Goal: Task Accomplishment & Management: Manage account settings

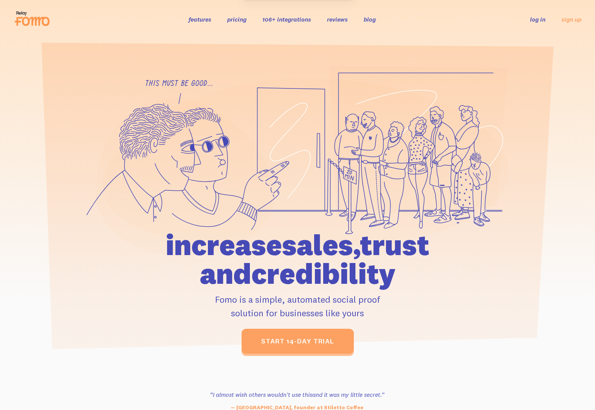
click at [538, 23] on link "log in" at bounding box center [538, 20] width 16 height 8
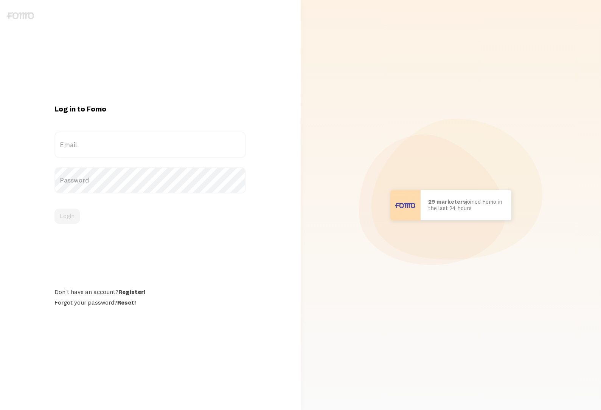
click at [84, 143] on label "Email" at bounding box center [149, 145] width 191 height 26
click at [84, 143] on input "Email" at bounding box center [149, 145] width 191 height 26
type input "services@positiveintelligence.com"
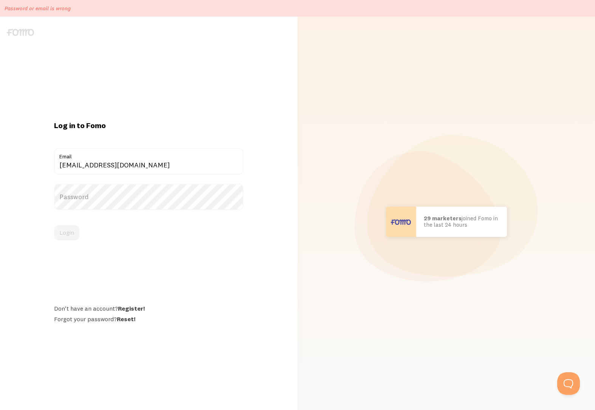
click at [89, 196] on label "Password" at bounding box center [149, 197] width 190 height 26
click at [129, 319] on link "Reset!" at bounding box center [126, 320] width 19 height 8
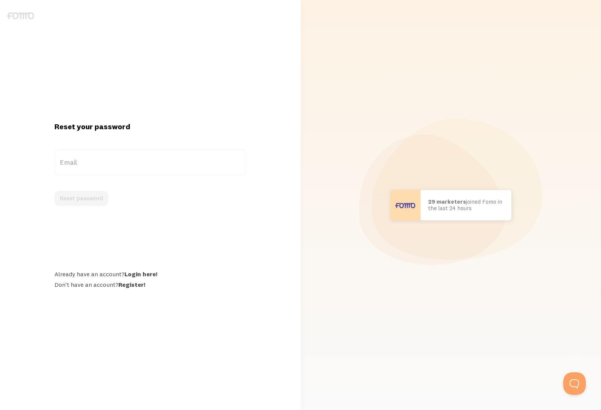
click at [108, 158] on label "Email" at bounding box center [149, 162] width 191 height 26
click at [108, 158] on input "Email" at bounding box center [149, 162] width 191 height 26
type input "services@positiveintelligence.com"
click at [94, 198] on button "Reset password" at bounding box center [81, 198] width 54 height 15
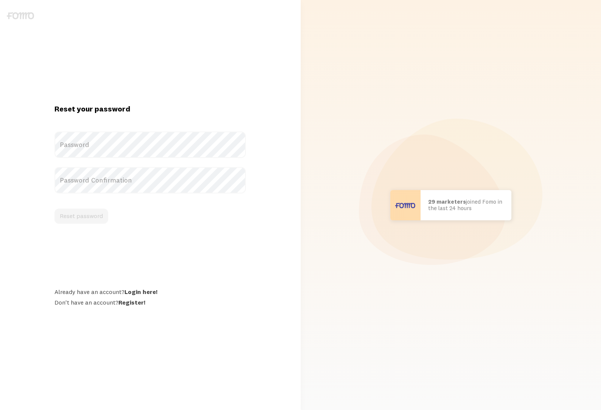
click at [164, 148] on label "Password" at bounding box center [149, 145] width 191 height 26
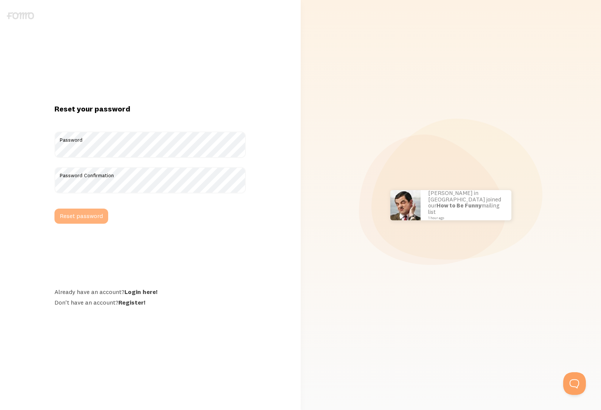
click at [89, 216] on button "Reset password" at bounding box center [81, 216] width 54 height 15
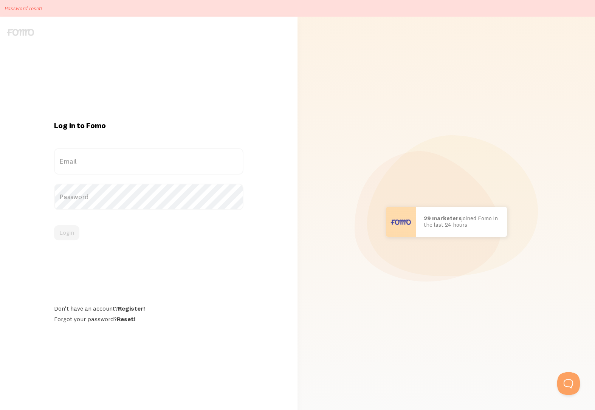
click at [95, 164] on label "Email" at bounding box center [149, 161] width 190 height 26
click at [95, 164] on input "Email" at bounding box center [149, 161] width 190 height 26
type input "[EMAIL_ADDRESS][DOMAIN_NAME]"
click at [68, 230] on button "Login" at bounding box center [66, 232] width 25 height 15
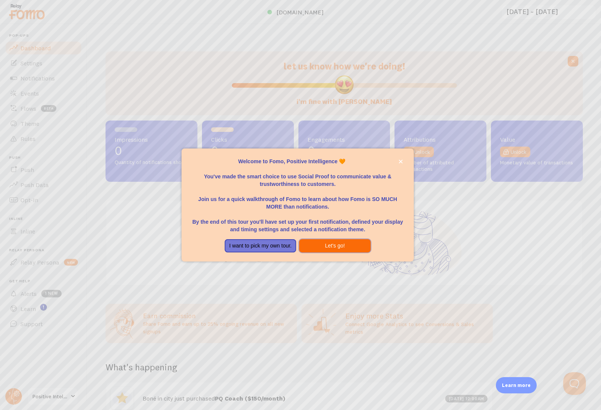
click at [332, 247] on button "Let's go!" at bounding box center [335, 246] width 72 height 14
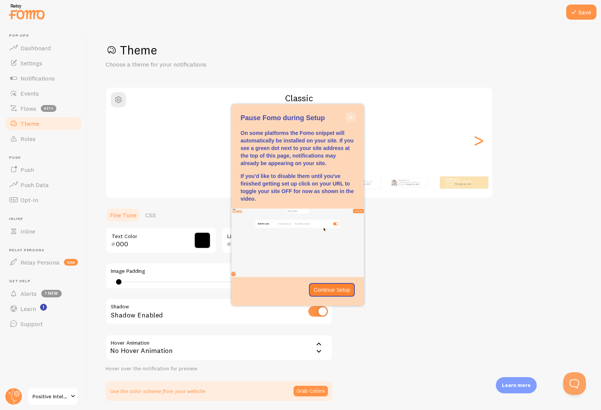
click at [352, 118] on icon "close," at bounding box center [351, 117] width 4 height 4
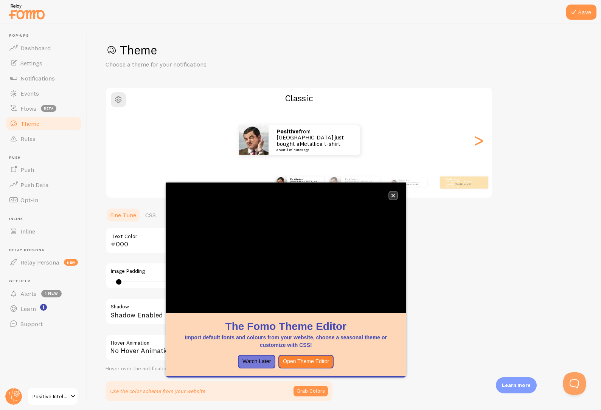
click at [396, 196] on button "close," at bounding box center [393, 196] width 8 height 8
click at [395, 197] on icon "close," at bounding box center [393, 196] width 4 height 4
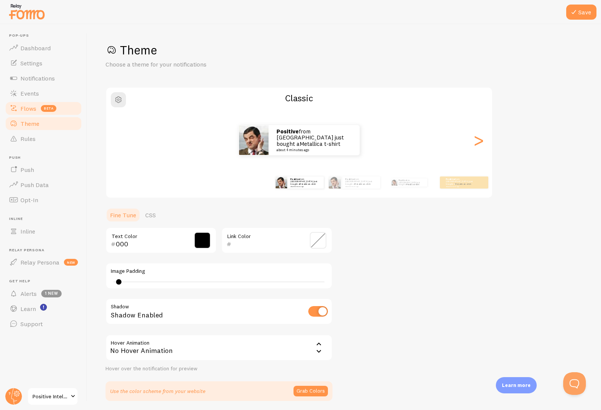
click at [36, 110] on span "Flows" at bounding box center [28, 109] width 16 height 8
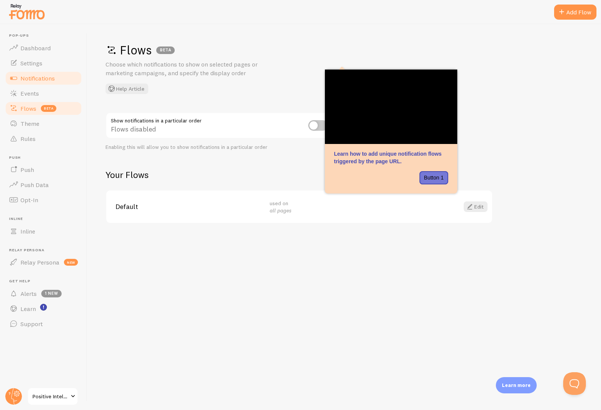
click at [44, 79] on span "Notifications" at bounding box center [37, 79] width 34 height 8
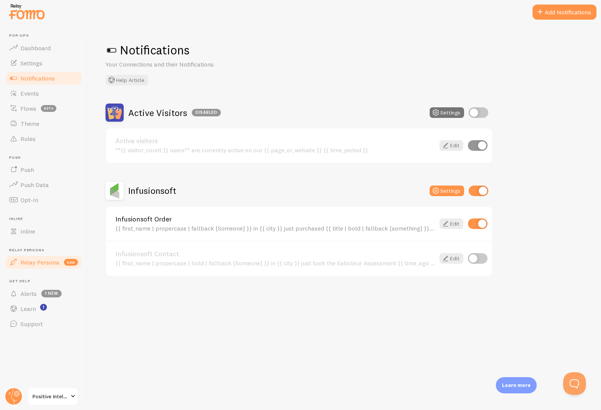
click at [52, 259] on span "Relay Persona" at bounding box center [39, 263] width 39 height 8
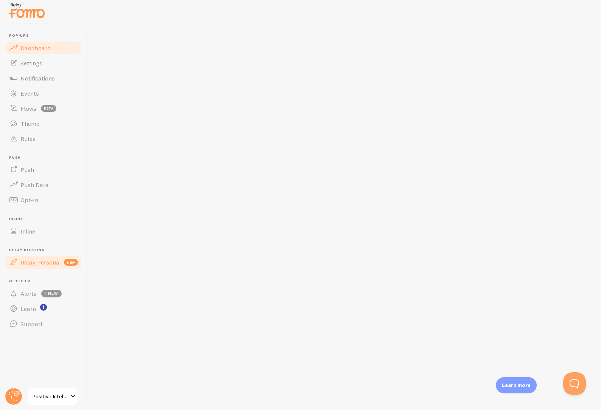
click at [37, 50] on span "Dashboard" at bounding box center [35, 48] width 30 height 8
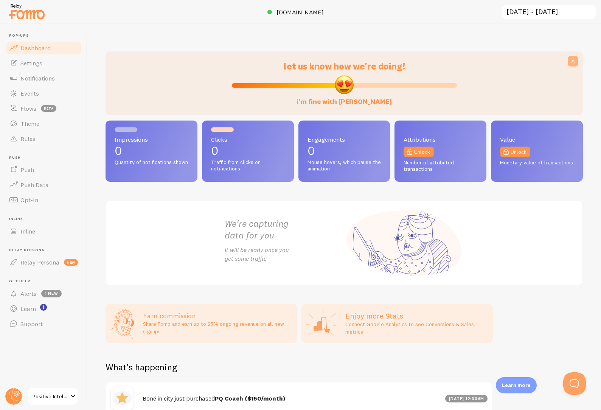
click at [570, 59] on icon at bounding box center [573, 62] width 8 height 8
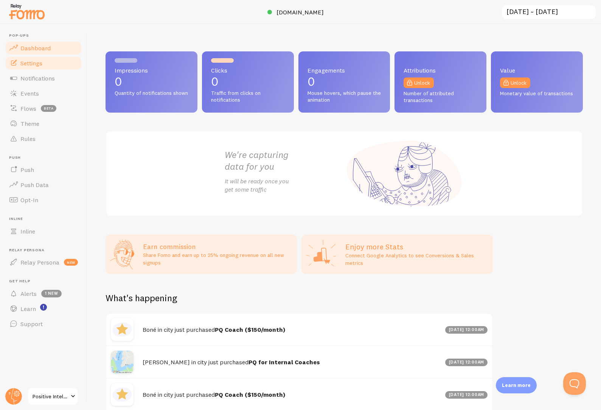
click at [48, 64] on link "Settings" at bounding box center [44, 63] width 78 height 15
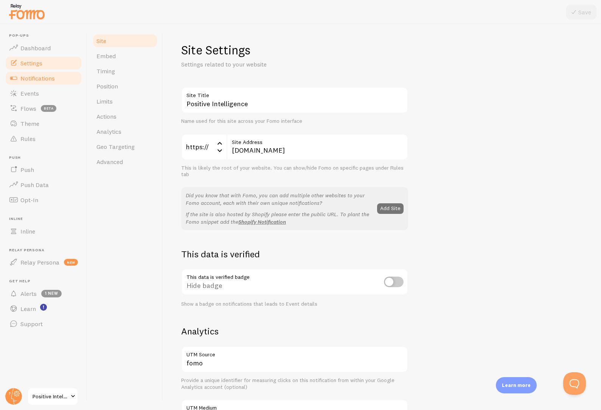
click at [28, 75] on span "Notifications" at bounding box center [37, 79] width 34 height 8
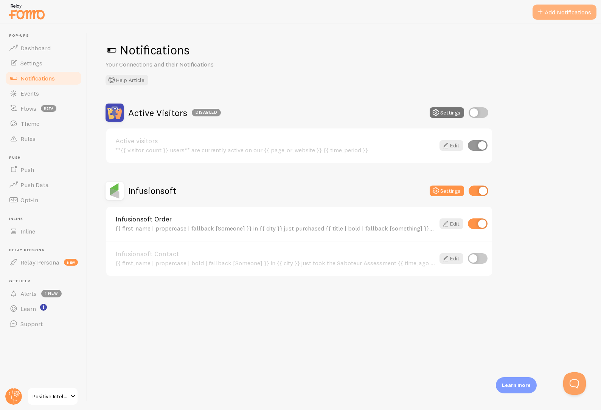
click at [545, 13] on button "Add Notifications" at bounding box center [565, 12] width 64 height 15
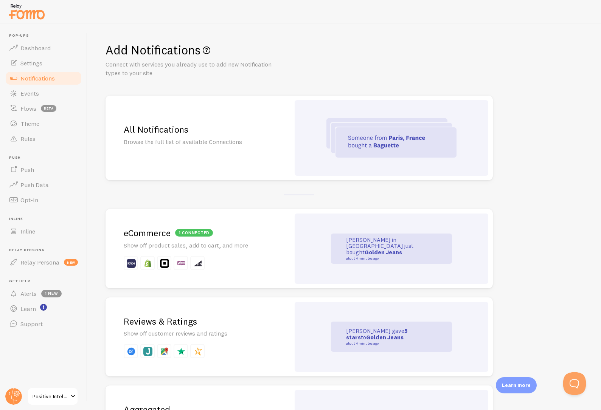
click at [232, 143] on p "Browse the full list of available Connections" at bounding box center [198, 142] width 148 height 9
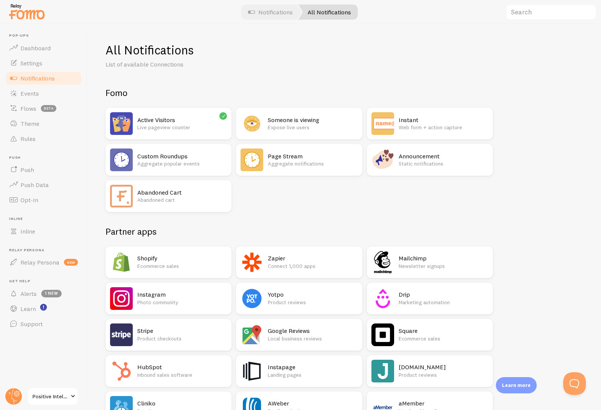
click at [201, 337] on p "Product checkouts" at bounding box center [182, 339] width 90 height 8
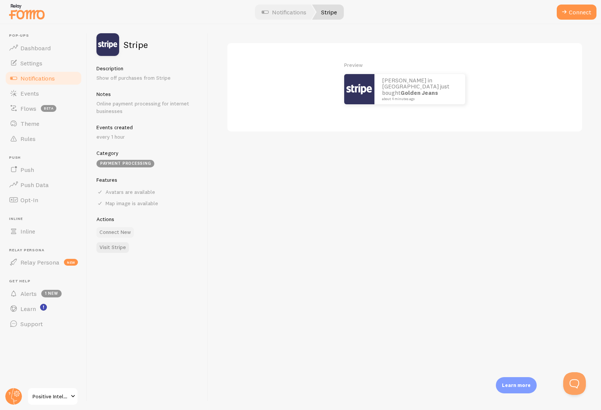
click at [113, 232] on button "Connect New" at bounding box center [114, 232] width 37 height 11
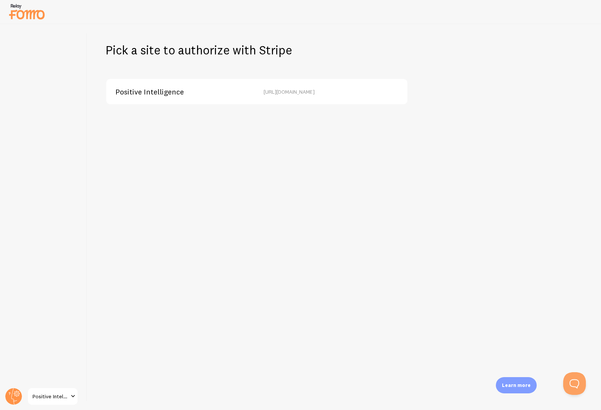
click at [174, 92] on span "Positive Intelligence" at bounding box center [149, 92] width 68 height 7
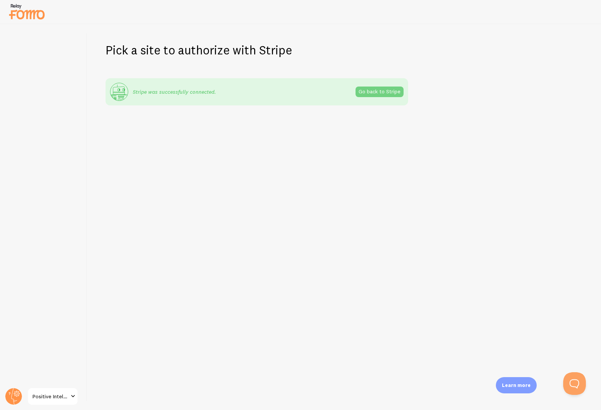
click at [365, 96] on link "Go back to Stripe" at bounding box center [380, 92] width 48 height 11
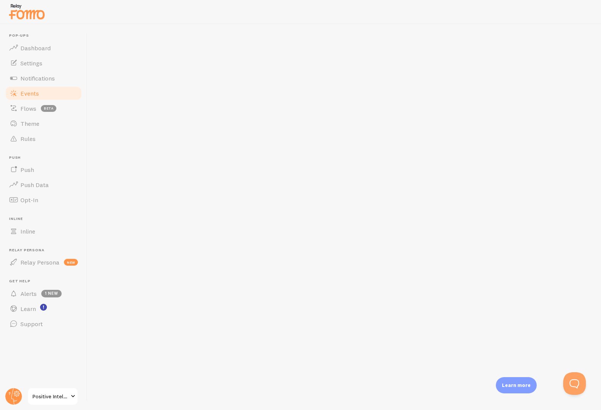
click at [22, 93] on span "Events" at bounding box center [29, 94] width 19 height 8
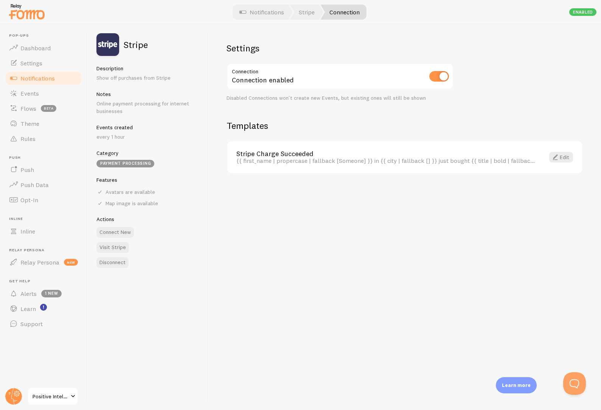
click at [37, 73] on link "Notifications" at bounding box center [44, 78] width 78 height 15
click at [334, 152] on link "Stripe Charge Succeeded" at bounding box center [385, 154] width 299 height 7
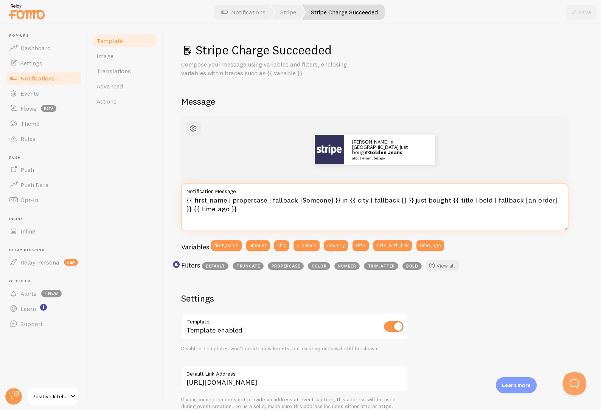
drag, startPoint x: 291, startPoint y: 208, endPoint x: 186, endPoint y: 185, distance: 107.5
click at [186, 185] on div "{{ first_name | propercase | fallback [Someone] }} in {{ city | fallback [] }} …" at bounding box center [374, 207] width 387 height 48
paste textarea "}} just purchased {{ title | bold | fallback [something"
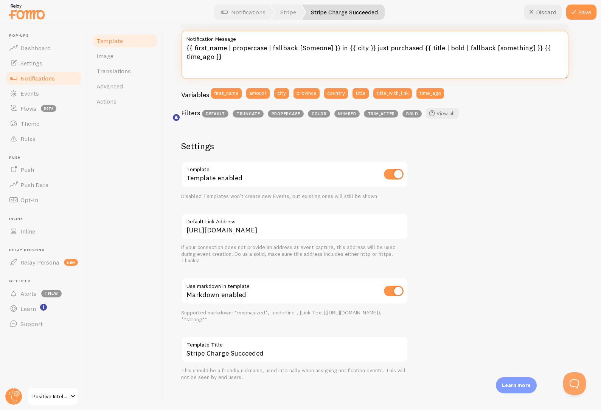
scroll to position [155, 0]
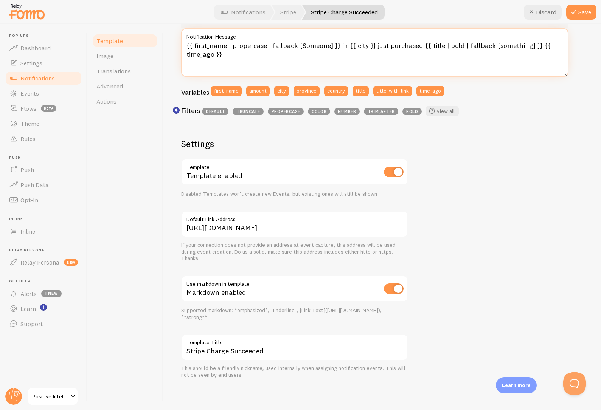
type textarea "{{ first_name | propercase | fallback [Someone] }} in {{ city }} just purchased…"
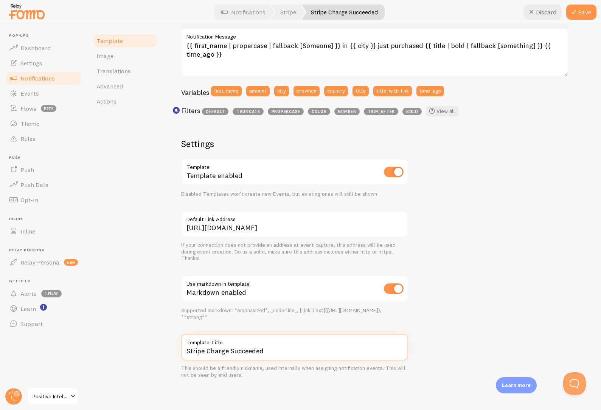
click at [245, 352] on input "Stripe Charge Succeeded" at bounding box center [294, 347] width 227 height 26
drag, startPoint x: 209, startPoint y: 353, endPoint x: 271, endPoint y: 358, distance: 62.3
click at [271, 358] on input "Stripe Charge Succeeded" at bounding box center [294, 347] width 227 height 26
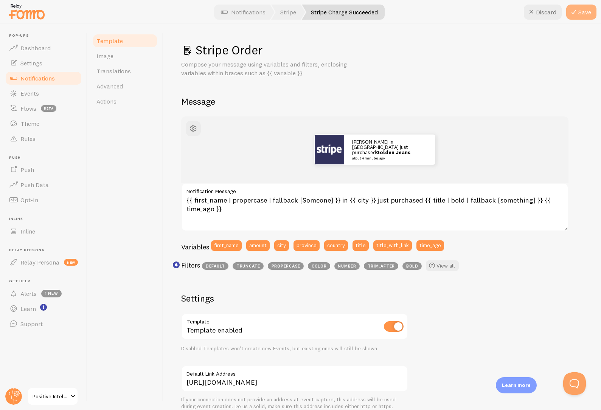
type input "Stripe Order"
click at [580, 13] on button "Save" at bounding box center [581, 12] width 30 height 15
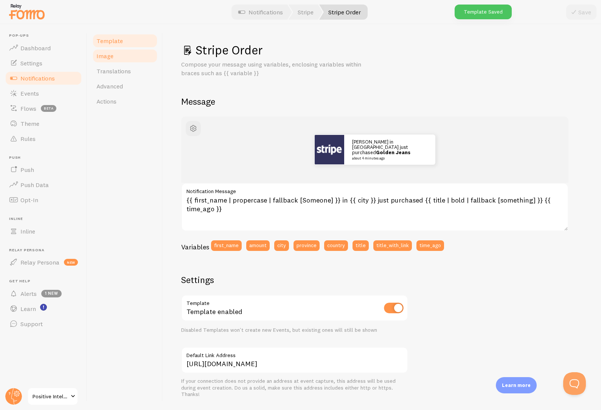
click at [130, 57] on link "Image" at bounding box center [125, 55] width 66 height 15
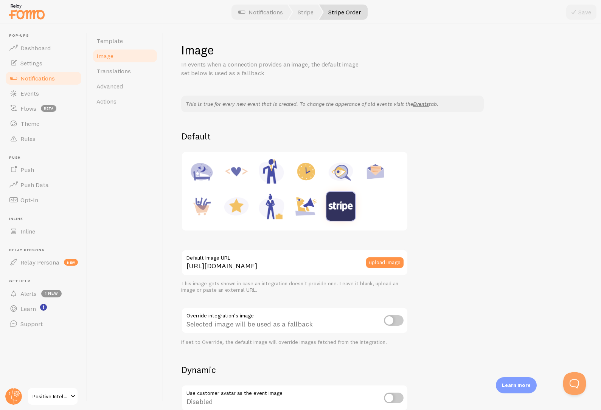
click at [235, 208] on img at bounding box center [236, 206] width 29 height 29
type input "[URL][DOMAIN_NAME]"
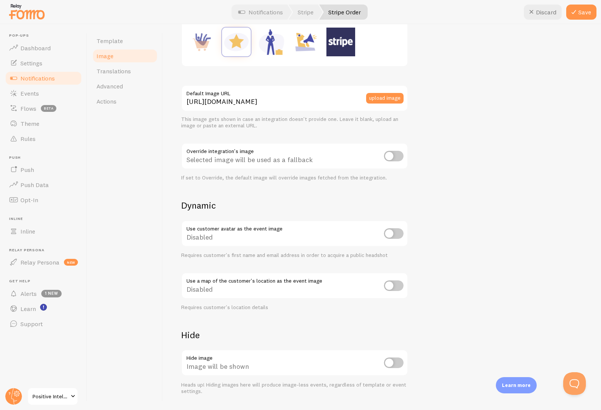
scroll to position [169, 0]
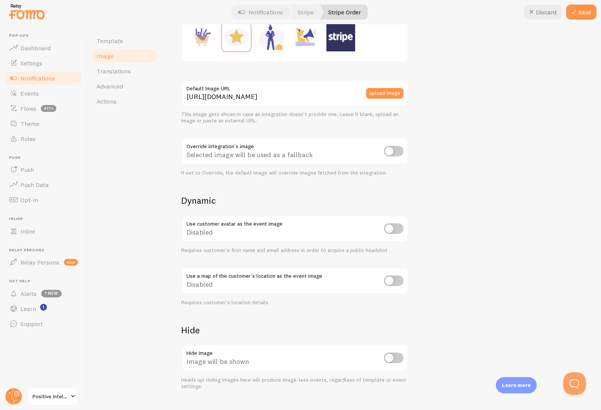
click at [398, 278] on input "checkbox" at bounding box center [394, 281] width 20 height 11
checkbox input "true"
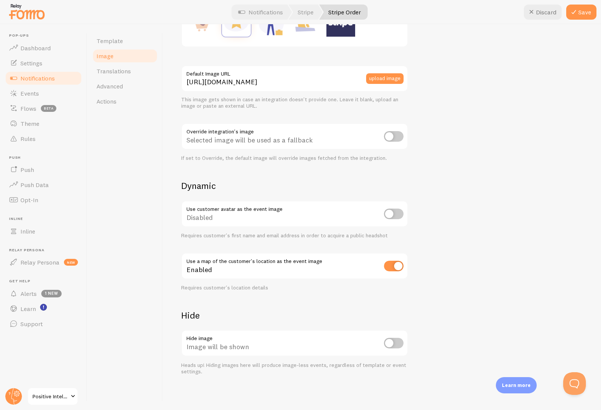
scroll to position [186, 0]
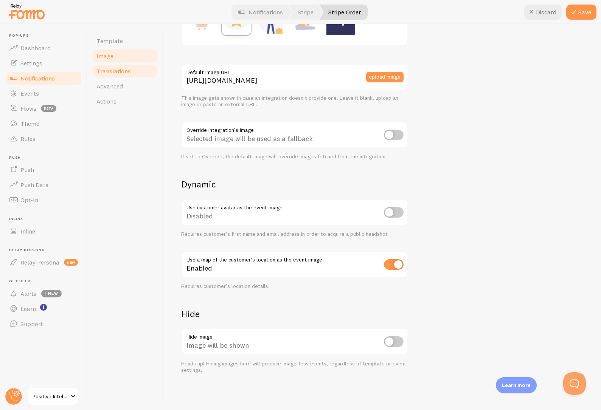
click at [117, 72] on span "Translations" at bounding box center [113, 71] width 34 height 8
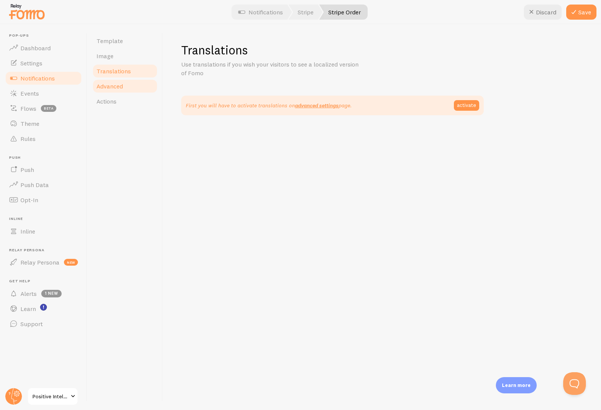
click at [108, 91] on link "Advanced" at bounding box center [125, 86] width 66 height 15
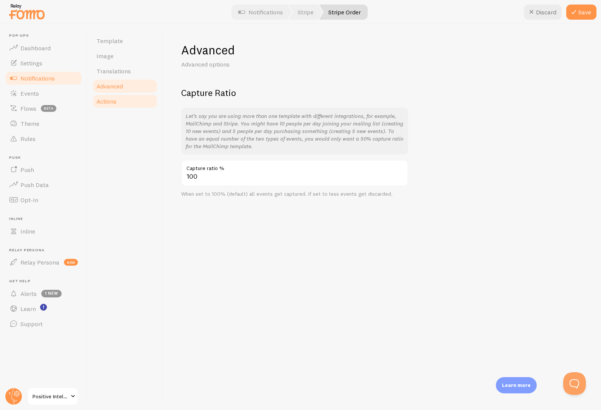
click at [104, 107] on link "Actions" at bounding box center [125, 101] width 66 height 15
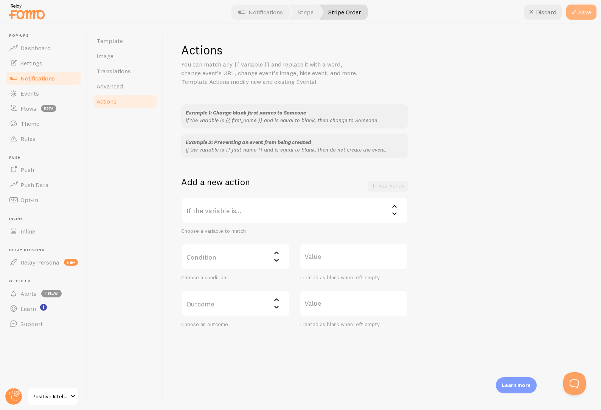
click at [574, 15] on icon at bounding box center [573, 12] width 9 height 9
click at [30, 172] on span "Push" at bounding box center [27, 170] width 14 height 8
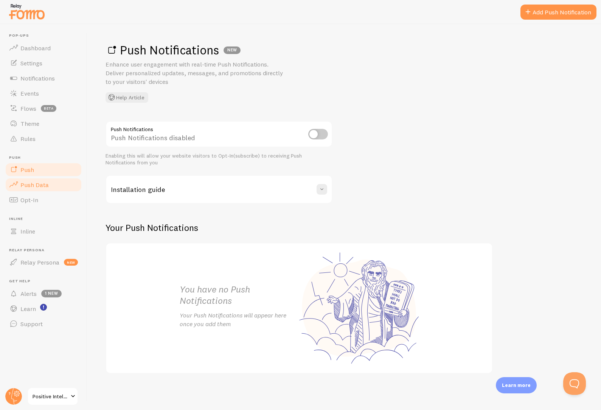
click at [26, 187] on span "Push Data" at bounding box center [34, 185] width 28 height 8
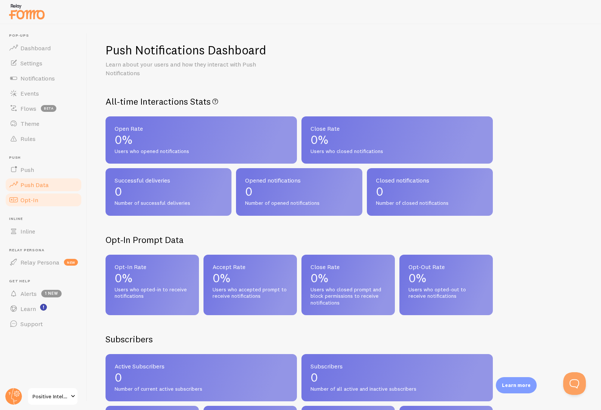
click at [26, 203] on span "Opt-In" at bounding box center [29, 200] width 18 height 8
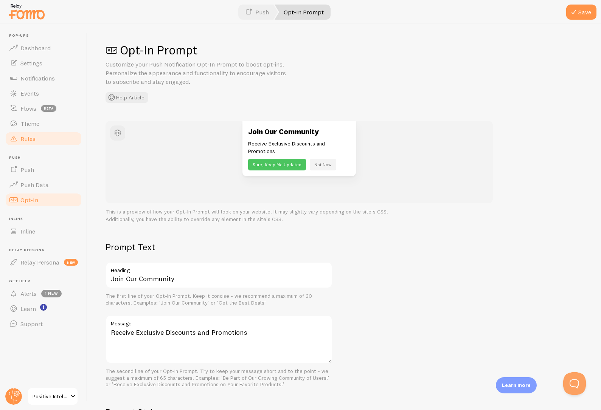
click at [32, 141] on span "Rules" at bounding box center [27, 139] width 15 height 8
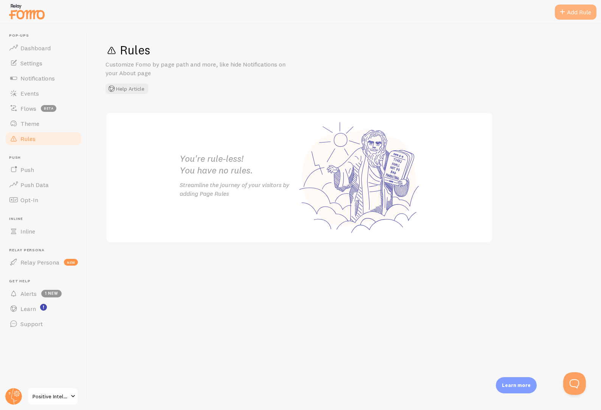
click at [572, 15] on div "Add Rule" at bounding box center [576, 12] width 42 height 15
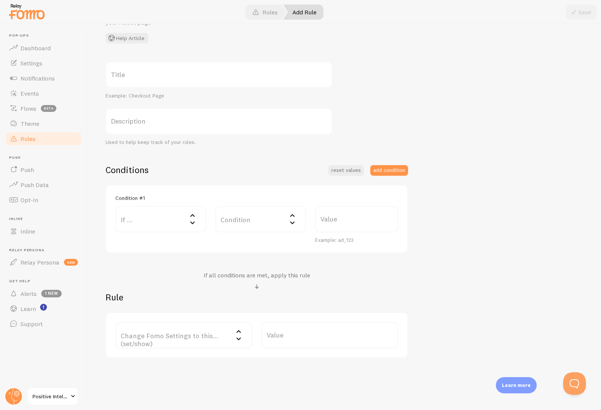
scroll to position [36, 0]
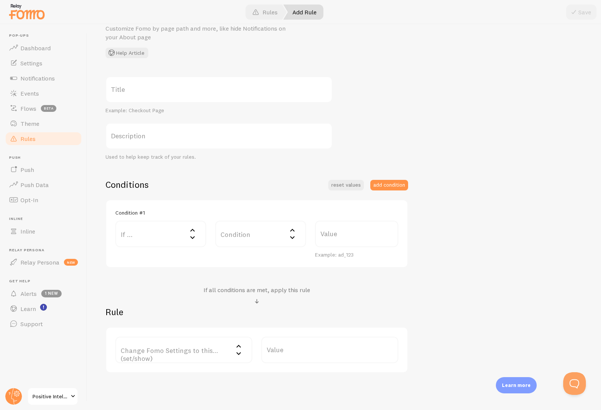
click at [139, 235] on label "If ..." at bounding box center [160, 234] width 91 height 26
click at [139, 256] on li "URL Path" at bounding box center [160, 258] width 89 height 13
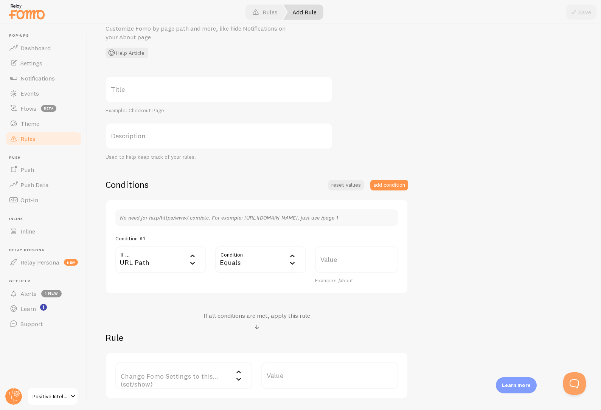
click at [325, 262] on label "Value" at bounding box center [356, 260] width 83 height 26
click at [325, 262] on input "Value" at bounding box center [356, 260] width 83 height 26
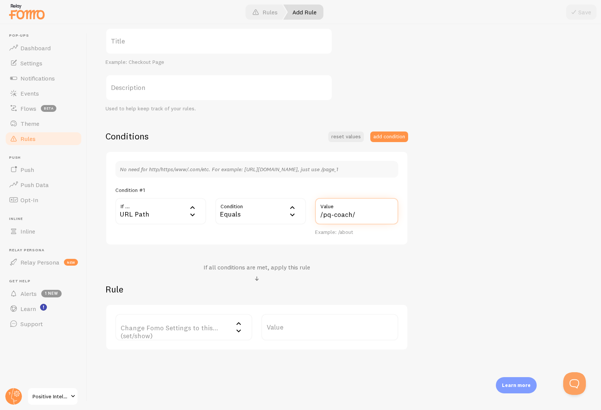
scroll to position [91, 0]
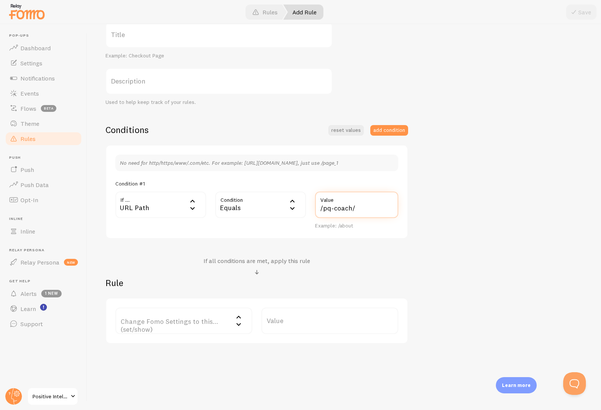
type input "/pq-coach/"
click at [189, 322] on label "Change Fomo Settings to this... (set/show)" at bounding box center [183, 321] width 137 height 26
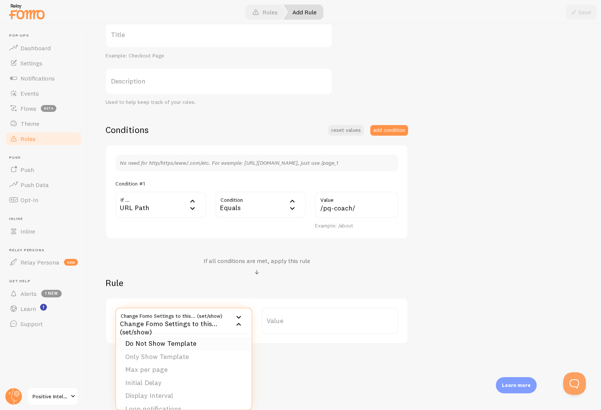
scroll to position [0, 0]
click at [170, 368] on li "Only Show Template" at bounding box center [183, 371] width 135 height 13
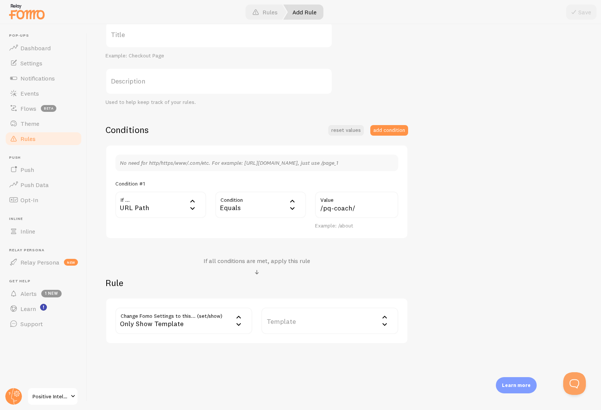
click at [297, 321] on label "Template" at bounding box center [329, 321] width 137 height 26
click at [298, 345] on li "Stripe Order" at bounding box center [329, 345] width 135 height 13
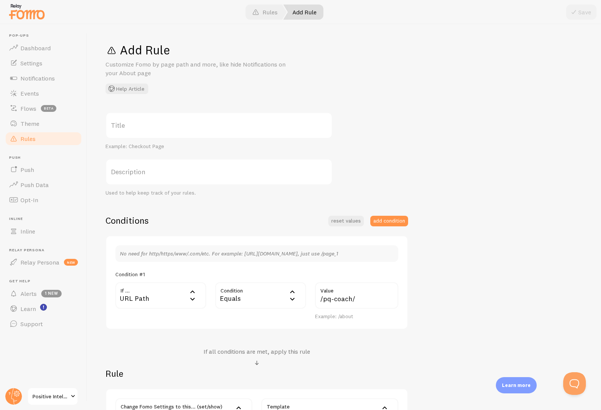
click at [210, 127] on label "Title" at bounding box center [219, 125] width 227 height 26
click at [210, 127] on input "Title" at bounding box center [219, 125] width 227 height 26
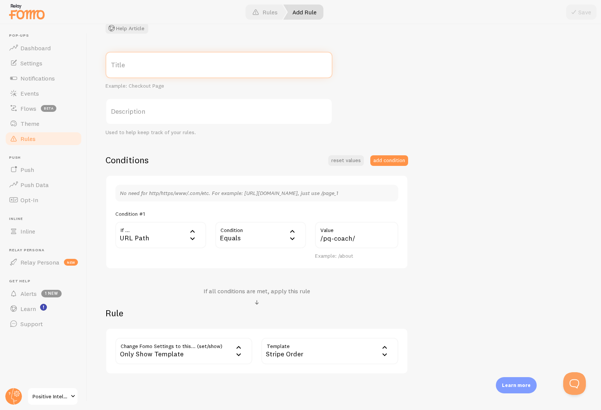
scroll to position [49, 0]
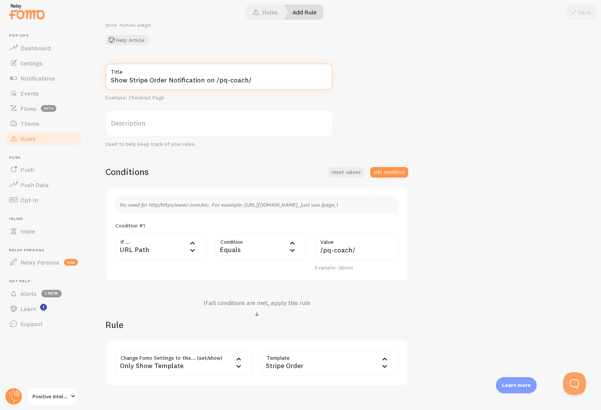
type input "Show Stripe Order Notification on /pq-coach/"
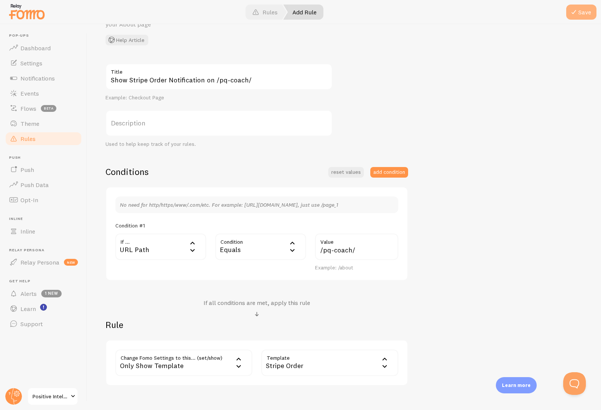
click at [571, 11] on span at bounding box center [573, 12] width 9 height 9
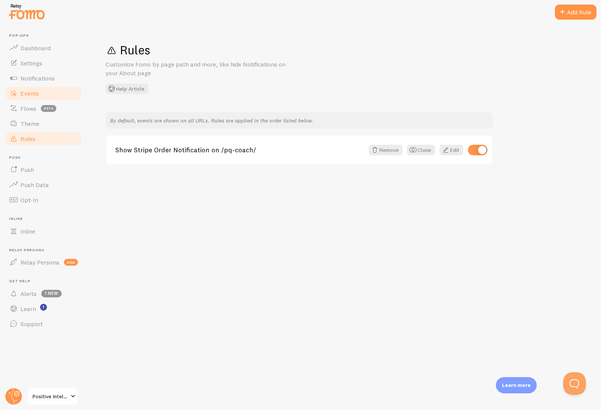
click at [23, 92] on span "Events" at bounding box center [29, 94] width 19 height 8
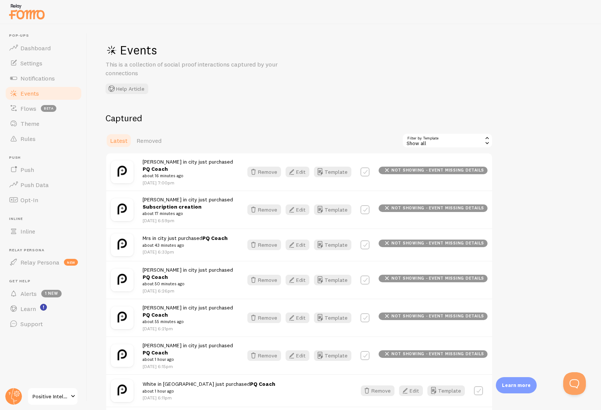
click at [428, 171] on span "not showing - event missing details" at bounding box center [438, 170] width 93 height 4
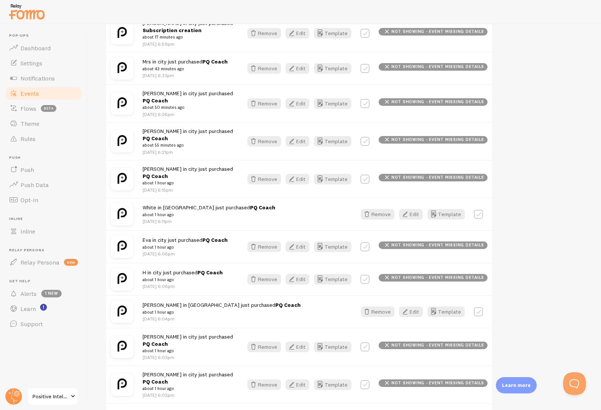
scroll to position [182, 0]
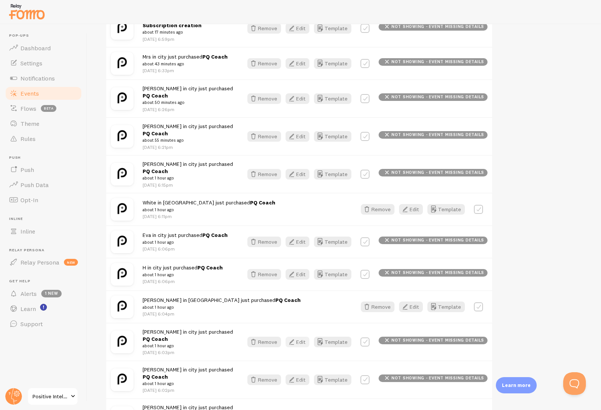
click at [300, 337] on button "Edit" at bounding box center [298, 342] width 24 height 11
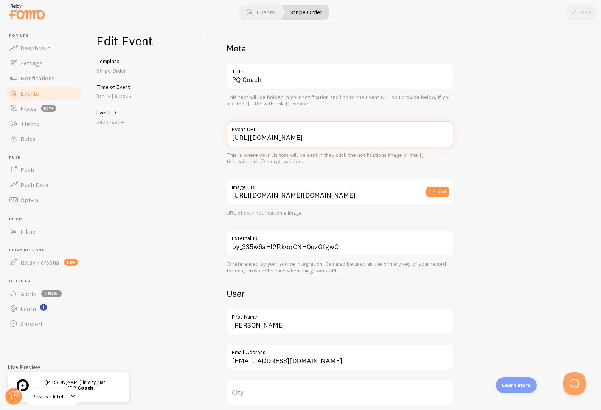
click at [364, 137] on input "https://positiveintelligence.com" at bounding box center [340, 134] width 227 height 26
type input "https://positiveintelligence.com/pq-coach/"
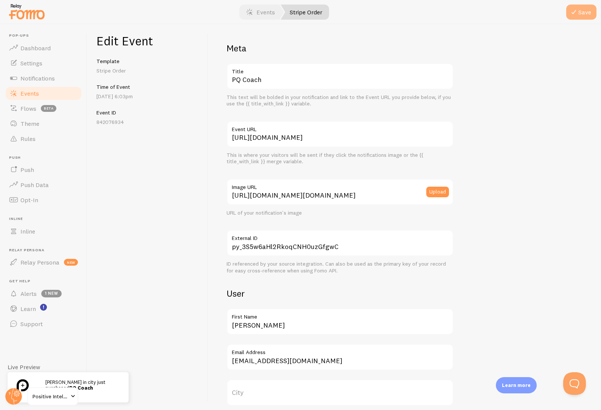
click at [585, 15] on button "Save" at bounding box center [581, 12] width 30 height 15
click at [33, 78] on span "Notifications" at bounding box center [37, 79] width 34 height 8
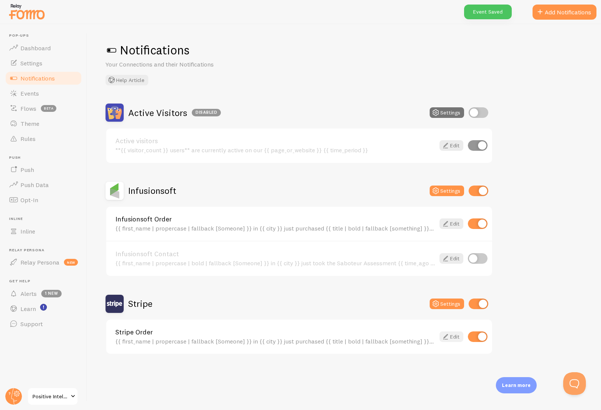
click at [454, 337] on link "Edit" at bounding box center [452, 337] width 24 height 11
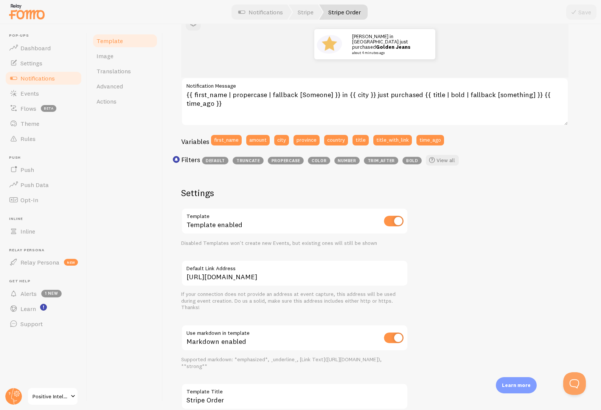
scroll to position [115, 0]
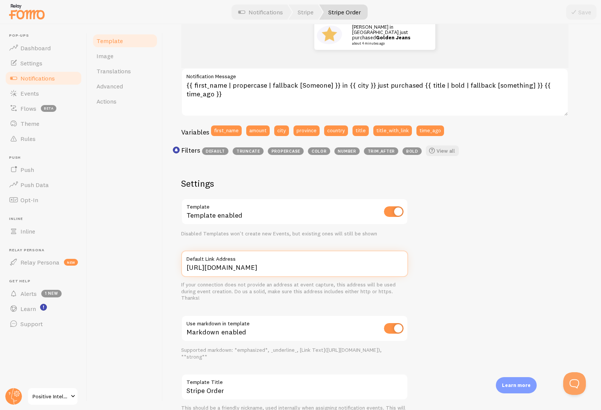
click at [292, 266] on input "https://positiveintelligence.com" at bounding box center [294, 264] width 227 height 26
paste input "/pq-coach/"
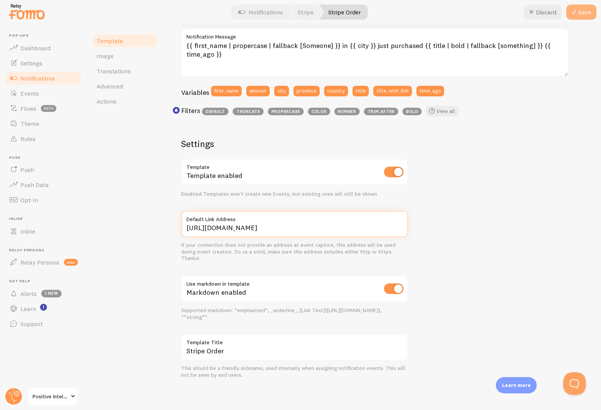
type input "https://positiveintelligence.com/pq-coach/"
click at [587, 16] on button "Save" at bounding box center [581, 12] width 30 height 15
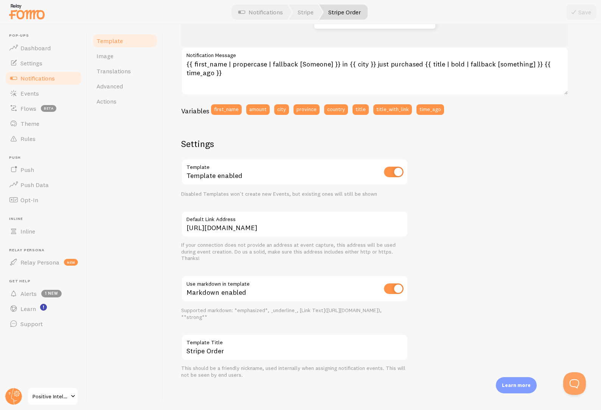
scroll to position [136, 0]
click at [42, 94] on link "Events" at bounding box center [44, 93] width 78 height 15
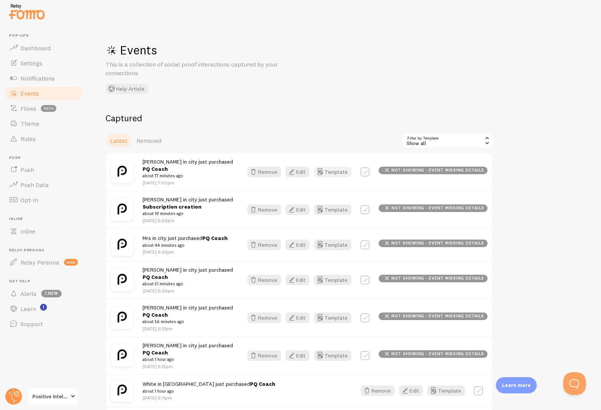
click at [325, 175] on icon "button" at bounding box center [320, 172] width 9 height 9
click at [412, 173] on span "not showing - event missing details" at bounding box center [438, 170] width 93 height 4
click at [402, 171] on span "not showing - event missing details" at bounding box center [438, 170] width 93 height 4
click at [370, 172] on label at bounding box center [365, 172] width 9 height 9
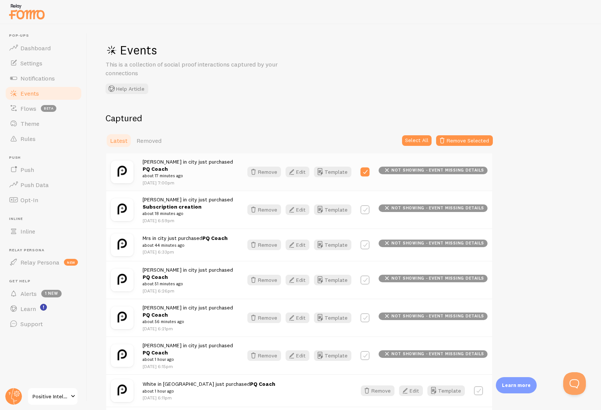
click at [370, 172] on label at bounding box center [365, 172] width 9 height 9
checkbox input "false"
click at [187, 161] on span "Katherine in city just purchased PQ Coach about 17 minutes ago" at bounding box center [188, 169] width 91 height 21
click at [123, 170] on img at bounding box center [122, 172] width 23 height 23
click at [141, 143] on span "Removed" at bounding box center [149, 141] width 25 height 8
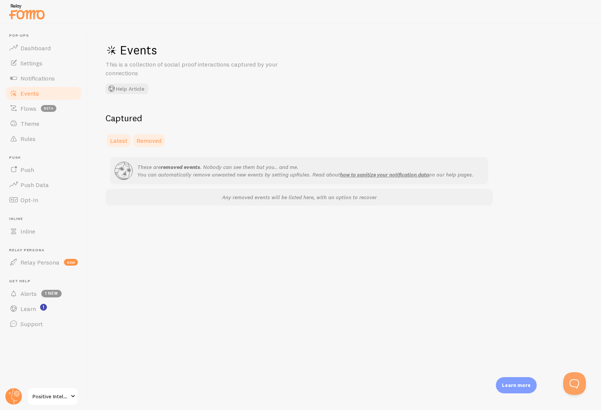
click at [113, 140] on span "Latest" at bounding box center [118, 141] width 17 height 8
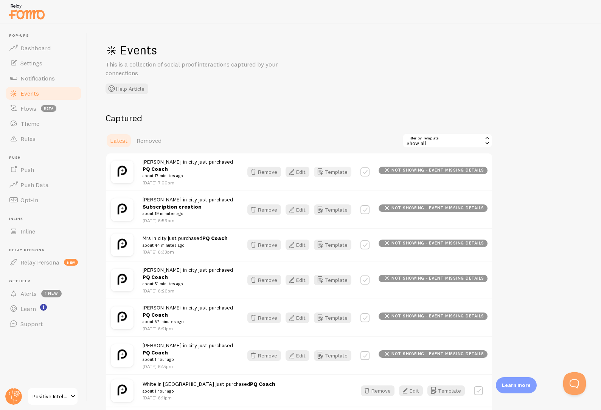
click at [344, 171] on button "Template" at bounding box center [332, 172] width 37 height 11
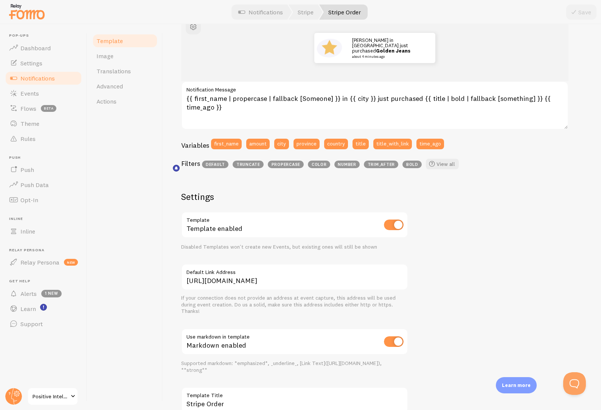
scroll to position [107, 0]
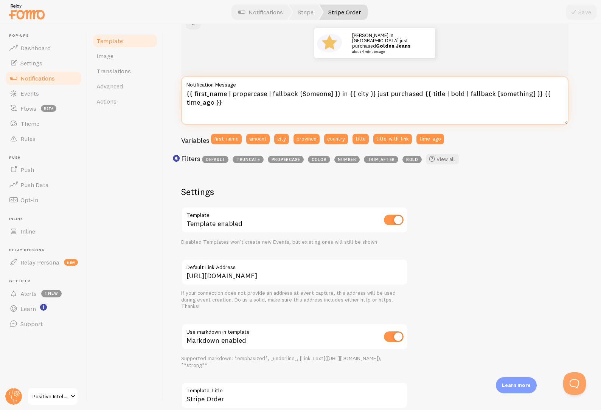
drag, startPoint x: 265, startPoint y: 94, endPoint x: 329, endPoint y: 98, distance: 64.1
click at [329, 98] on textarea "{{ first_name | propercase | fallback [Someone] }} in {{ city }} just purchased…" at bounding box center [374, 100] width 387 height 48
click at [363, 94] on textarea "{{ first_name | propercase | fallback [Someone] }} in {{ city }} just purchased…" at bounding box center [374, 100] width 387 height 48
paste textarea "| fallback [Someone]"
click at [417, 94] on textarea "{{ first_name | propercase | fallback [Someone] }} in {{ city | fallback [Someo…" at bounding box center [374, 100] width 387 height 48
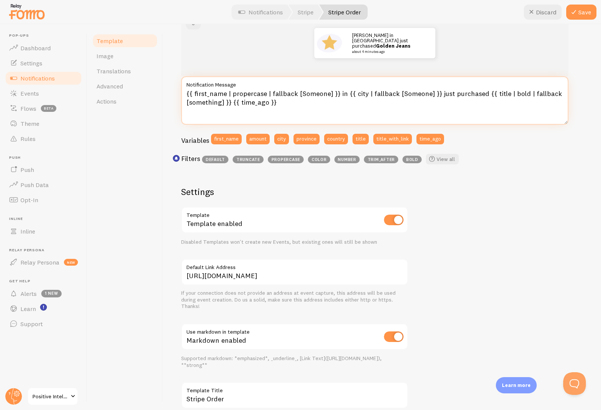
click at [417, 94] on textarea "{{ first_name | propercase | fallback [Someone] }} in {{ city | fallback [Someo…" at bounding box center [374, 100] width 387 height 48
click at [401, 93] on textarea "{{ first_name | propercase | fallback [Someone] }} in {{ city | fallback [Someo…" at bounding box center [374, 100] width 387 height 48
drag, startPoint x: 394, startPoint y: 94, endPoint x: 428, endPoint y: 95, distance: 33.7
click at [428, 95] on textarea "{{ first_name | propercase | fallback [Someone] }} in {{ city | fallback [Someo…" at bounding box center [374, 100] width 387 height 48
type textarea "{{ first_name | propercase | fallback [Someone] }} in {{ city | fallback countr…"
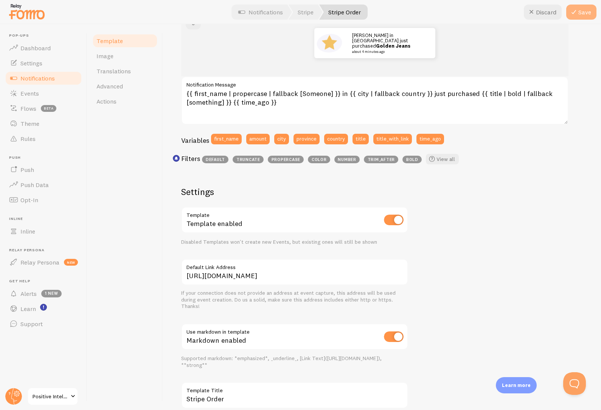
click at [582, 12] on button "Save" at bounding box center [581, 12] width 30 height 15
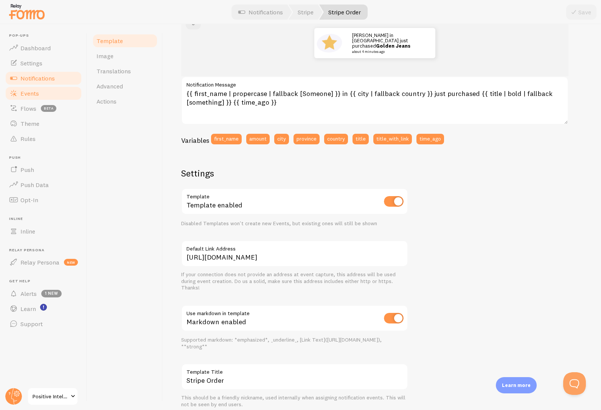
click at [30, 95] on span "Events" at bounding box center [29, 94] width 19 height 8
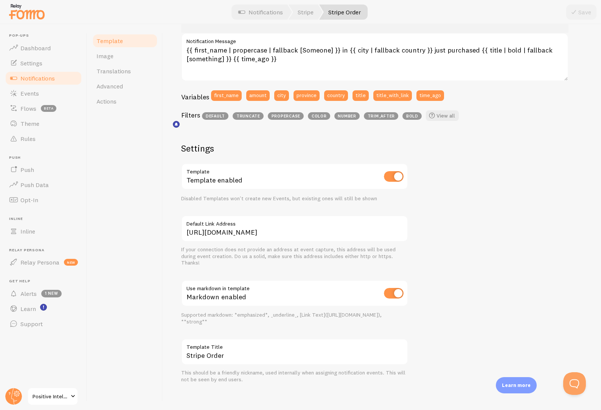
scroll to position [126, 0]
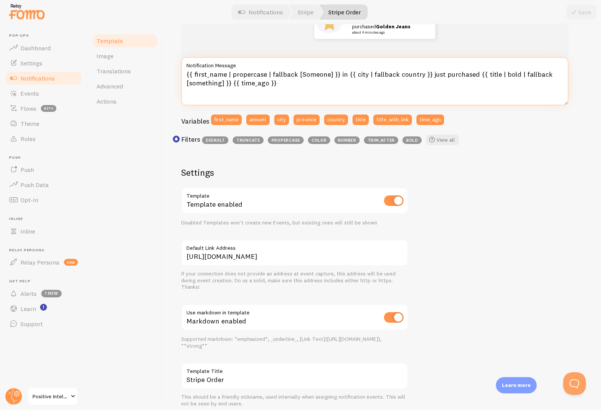
click at [399, 73] on textarea "{{ first_name | propercase | fallback [Someone] }} in {{ city | fallback countr…" at bounding box center [374, 81] width 387 height 48
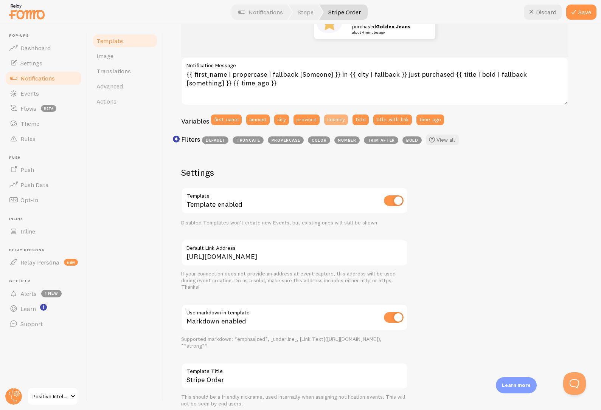
click at [336, 120] on button "country" at bounding box center [336, 120] width 24 height 11
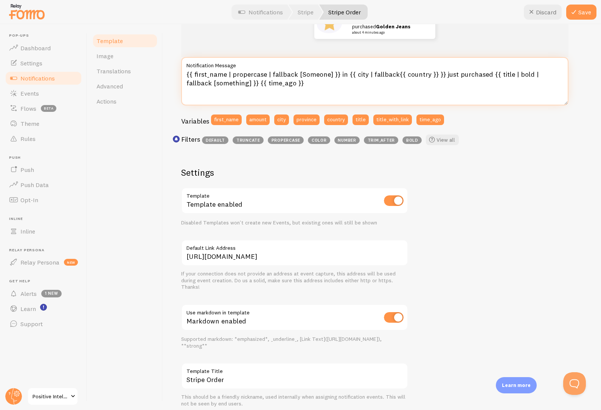
click at [393, 74] on textarea "{{ first_name | propercase | fallback [Someone] }} in {{ city | fallback{{ coun…" at bounding box center [374, 81] width 387 height 48
type textarea "{{ first_name | propercase | fallback [Someone] }} in {{ city | fallback {{ cou…"
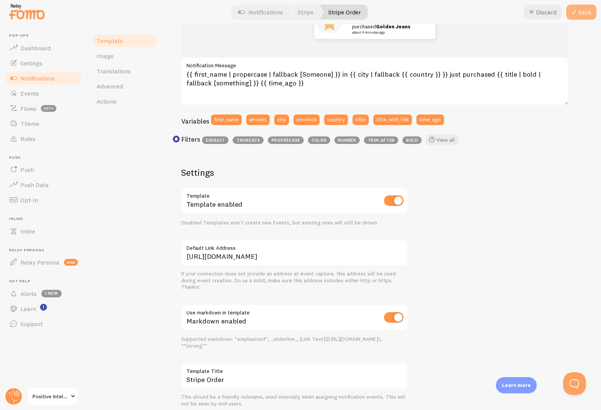
click at [578, 11] on icon at bounding box center [573, 12] width 9 height 9
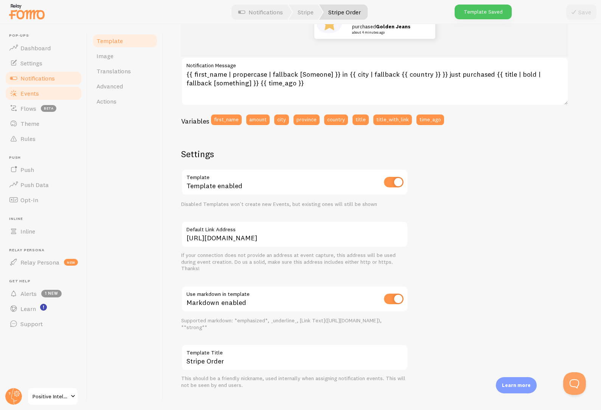
click at [33, 94] on span "Events" at bounding box center [29, 94] width 19 height 8
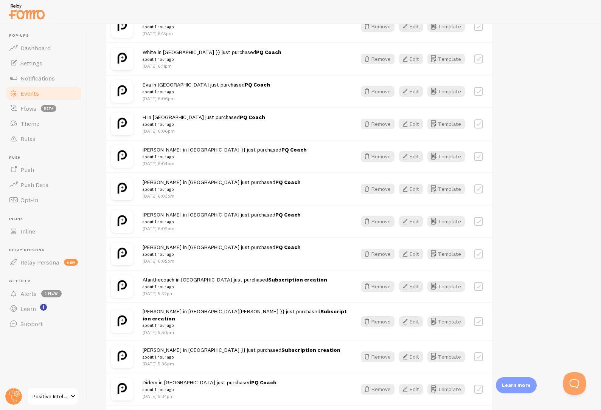
scroll to position [297, 0]
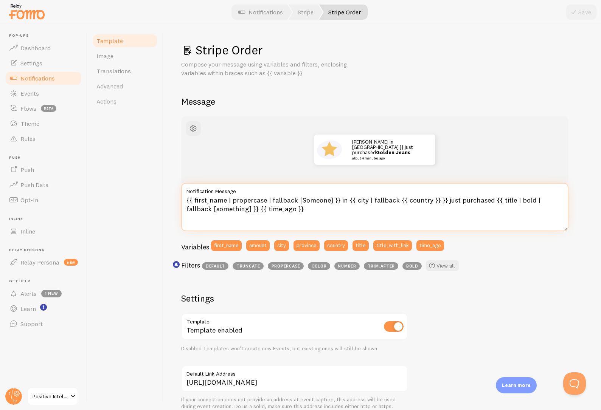
click at [345, 201] on textarea "{{ first_name | propercase | fallback [Someone] }} in {{ city | fallback {{ cou…" at bounding box center [374, 207] width 387 height 48
click at [371, 201] on textarea "{{ first_name | propercase | fallback [Someone] }} in {{ city | fallback {{ cou…" at bounding box center [374, 207] width 387 height 48
drag, startPoint x: 401, startPoint y: 202, endPoint x: 395, endPoint y: 199, distance: 7.3
click at [395, 199] on textarea "{{ first_name | propercase | fallback [Someone] }} in {{ city | fallback {{ cou…" at bounding box center [374, 207] width 387 height 48
click at [425, 200] on textarea "{{ first_name | propercase | fallback [Someone] }} in {{ city | fallback countr…" at bounding box center [374, 207] width 387 height 48
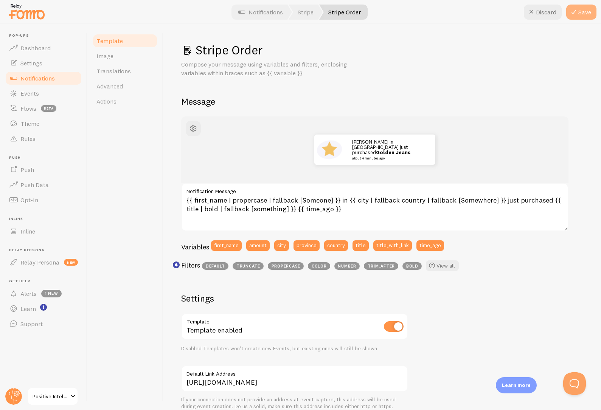
click at [577, 14] on icon at bounding box center [573, 12] width 9 height 9
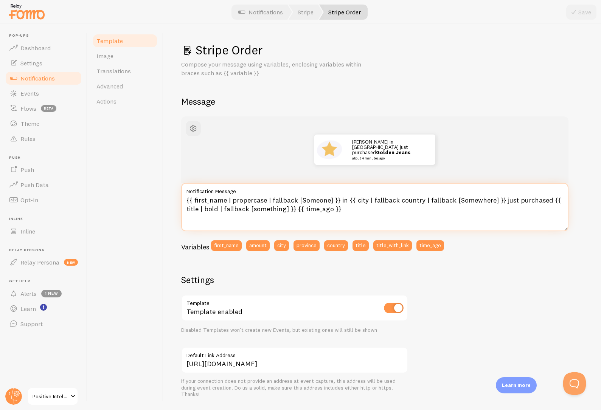
click at [515, 201] on textarea "{{ first_name | propercase | fallback [Someone] }} in {{ city | fallback countr…" at bounding box center [374, 207] width 387 height 48
type textarea "{{ first_name | propercase | fallback [Someone] }} in {{ city | fallback countr…"
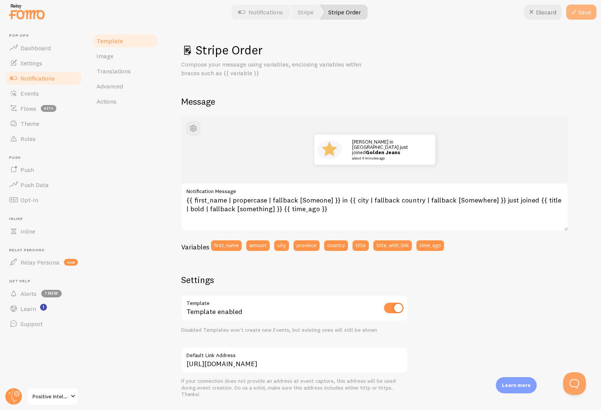
click at [580, 12] on button "Save" at bounding box center [581, 12] width 30 height 15
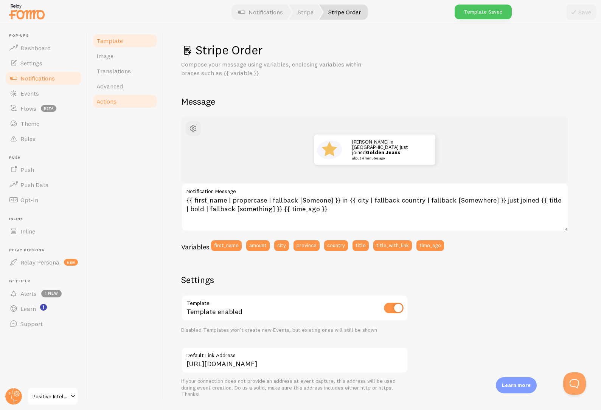
click at [115, 96] on link "Actions" at bounding box center [125, 101] width 66 height 15
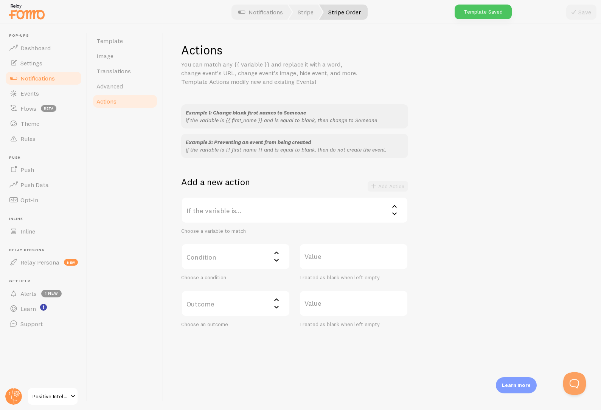
click at [239, 210] on label "If the variable is..." at bounding box center [294, 210] width 227 height 26
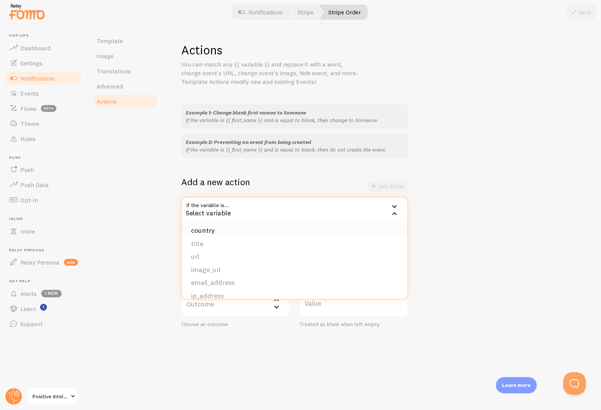
scroll to position [64, 0]
click at [283, 176] on div "Add a new action Add Action" at bounding box center [294, 186] width 227 height 21
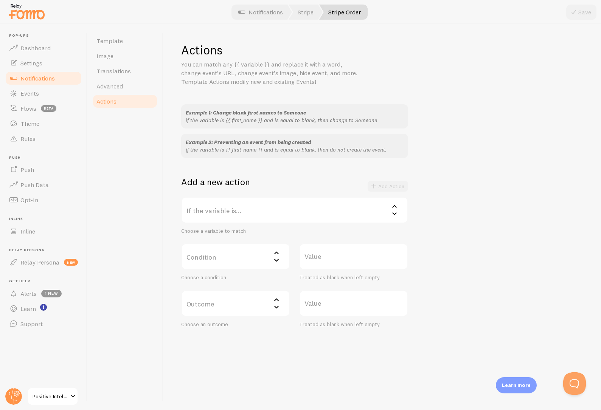
click at [237, 207] on label "If the variable is..." at bounding box center [294, 210] width 227 height 26
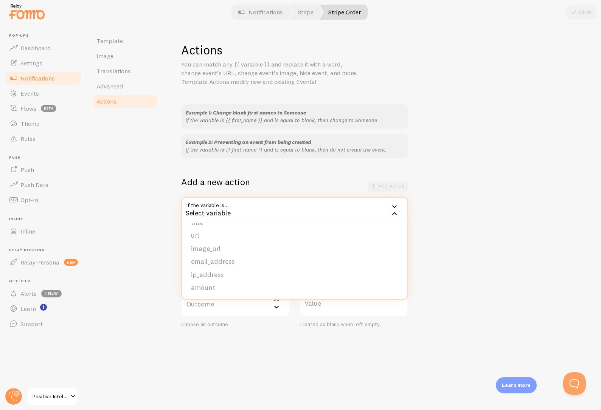
scroll to position [0, 0]
click at [117, 42] on span "Template" at bounding box center [109, 41] width 26 height 8
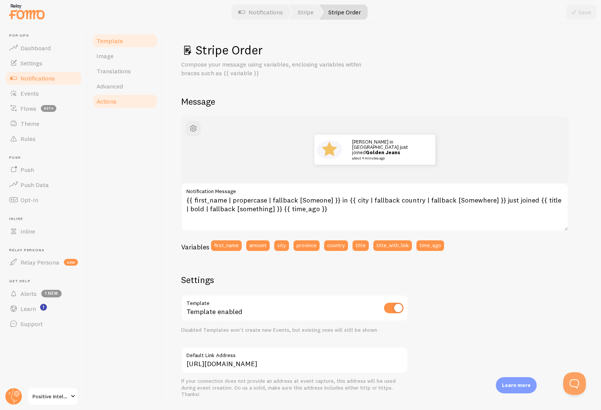
click at [103, 103] on span "Actions" at bounding box center [106, 102] width 20 height 8
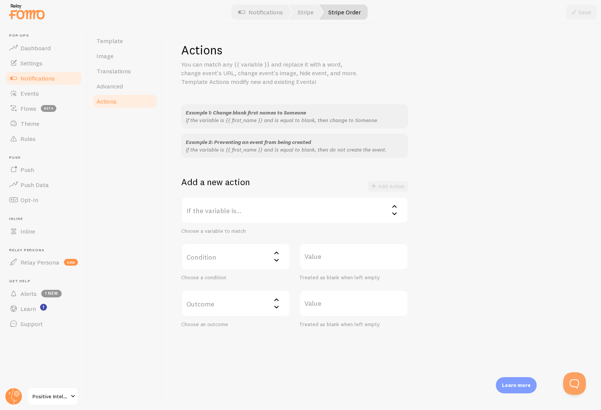
click at [234, 250] on label "Condition" at bounding box center [235, 257] width 109 height 26
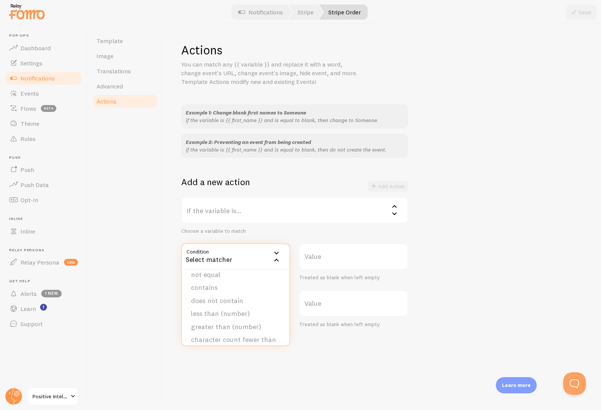
scroll to position [37, 0]
click at [220, 209] on label "If the variable is..." at bounding box center [294, 210] width 227 height 26
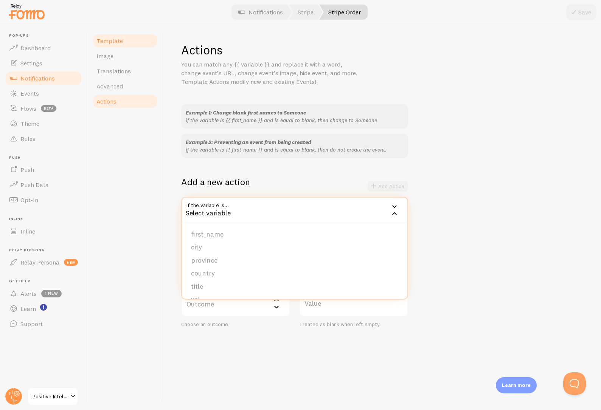
click at [106, 45] on link "Template" at bounding box center [125, 40] width 66 height 15
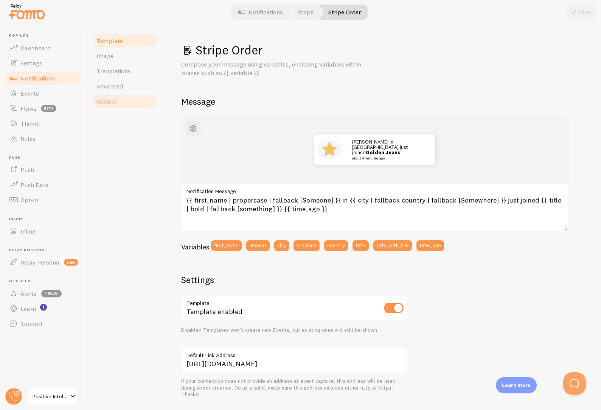
click at [103, 103] on span "Actions" at bounding box center [106, 102] width 20 height 8
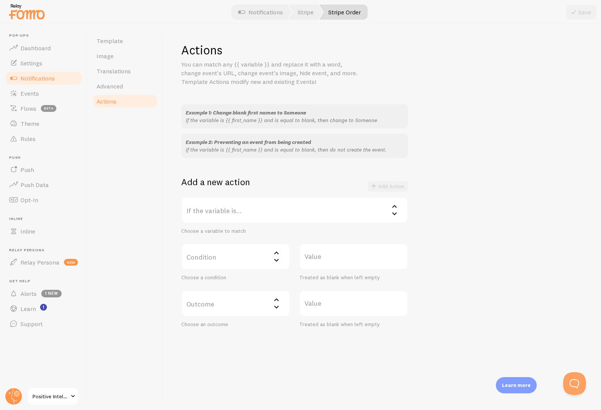
click at [231, 214] on label "If the variable is..." at bounding box center [294, 210] width 227 height 26
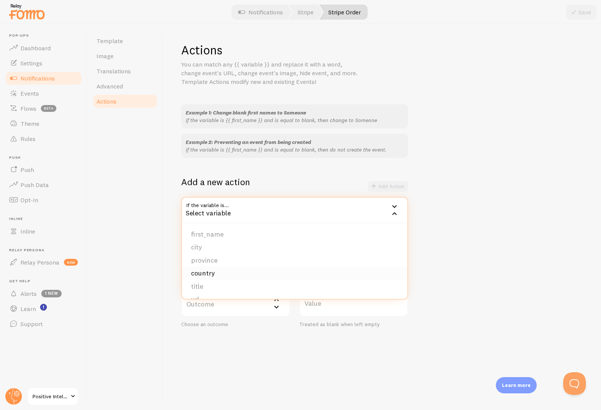
scroll to position [5, 0]
click at [211, 282] on li "title" at bounding box center [294, 281] width 225 height 13
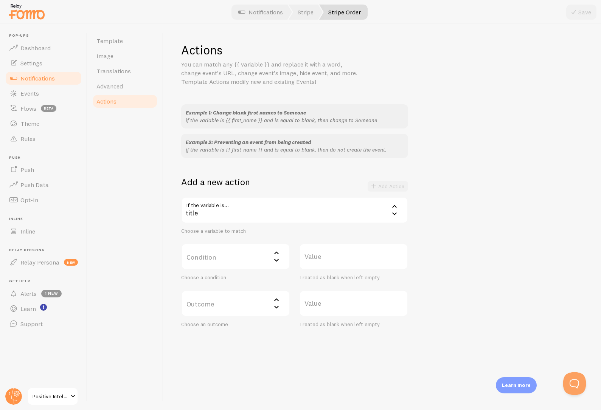
click at [216, 263] on label "Condition" at bounding box center [235, 257] width 109 height 26
click at [212, 277] on li "equals" at bounding box center [235, 281] width 107 height 13
click at [333, 258] on label "Value" at bounding box center [353, 257] width 109 height 26
click at [333, 258] on input "Value" at bounding box center [353, 257] width 109 height 26
type input "Subscription Creation"
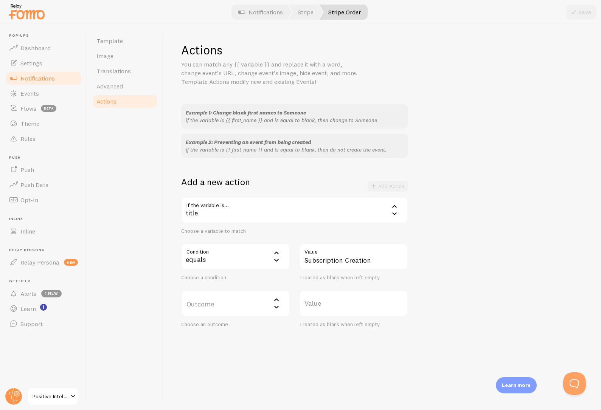
click at [259, 306] on label "Outcome" at bounding box center [235, 304] width 109 height 26
click at [249, 328] on li "do not create event" at bounding box center [235, 328] width 107 height 13
click at [401, 184] on button "Add Action" at bounding box center [388, 186] width 40 height 11
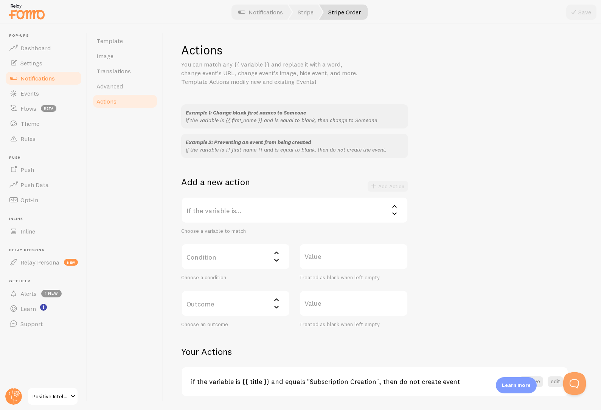
click at [233, 208] on label "If the variable is..." at bounding box center [294, 210] width 227 height 26
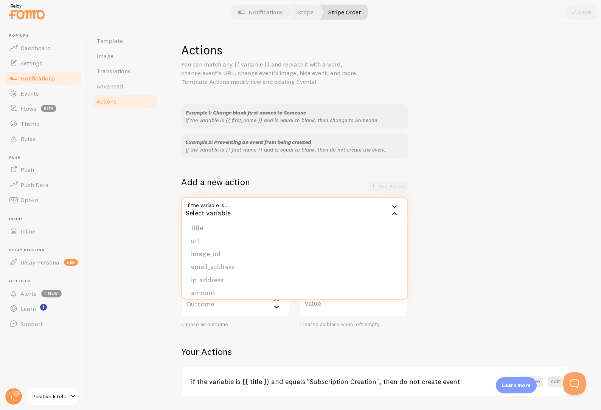
scroll to position [64, 0]
click at [120, 44] on span "Template" at bounding box center [109, 41] width 26 height 8
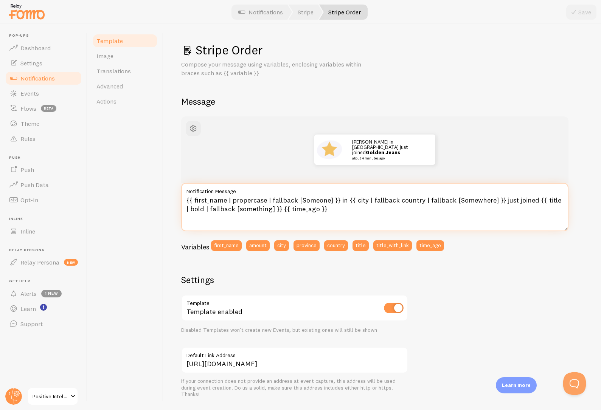
click at [368, 212] on textarea "{{ first_name | propercase | fallback [Someone] }} in {{ city | fallback countr…" at bounding box center [374, 207] width 387 height 48
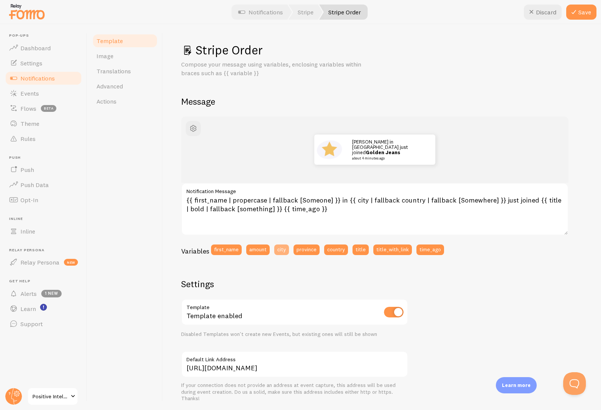
click at [284, 249] on button "city" at bounding box center [281, 250] width 15 height 11
click at [306, 249] on button "province" at bounding box center [307, 250] width 26 height 11
click at [336, 250] on button "country" at bounding box center [336, 250] width 24 height 11
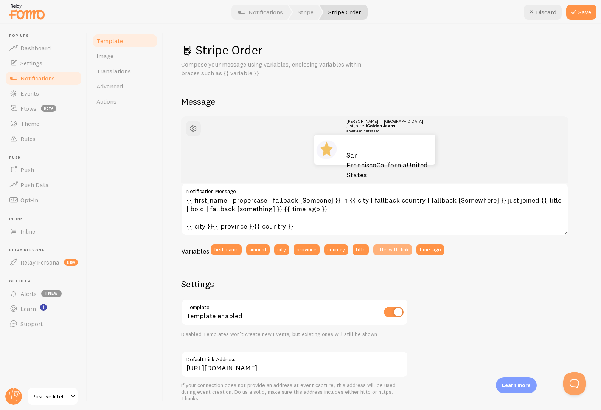
click at [394, 249] on button "title_with_link" at bounding box center [392, 250] width 39 height 11
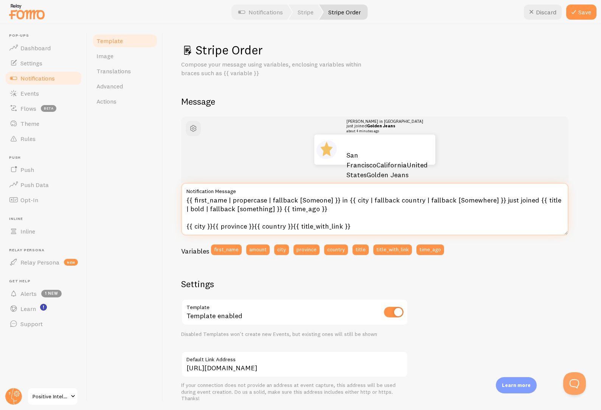
drag, startPoint x: 381, startPoint y: 228, endPoint x: 176, endPoint y: 229, distance: 204.3
click at [176, 229] on div "Stripe Order Compose your message using variables, enclosing variables within b…" at bounding box center [382, 217] width 438 height 386
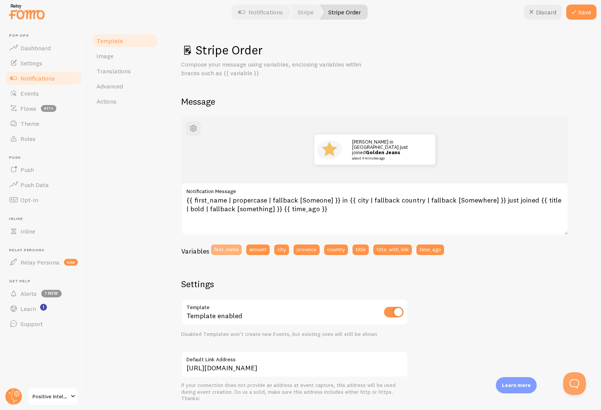
click at [227, 245] on button "first_name" at bounding box center [226, 250] width 31 height 11
click at [254, 249] on button "amount" at bounding box center [257, 250] width 23 height 11
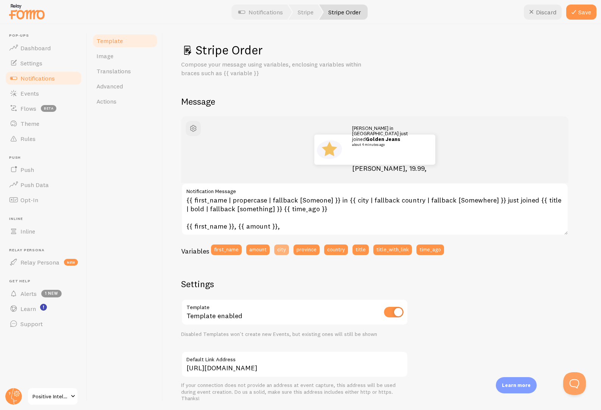
click at [286, 246] on button "city" at bounding box center [281, 250] width 15 height 11
click at [307, 249] on button "province" at bounding box center [307, 250] width 26 height 11
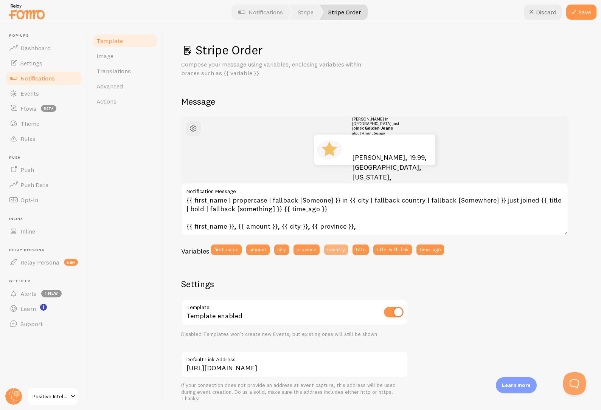
click at [333, 250] on button "country" at bounding box center [336, 250] width 24 height 11
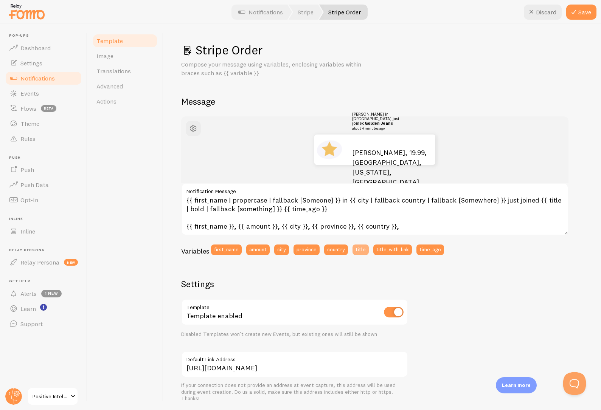
click at [358, 249] on button "title" at bounding box center [361, 250] width 16 height 11
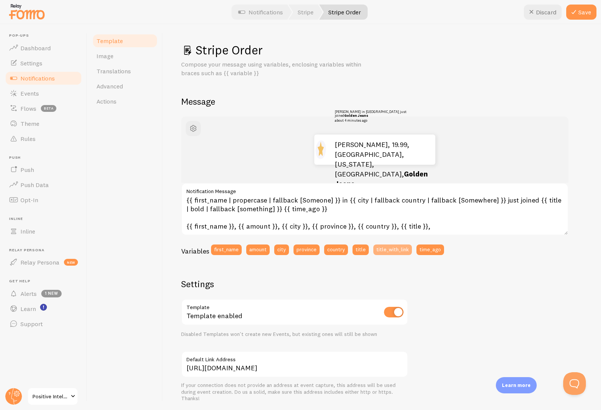
click at [390, 247] on button "title_with_link" at bounding box center [392, 250] width 39 height 11
click at [432, 250] on button "time_ago" at bounding box center [431, 250] width 28 height 11
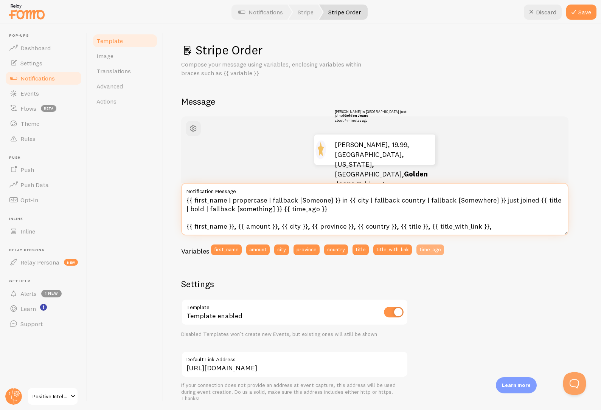
type textarea "{{ first_name | propercase | fallback [Someone] }} in {{ city | fallback countr…"
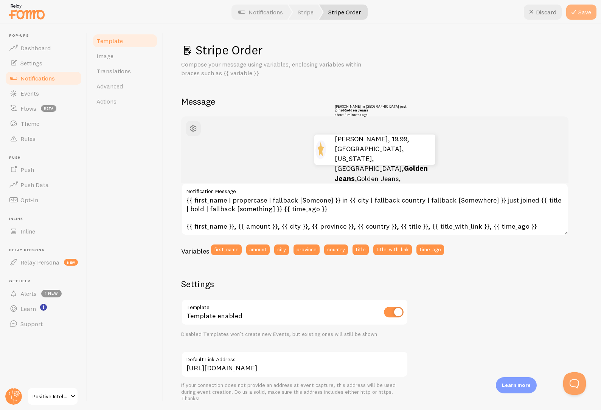
click at [578, 13] on button "Save" at bounding box center [581, 12] width 30 height 15
click at [124, 103] on link "Actions" at bounding box center [125, 101] width 66 height 15
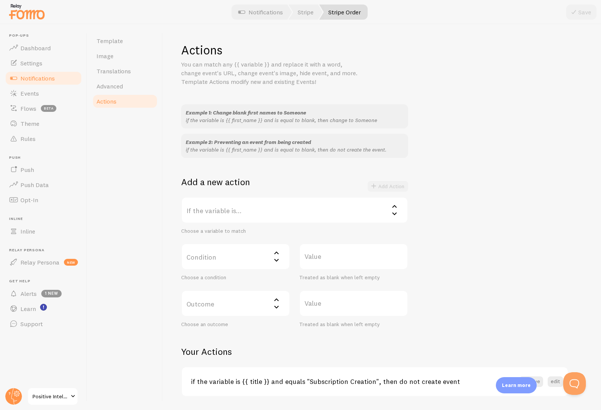
click at [237, 208] on label "If the variable is..." at bounding box center [294, 210] width 227 height 26
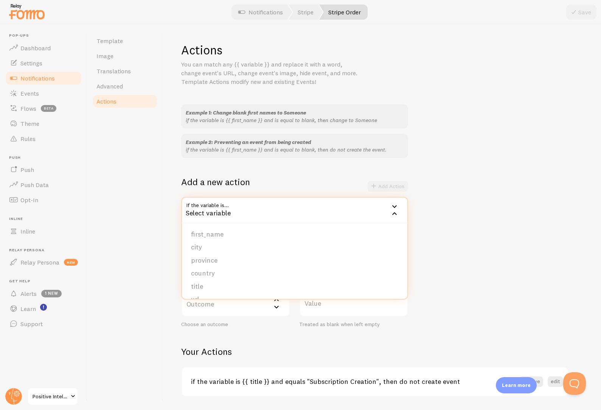
click at [291, 189] on div "Add a new action Add Action" at bounding box center [294, 186] width 227 height 21
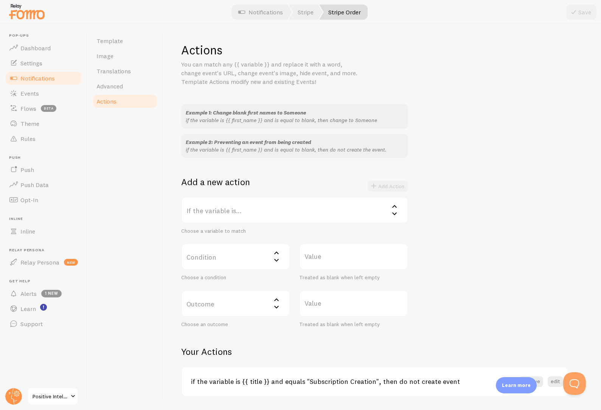
click at [240, 211] on label "If the variable is..." at bounding box center [294, 210] width 227 height 26
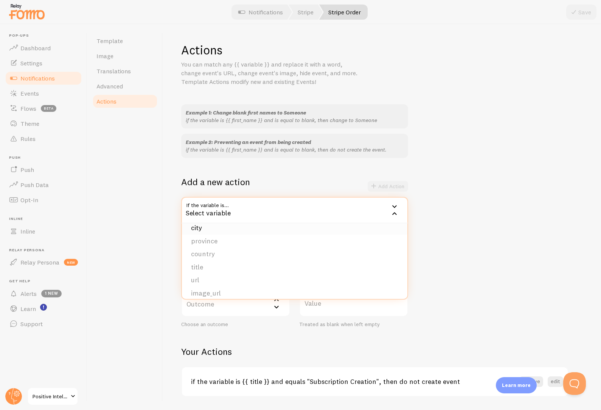
scroll to position [64, 0]
click at [207, 285] on li "amount" at bounding box center [294, 287] width 225 height 13
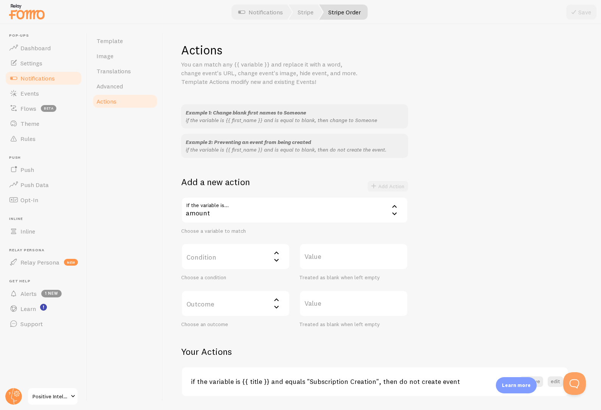
click at [220, 259] on label "Condition" at bounding box center [235, 257] width 109 height 26
click at [212, 284] on li "equals" at bounding box center [235, 281] width 107 height 13
click at [327, 254] on label "Value" at bounding box center [353, 257] width 109 height 26
click at [327, 254] on input "Value" at bounding box center [353, 257] width 109 height 26
type input "150"
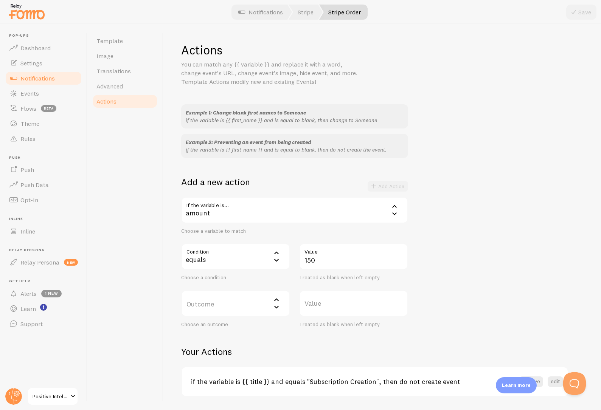
click at [257, 302] on label "Outcome" at bounding box center [235, 304] width 109 height 26
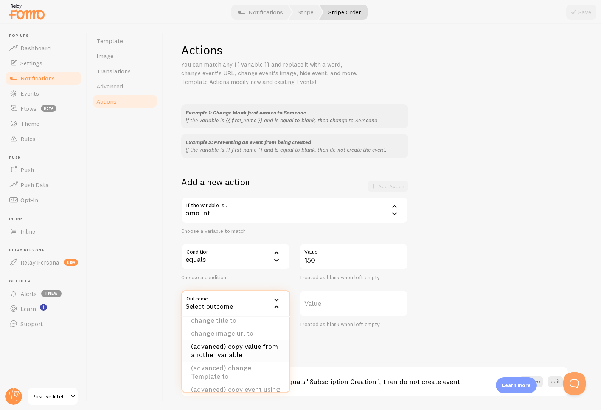
scroll to position [69, 0]
click at [240, 343] on li "(advanced) copy value from another variable" at bounding box center [235, 342] width 107 height 22
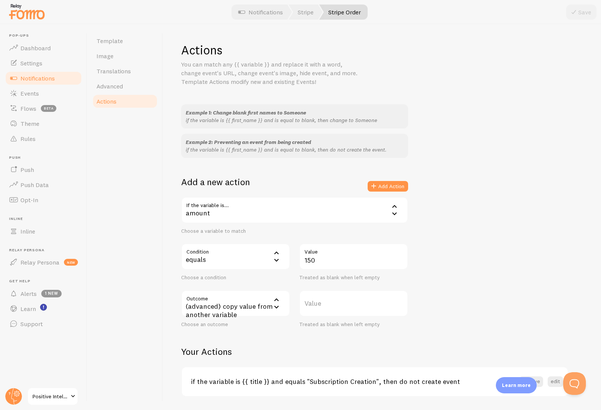
click at [309, 302] on label "Value" at bounding box center [353, 304] width 109 height 26
click at [309, 302] on input "Value" at bounding box center [353, 304] width 109 height 26
click at [263, 300] on div "(advanced) copy value from another variable" at bounding box center [235, 304] width 109 height 26
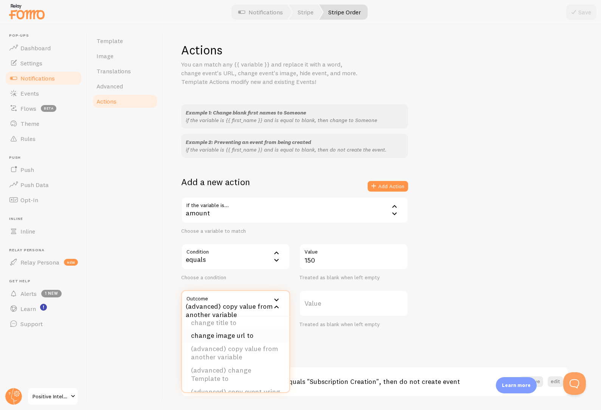
scroll to position [52, 0]
click at [129, 39] on link "Template" at bounding box center [125, 40] width 66 height 15
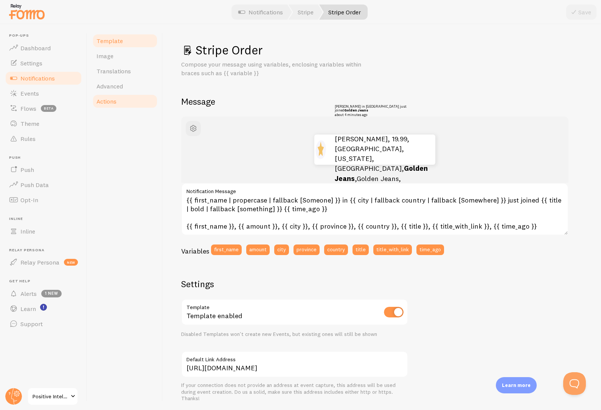
click at [120, 101] on link "Actions" at bounding box center [125, 101] width 66 height 15
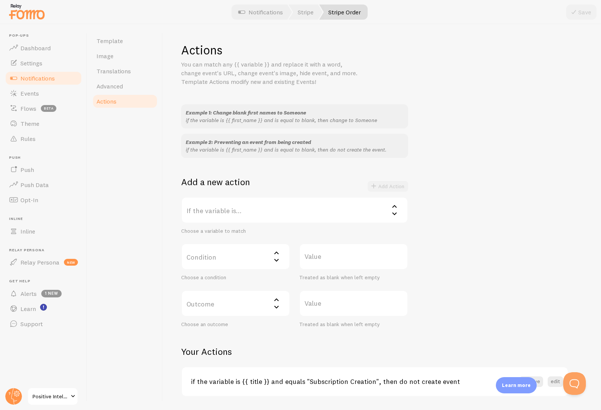
click at [230, 209] on label "If the variable is..." at bounding box center [294, 210] width 227 height 26
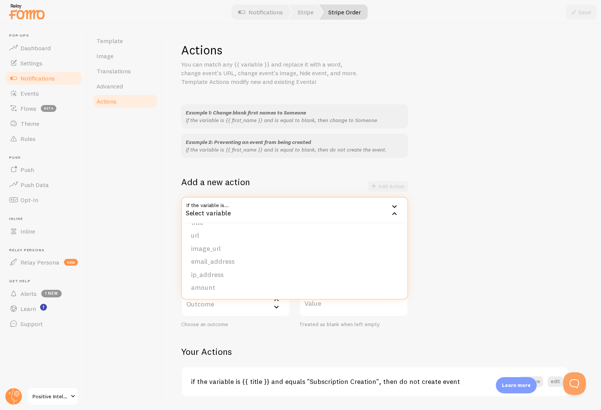
scroll to position [23, 0]
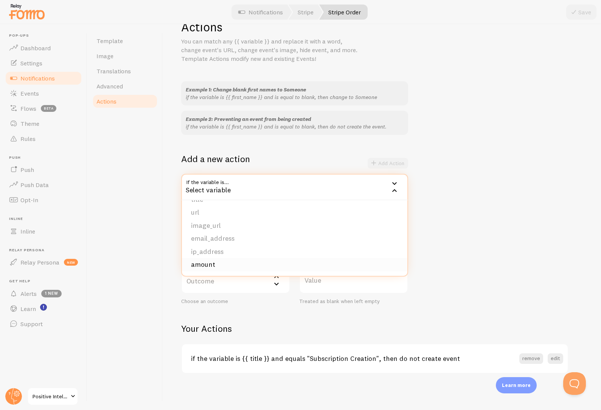
click at [205, 262] on li "amount" at bounding box center [294, 264] width 225 height 13
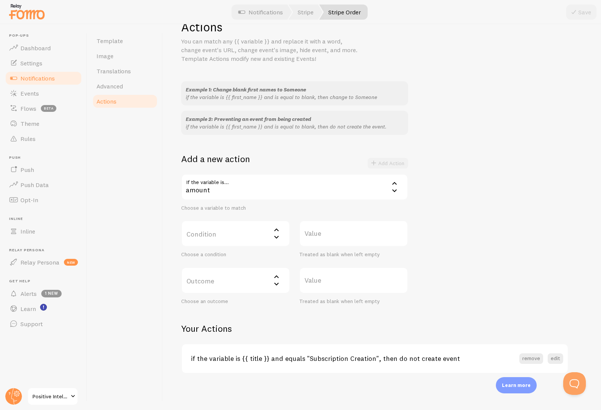
click at [212, 233] on label "Condition" at bounding box center [235, 234] width 109 height 26
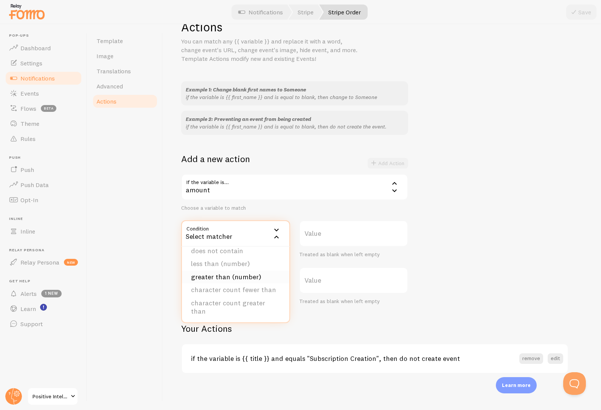
scroll to position [0, 0]
click at [205, 261] on li "equals" at bounding box center [235, 258] width 107 height 13
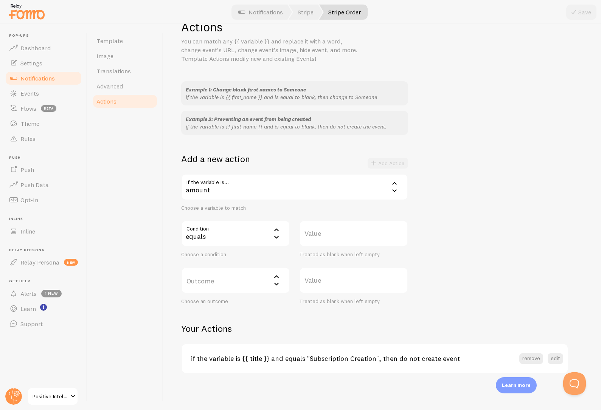
click at [306, 230] on label "Value" at bounding box center [353, 234] width 109 height 26
click at [306, 230] on input "Value" at bounding box center [353, 234] width 109 height 26
click at [333, 236] on label "Value" at bounding box center [353, 234] width 109 height 26
click at [333, 236] on input "Value" at bounding box center [353, 234] width 109 height 26
type input "150"
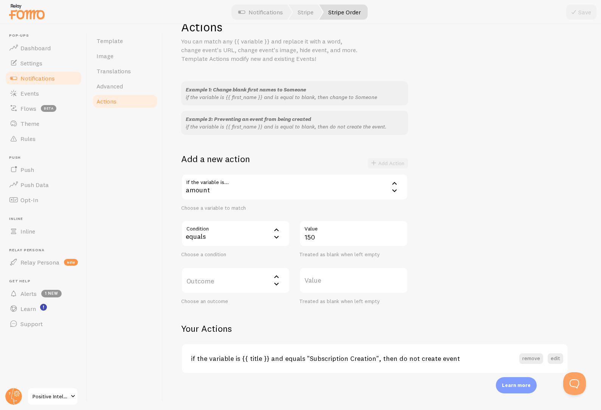
click at [271, 282] on label "Outcome" at bounding box center [235, 280] width 109 height 26
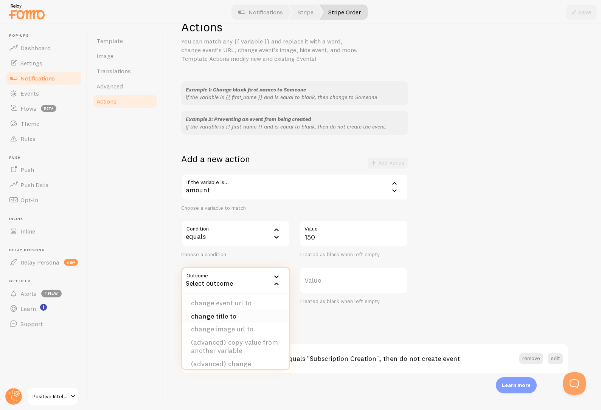
scroll to position [31, 0]
click at [229, 303] on li "change matched value to" at bounding box center [235, 300] width 107 height 13
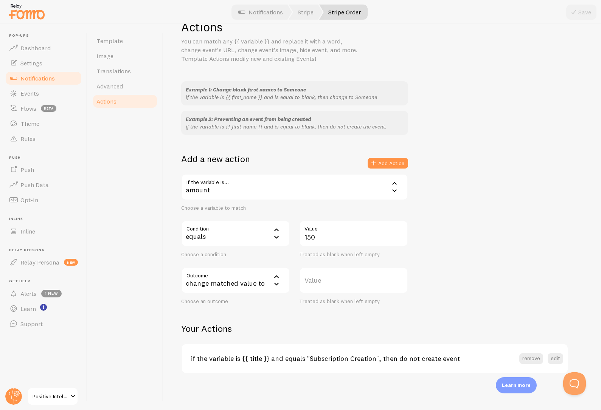
click at [339, 281] on label "Value" at bounding box center [353, 280] width 109 height 26
click at [339, 281] on input "Value" at bounding box center [353, 280] width 109 height 26
type input "(monthly subscription)"
click at [387, 165] on button "Add Action" at bounding box center [388, 163] width 40 height 11
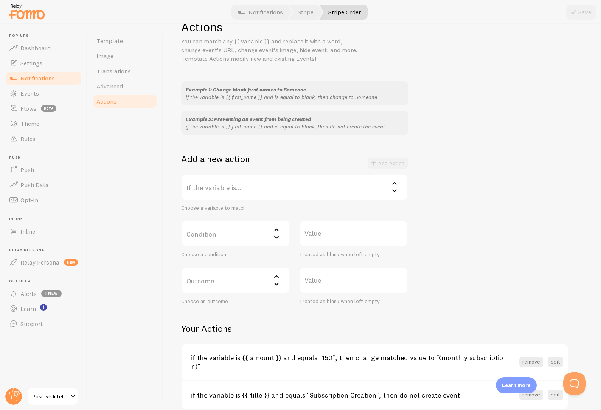
click at [233, 191] on label "If the variable is..." at bounding box center [294, 187] width 227 height 26
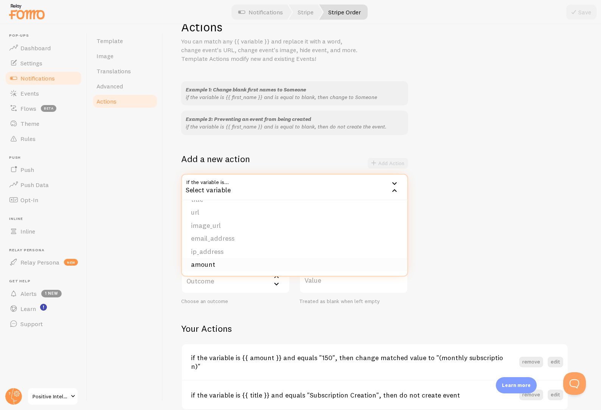
click at [212, 267] on li "amount" at bounding box center [294, 264] width 225 height 13
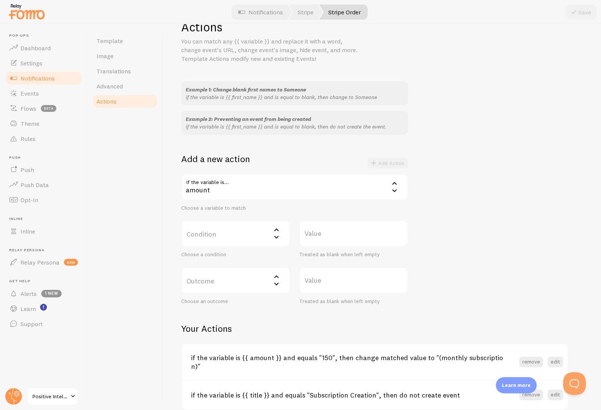
click at [330, 233] on label "Value" at bounding box center [353, 234] width 109 height 26
click at [330, 233] on input "Value" at bounding box center [353, 234] width 109 height 26
type input "1500"
click at [234, 240] on label "Condition" at bounding box center [235, 234] width 109 height 26
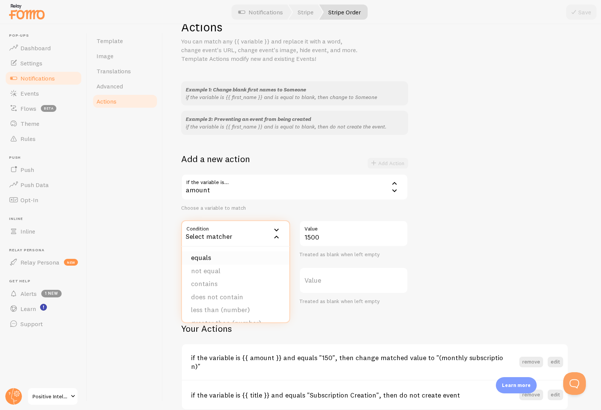
click at [219, 256] on li "equals" at bounding box center [235, 258] width 107 height 13
click at [224, 255] on div "Choose a condition" at bounding box center [235, 255] width 109 height 7
click at [219, 283] on label "Outcome" at bounding box center [235, 280] width 109 height 26
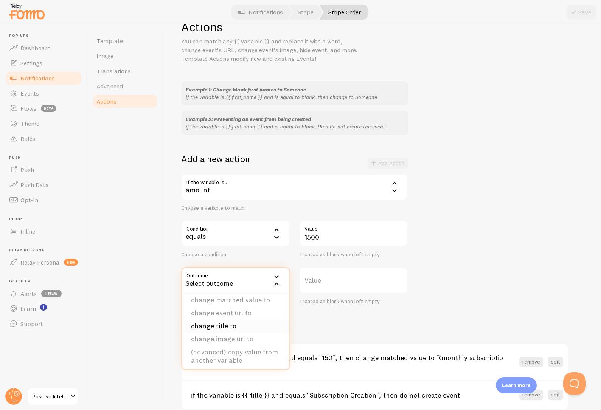
click at [216, 324] on li "change title to" at bounding box center [235, 326] width 107 height 13
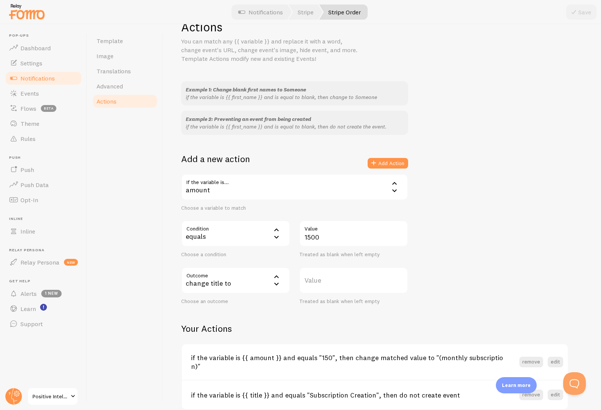
click at [254, 286] on div "change title to" at bounding box center [235, 280] width 109 height 26
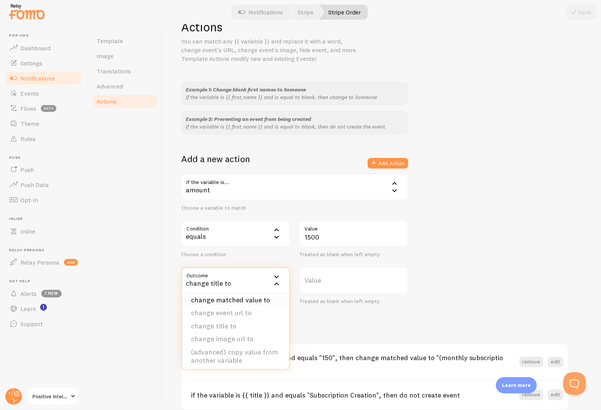
scroll to position [0, 0]
click at [239, 328] on li "change matched value to" at bounding box center [235, 331] width 107 height 13
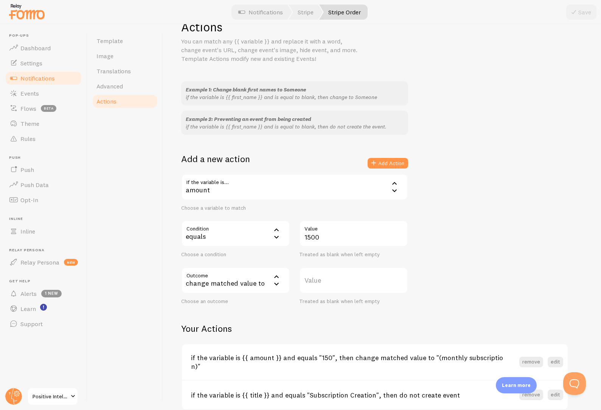
click at [322, 282] on label "Value" at bounding box center [353, 280] width 109 height 26
click at [322, 282] on input "Value" at bounding box center [353, 280] width 109 height 26
paste input "(monthly subscription)"
click at [317, 287] on input "(monthly subscription)" at bounding box center [353, 280] width 109 height 26
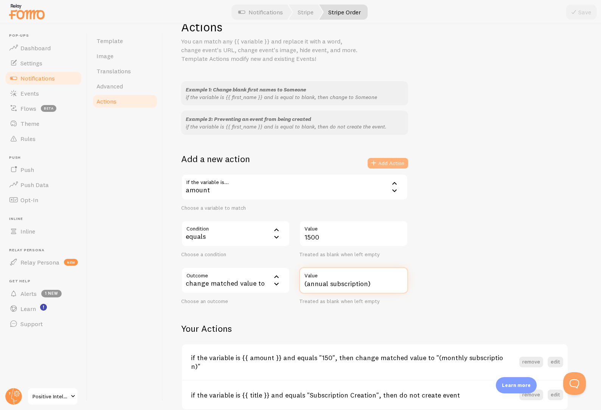
type input "(annual subscription)"
click at [395, 164] on button "Add Action" at bounding box center [388, 163] width 40 height 11
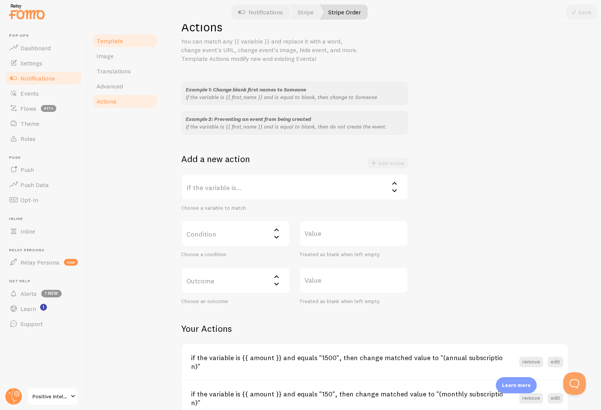
click at [138, 41] on link "Template" at bounding box center [125, 40] width 66 height 15
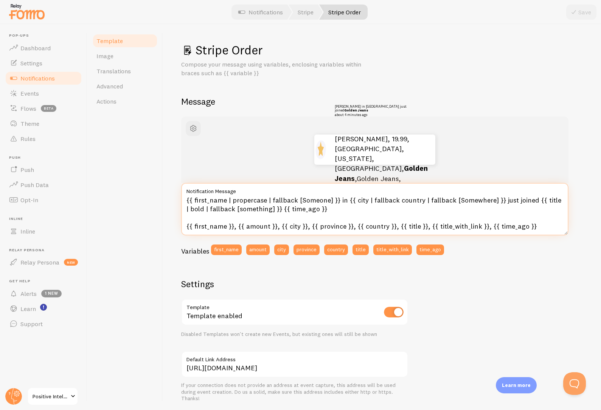
drag, startPoint x: 236, startPoint y: 227, endPoint x: 274, endPoint y: 228, distance: 38.2
click at [274, 228] on textarea "{{ first_name | propercase | fallback [Someone] }} in {{ city | fallback countr…" at bounding box center [374, 209] width 387 height 53
click at [551, 201] on textarea "{{ first_name | propercase | fallback [Someone] }} in {{ city | fallback countr…" at bounding box center [374, 209] width 387 height 53
paste textarea "{{ amount }}"
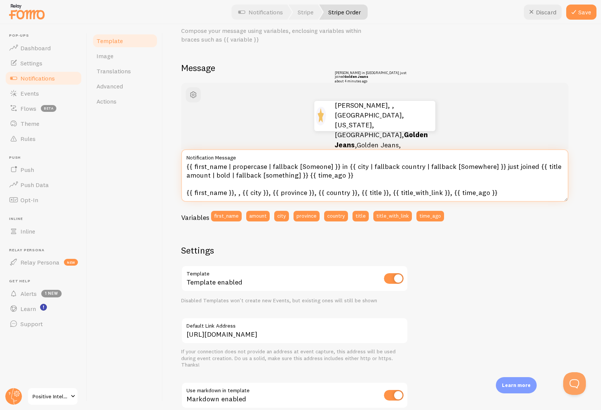
click at [515, 195] on textarea "{{ first_name | propercase | fallback [Someone] }} in {{ city | fallback countr…" at bounding box center [374, 175] width 387 height 53
click at [513, 191] on textarea "{{ first_name | propercase | fallback [Someone] }} in {{ city | fallback countr…" at bounding box center [374, 175] width 387 height 53
click at [238, 194] on textarea "{{ first_name | propercase | fallback [Someone] }} in {{ city | fallback countr…" at bounding box center [374, 175] width 387 height 53
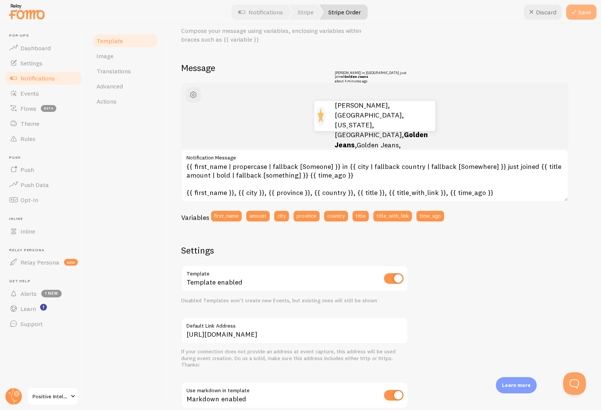
click at [578, 12] on button "Save" at bounding box center [581, 12] width 30 height 15
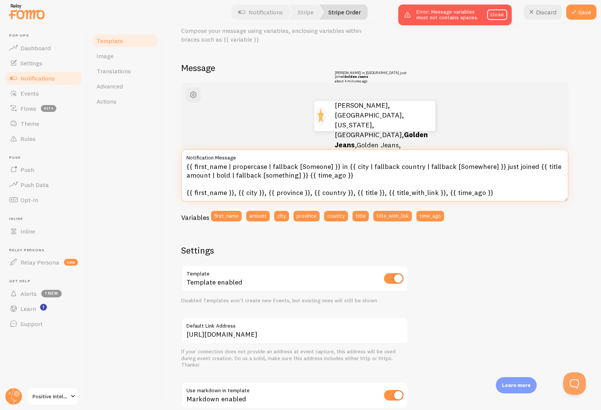
click at [407, 179] on textarea "{{ first_name | propercase | fallback [Someone] }} in {{ city | fallback countr…" at bounding box center [374, 175] width 387 height 53
drag, startPoint x: 531, startPoint y: 167, endPoint x: 304, endPoint y: 175, distance: 226.8
click at [304, 175] on textarea "{{ first_name | propercase | fallback [Someone] }} in {{ city | fallback countr…" at bounding box center [374, 175] width 387 height 53
paste textarea "{{ title amount | bold | fallback [something] }}"
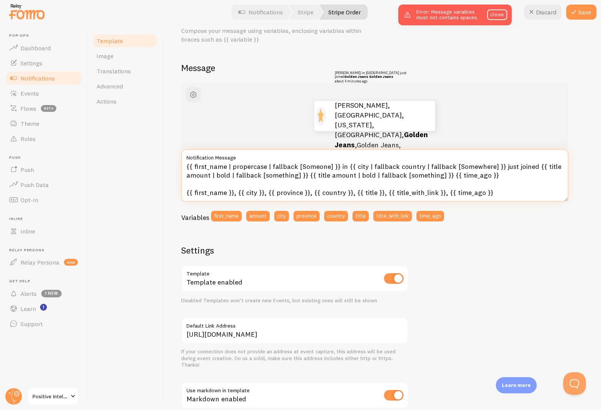
click at [319, 176] on textarea "{{ first_name | propercase | fallback [Someone] }} in {{ city | fallback countr…" at bounding box center [374, 175] width 387 height 53
drag, startPoint x: 357, startPoint y: 176, endPoint x: 423, endPoint y: 176, distance: 66.2
click at [423, 176] on textarea "{{ first_name | propercase | fallback [Someone] }} in {{ city | fallback countr…" at bounding box center [374, 175] width 387 height 53
click at [200, 177] on textarea "{{ first_name | propercase | fallback [Someone] }} in {{ city | fallback countr…" at bounding box center [374, 175] width 387 height 53
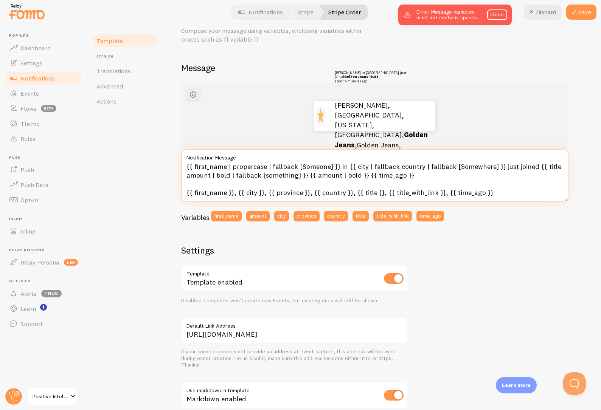
click at [200, 177] on textarea "{{ first_name | propercase | fallback [Someone] }} in {{ city | fallback countr…" at bounding box center [374, 175] width 387 height 53
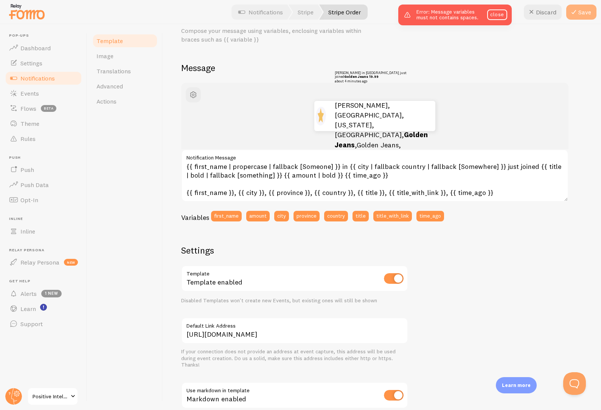
click at [578, 11] on button "Save" at bounding box center [581, 12] width 30 height 15
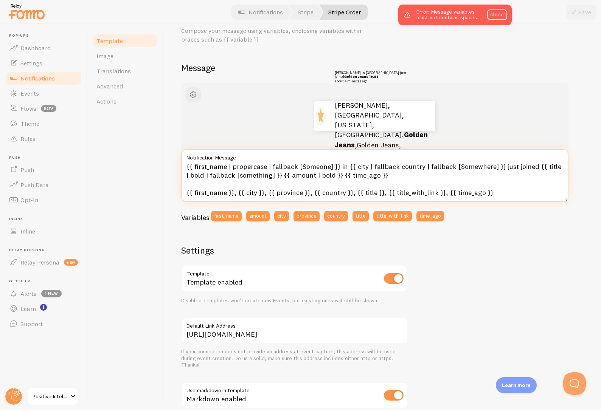
click at [319, 176] on textarea "{{ first_name | propercase | fallback [Someone] }} in {{ city | fallback countr…" at bounding box center [374, 175] width 387 height 53
type textarea "{{ first_name | propercase | fallback [Someone] }} in {{ city | fallback countr…"
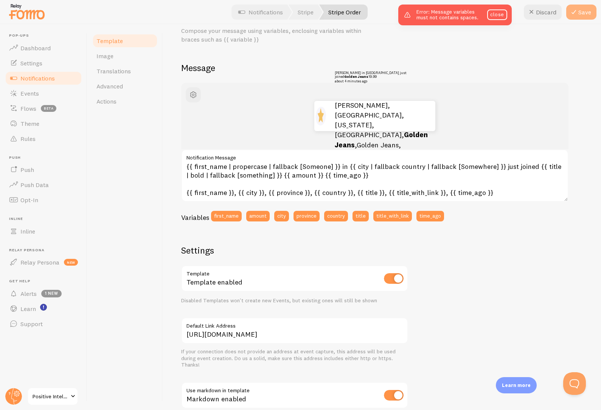
click at [585, 11] on button "Save" at bounding box center [581, 12] width 30 height 15
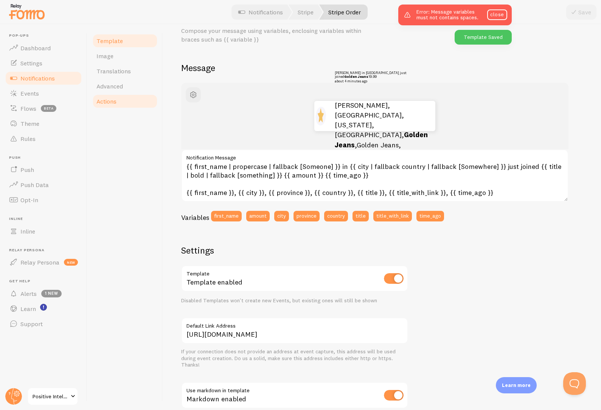
click at [109, 101] on span "Actions" at bounding box center [106, 102] width 20 height 8
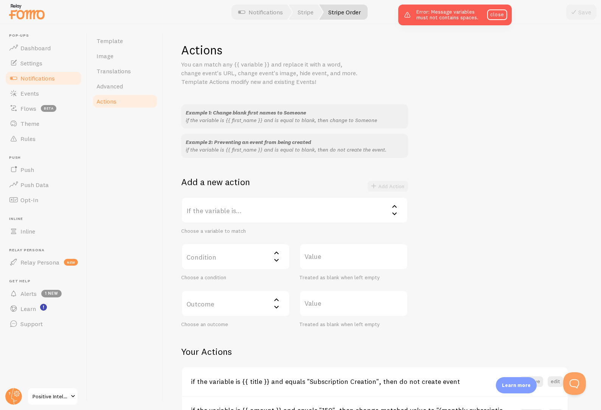
click at [258, 216] on label "If the variable is..." at bounding box center [294, 210] width 227 height 26
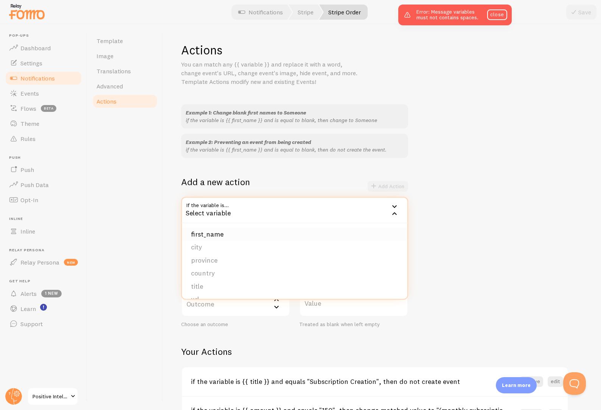
click at [233, 232] on li "first_name" at bounding box center [294, 234] width 225 height 13
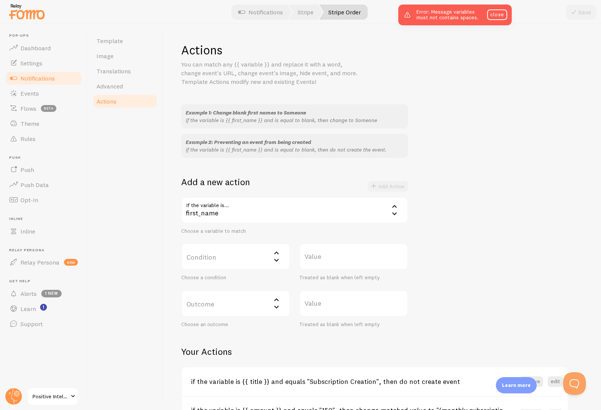
click at [228, 249] on label "Condition" at bounding box center [235, 257] width 109 height 26
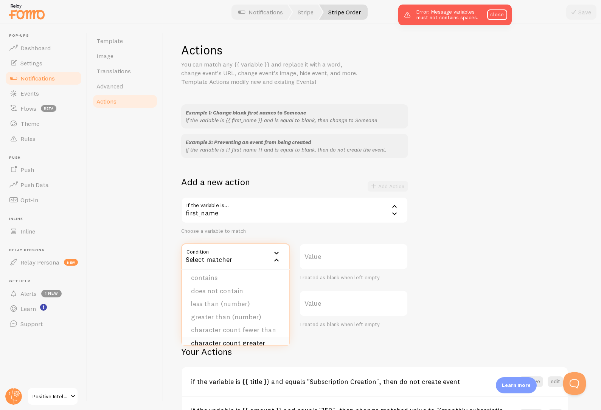
scroll to position [34, 0]
click at [227, 329] on li "character count fewer than" at bounding box center [235, 325] width 107 height 13
click at [331, 256] on label "Value" at bounding box center [353, 257] width 109 height 26
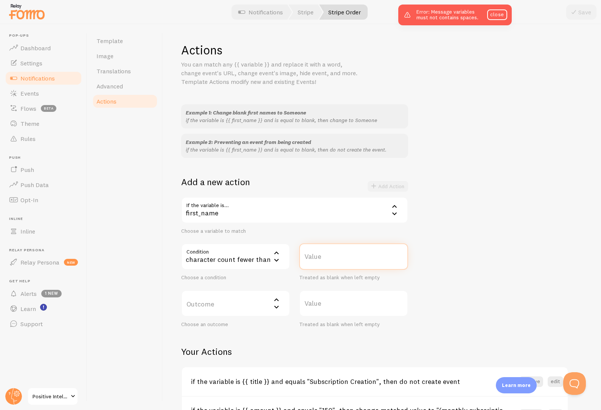
click at [331, 256] on input "Value" at bounding box center [353, 257] width 109 height 26
type input "4"
click at [243, 309] on label "Outcome" at bounding box center [235, 304] width 109 height 26
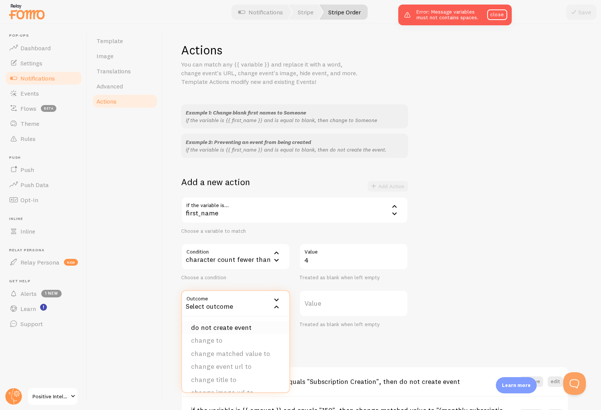
click at [236, 324] on li "do not create event" at bounding box center [235, 328] width 107 height 13
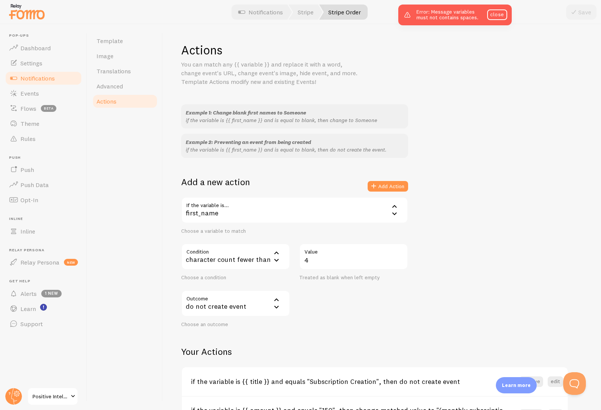
scroll to position [82, 0]
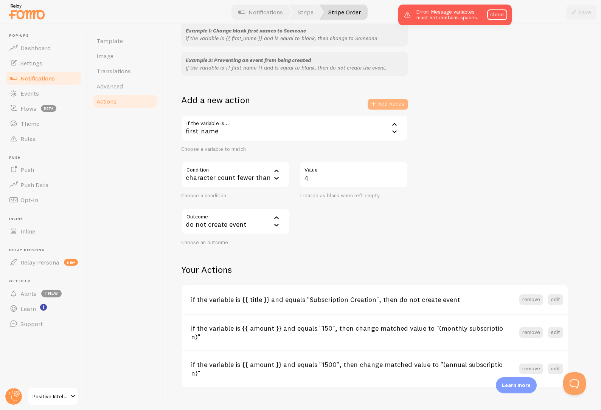
click at [402, 101] on button "Add Action" at bounding box center [388, 104] width 40 height 11
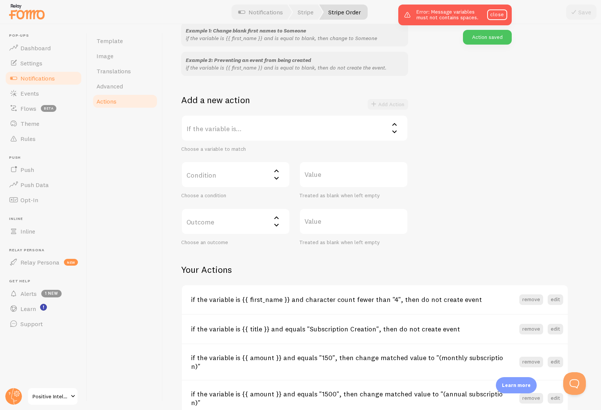
scroll to position [0, 0]
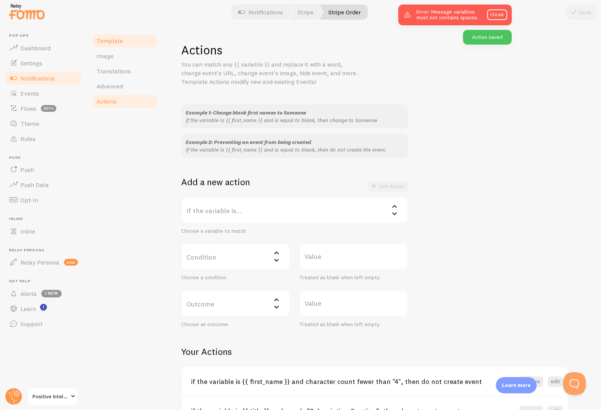
click at [120, 38] on span "Template" at bounding box center [109, 41] width 26 height 8
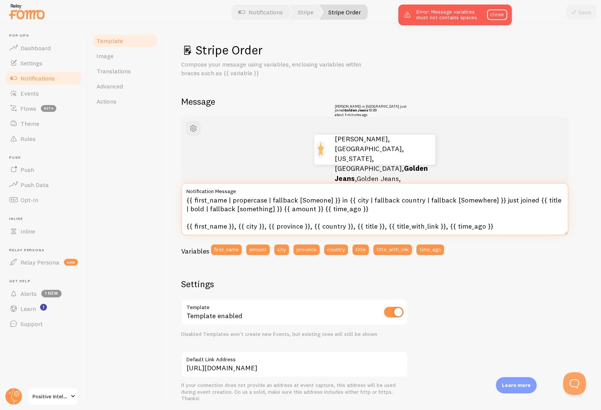
click at [355, 203] on textarea "{{ first_name | propercase | fallback [Someone] }} in {{ city | fallback countr…" at bounding box center [374, 209] width 387 height 53
drag, startPoint x: 419, startPoint y: 201, endPoint x: 489, endPoint y: 203, distance: 70.0
click at [489, 203] on textarea "{{ first_name | propercase | fallback [Someone] }} in {{ city | fallback countr…" at bounding box center [374, 209] width 387 height 53
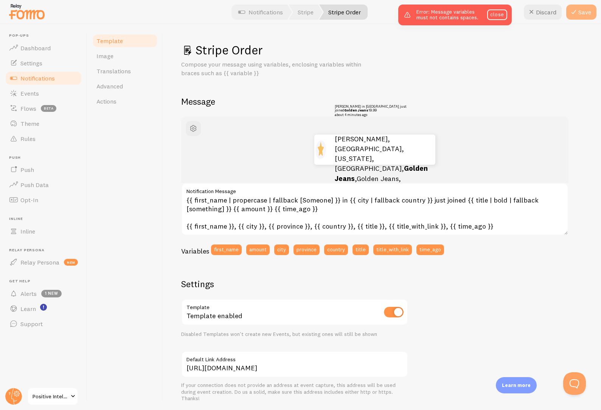
click at [577, 16] on icon at bounding box center [573, 12] width 9 height 9
click at [523, 257] on div "Variables first_name amount city province country title title_with_link time_ago" at bounding box center [374, 253] width 387 height 16
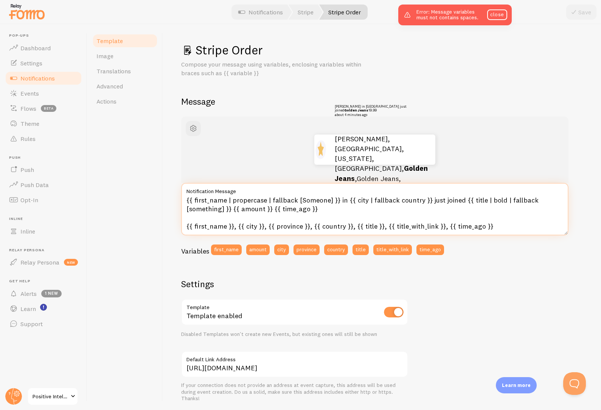
click at [267, 213] on textarea "{{ first_name | propercase | fallback [Someone] }} in {{ city | fallback countr…" at bounding box center [374, 209] width 387 height 53
drag, startPoint x: 345, startPoint y: 201, endPoint x: 425, endPoint y: 200, distance: 80.2
click at [425, 200] on textarea "{{ first_name | propercase | fallback [Someone] }} in {{ city | fallback countr…" at bounding box center [374, 209] width 387 height 53
click at [391, 201] on textarea "{{ first_name | propercase | fallback [Someone] }} in {{ city | fallback countr…" at bounding box center [374, 209] width 387 height 53
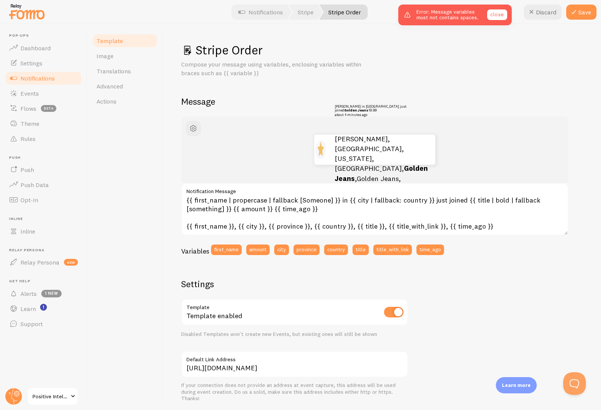
click at [494, 17] on link "close" at bounding box center [497, 14] width 20 height 11
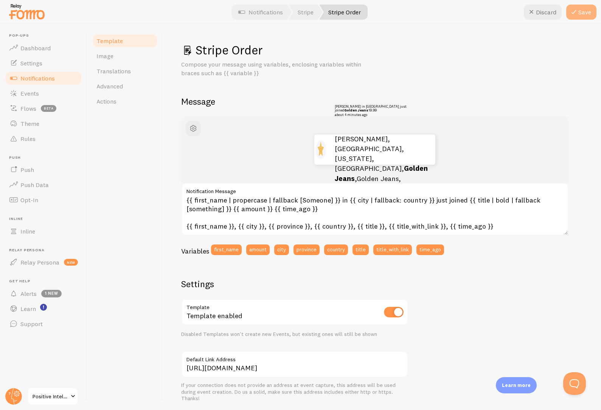
click at [585, 14] on button "Save" at bounding box center [581, 12] width 30 height 15
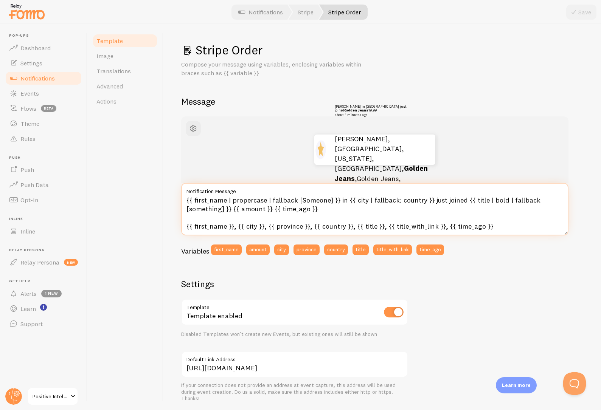
drag, startPoint x: 344, startPoint y: 201, endPoint x: 428, endPoint y: 201, distance: 83.2
click at [428, 201] on textarea "{{ first_name | propercase | fallback [Someone] }} in {{ city | fallback: count…" at bounding box center [374, 209] width 387 height 53
drag, startPoint x: 236, startPoint y: 227, endPoint x: 262, endPoint y: 227, distance: 25.7
click at [262, 227] on textarea "{{ first_name | propercase | fallback [Someone] }} in {{ city | fallback: count…" at bounding box center [374, 209] width 387 height 53
paste textarea "| fallback: country"
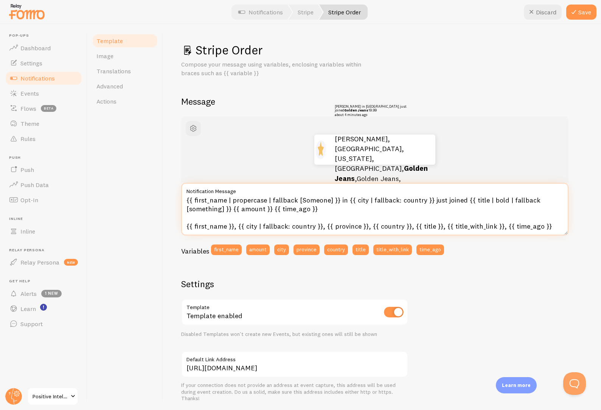
click at [254, 227] on textarea "{{ first_name | propercase | fallback [Someone] }} in {{ city | fallback: count…" at bounding box center [374, 209] width 387 height 53
click at [288, 227] on textarea "{{ first_name | propercase | fallback [Someone] }} in {{ city | fallback: count…" at bounding box center [374, 209] width 387 height 53
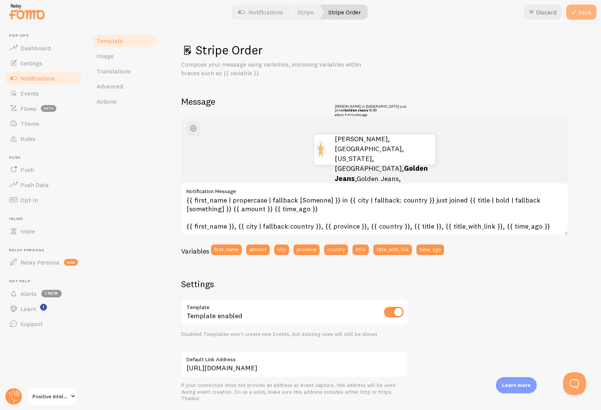
click at [578, 15] on icon at bounding box center [573, 12] width 9 height 9
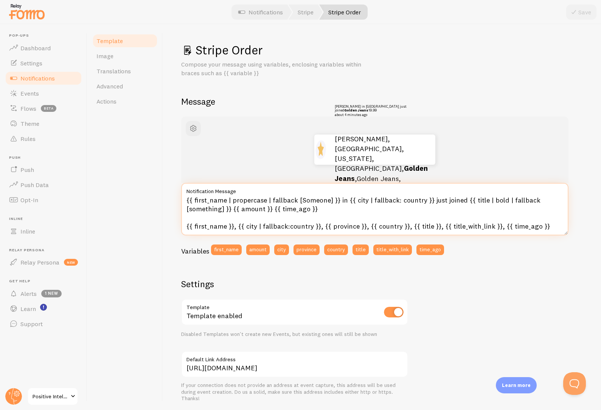
drag, startPoint x: 397, startPoint y: 201, endPoint x: 401, endPoint y: 202, distance: 3.9
click at [397, 201] on textarea "{{ first_name | propercase | fallback [Someone] }} in {{ city | fallback: count…" at bounding box center [374, 209] width 387 height 53
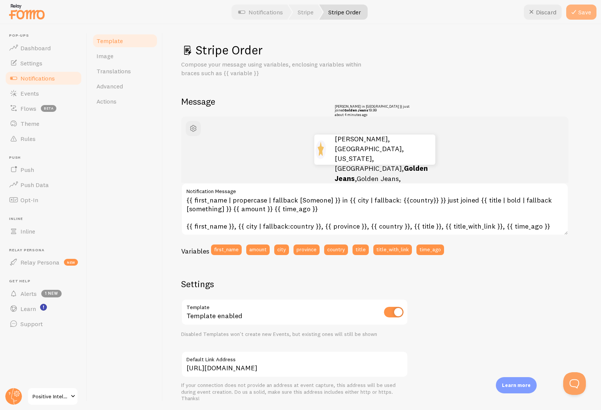
click at [577, 12] on icon at bounding box center [573, 12] width 9 height 9
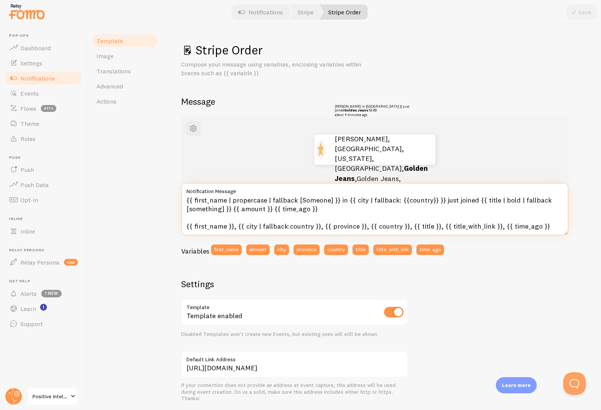
drag, startPoint x: 431, startPoint y: 200, endPoint x: 396, endPoint y: 201, distance: 34.4
click at [396, 201] on textarea "{{ first_name | propercase | fallback [Someone] }} in {{ city | fallback: {{cou…" at bounding box center [374, 209] width 387 height 53
click at [395, 201] on textarea "{{ first_name | propercase | fallback [Someone] }} in {{ city | fallback: count…" at bounding box center [374, 209] width 387 height 53
type textarea "{{ first_name | propercase | fallback [Someone] }} in {{ city | fallback countr…"
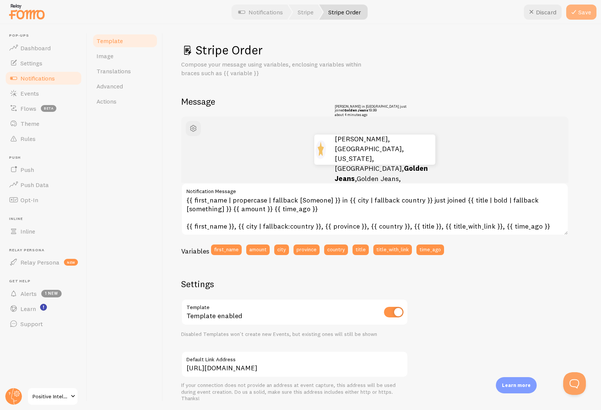
click at [579, 8] on button "Save" at bounding box center [581, 12] width 30 height 15
click at [128, 41] on link "Template" at bounding box center [125, 40] width 66 height 15
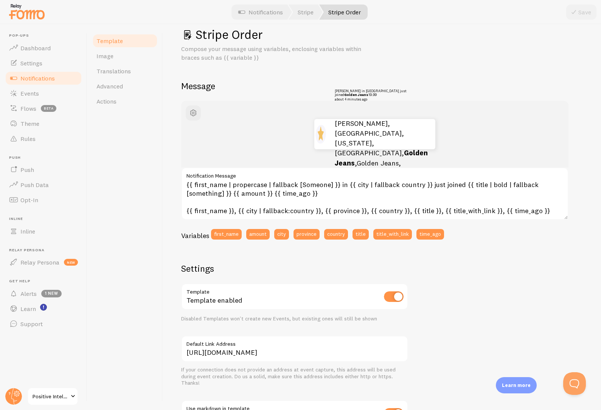
scroll to position [140, 0]
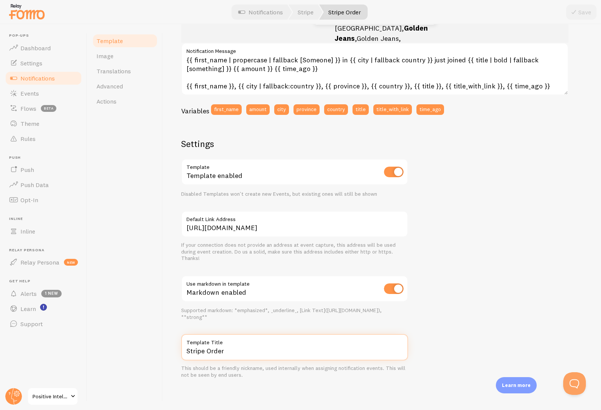
click at [263, 350] on input "Stripe Order" at bounding box center [294, 347] width 227 height 26
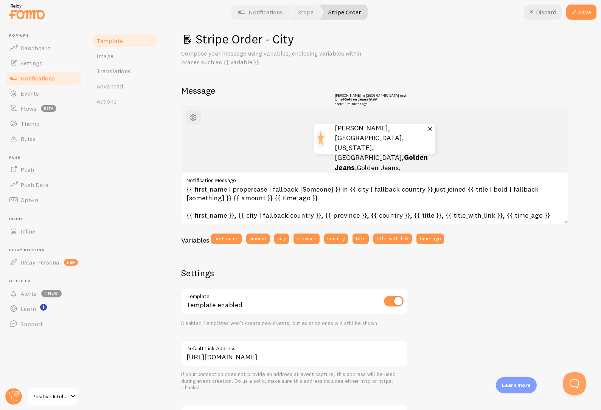
scroll to position [0, 0]
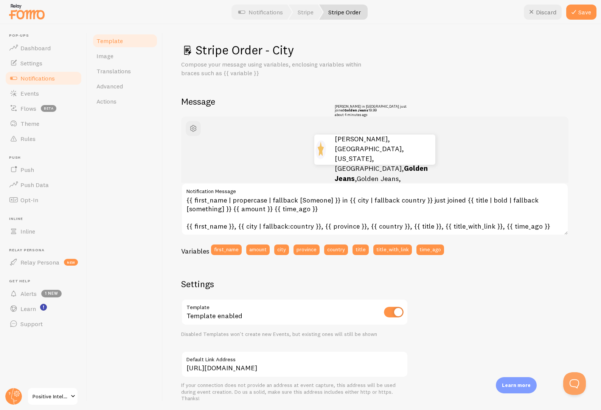
type input "Stripe Order - City"
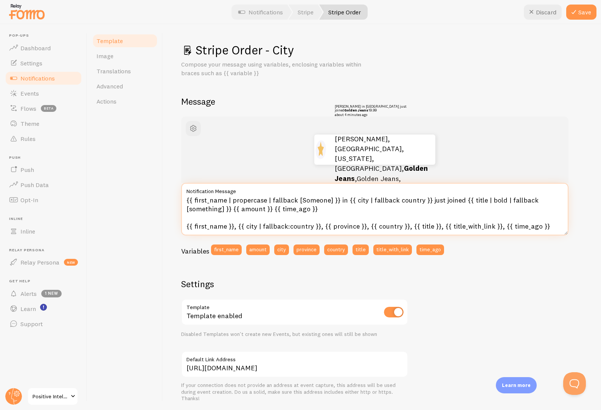
click at [414, 201] on textarea "{{ first_name | propercase | fallback [Someone] }} in {{ city | fallback countr…" at bounding box center [374, 209] width 387 height 53
drag, startPoint x: 364, startPoint y: 200, endPoint x: 418, endPoint y: 200, distance: 53.3
click at [418, 200] on textarea "{{ first_name | propercase | fallback [Someone] }} in {{ city | fallback countr…" at bounding box center [374, 209] width 387 height 53
drag, startPoint x: 446, startPoint y: 201, endPoint x: 511, endPoint y: 202, distance: 65.5
click at [511, 202] on textarea "{{ first_name | propercase | fallback [Someone] }} in {{ city }} just joined {{…" at bounding box center [374, 209] width 387 height 53
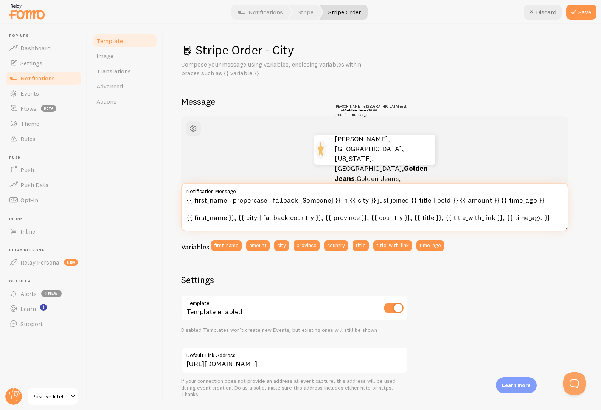
click at [547, 217] on textarea "{{ first_name | propercase | fallback [Someone] }} in {{ city }} just joined {{…" at bounding box center [374, 207] width 387 height 48
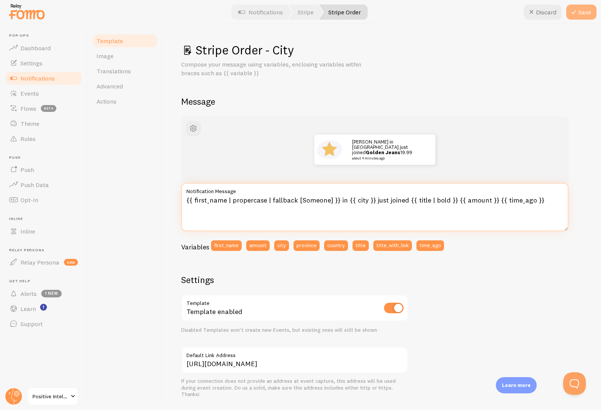
type textarea "{{ first_name | propercase | fallback [Someone] }} in {{ city }} just joined {{…"
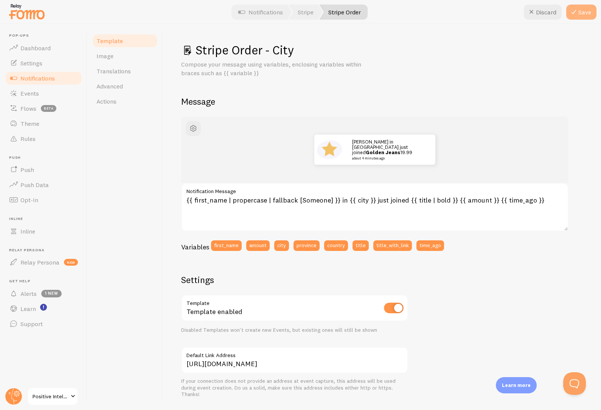
click at [591, 15] on button "Save" at bounding box center [581, 12] width 30 height 15
click at [43, 79] on span "Notifications" at bounding box center [37, 79] width 34 height 8
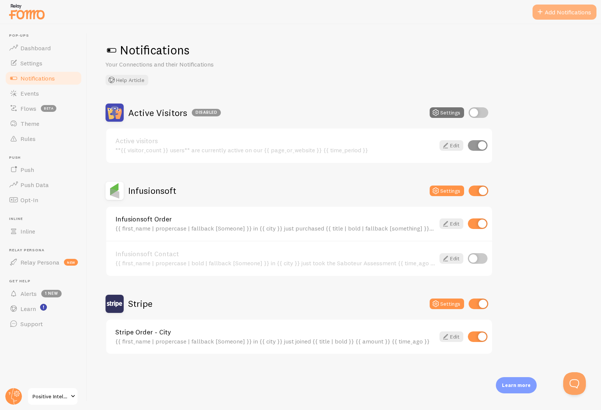
click at [557, 10] on button "Add Notifications" at bounding box center [565, 12] width 64 height 15
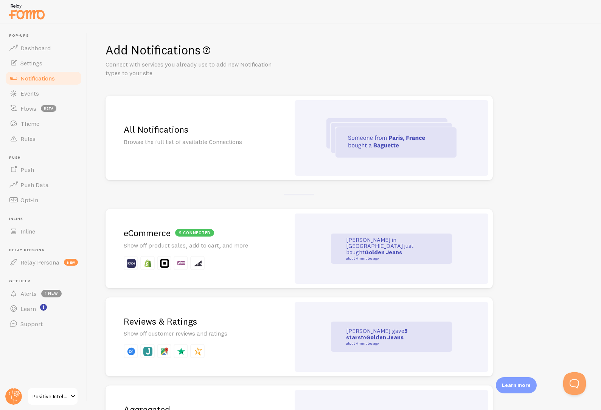
click at [269, 247] on p "Show off product sales, add to cart, and more" at bounding box center [198, 245] width 148 height 9
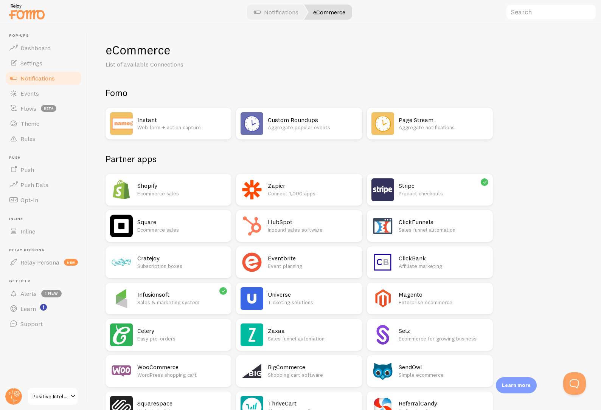
click at [432, 186] on h2 "Stripe" at bounding box center [444, 186] width 90 height 8
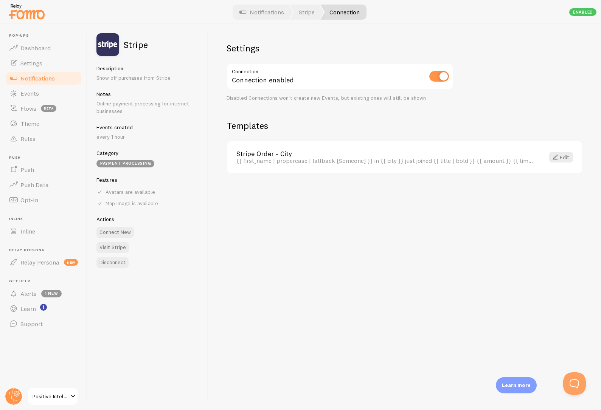
click at [261, 126] on h2 "Templates" at bounding box center [405, 126] width 356 height 12
click at [34, 92] on span "Events" at bounding box center [29, 94] width 19 height 8
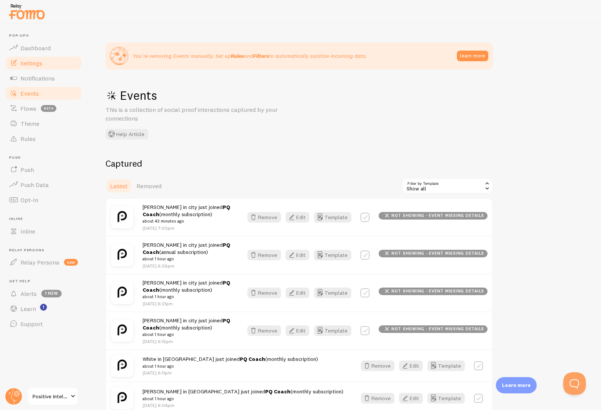
click at [30, 63] on span "Settings" at bounding box center [31, 63] width 22 height 8
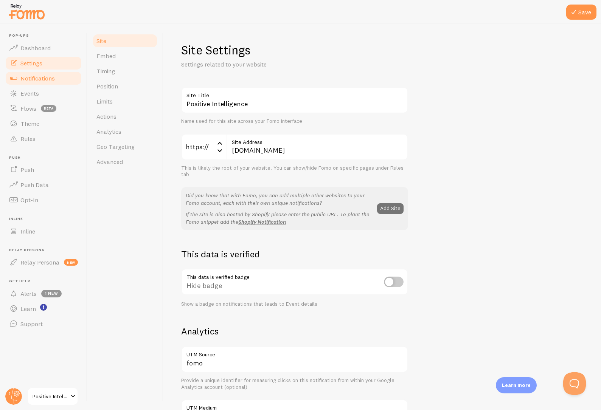
click at [30, 82] on span "Notifications" at bounding box center [37, 79] width 34 height 8
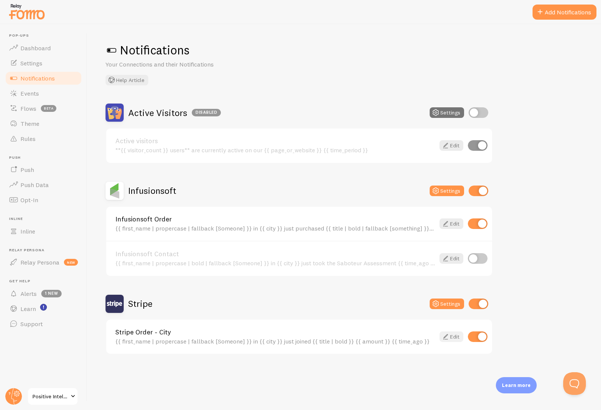
click at [454, 339] on link "Edit" at bounding box center [452, 337] width 24 height 11
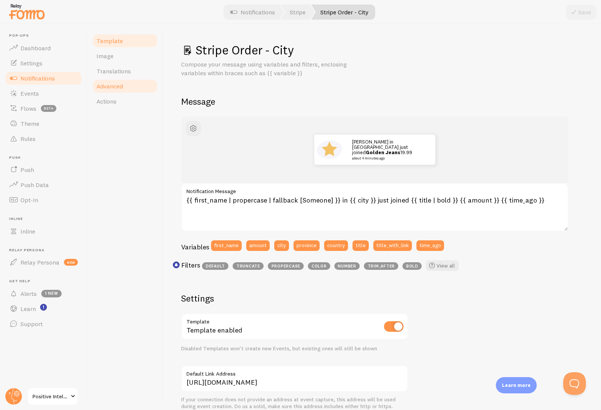
click at [104, 88] on span "Advanced" at bounding box center [109, 86] width 26 height 8
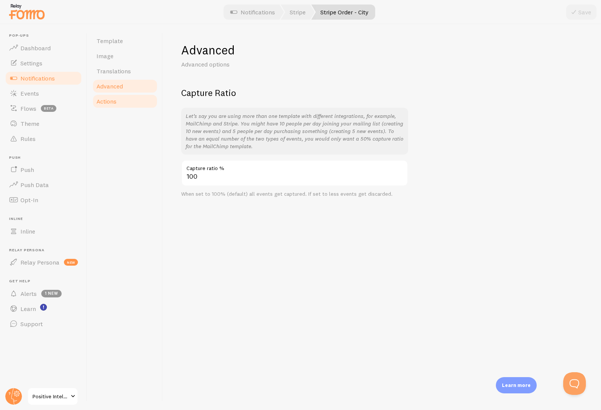
click at [108, 100] on span "Actions" at bounding box center [106, 102] width 20 height 8
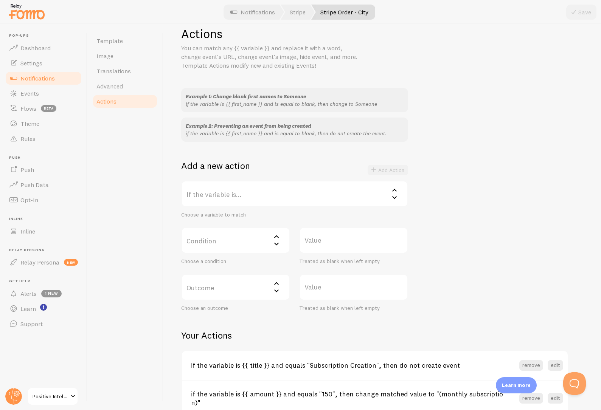
scroll to position [112, 0]
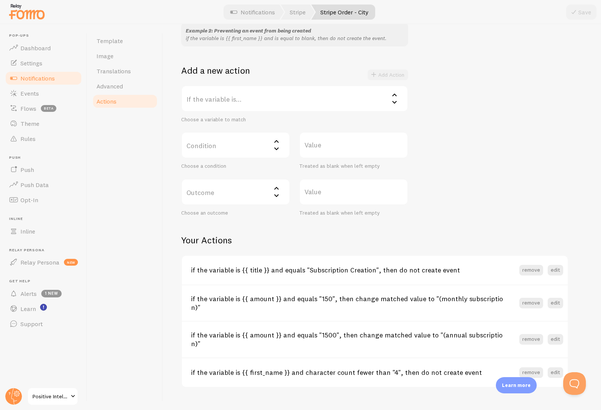
click at [227, 97] on label "If the variable is..." at bounding box center [294, 99] width 227 height 26
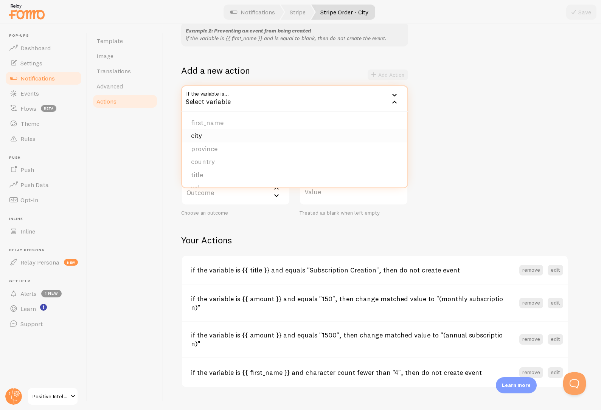
click at [209, 137] on li "city" at bounding box center [294, 135] width 225 height 13
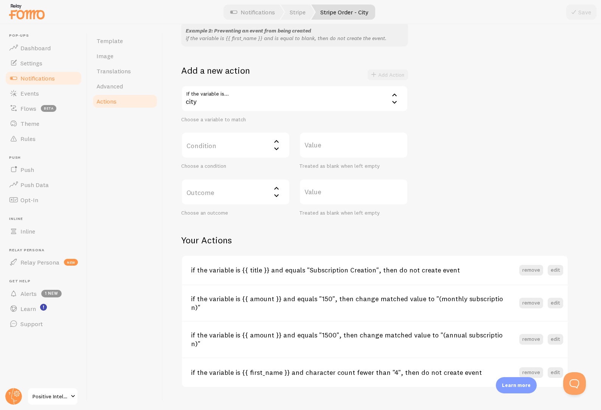
click at [258, 147] on label "Condition" at bounding box center [235, 145] width 109 height 26
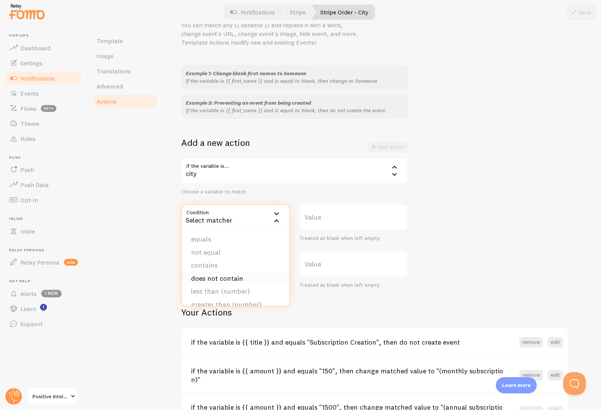
scroll to position [0, 0]
click at [212, 244] on li "equals" at bounding box center [235, 241] width 107 height 13
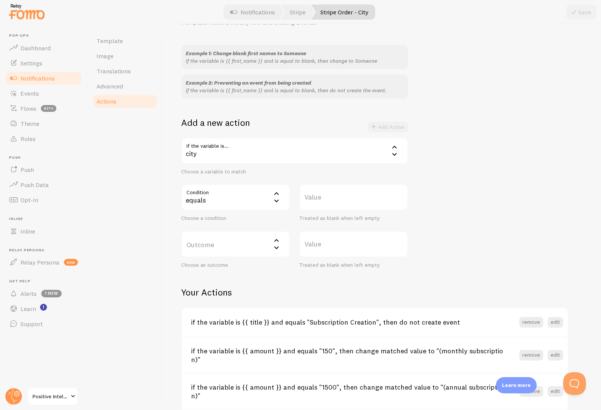
scroll to position [69, 0]
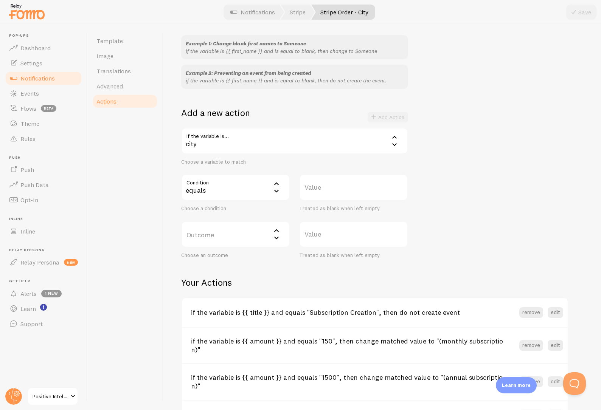
click at [214, 232] on label "Outcome" at bounding box center [235, 234] width 109 height 26
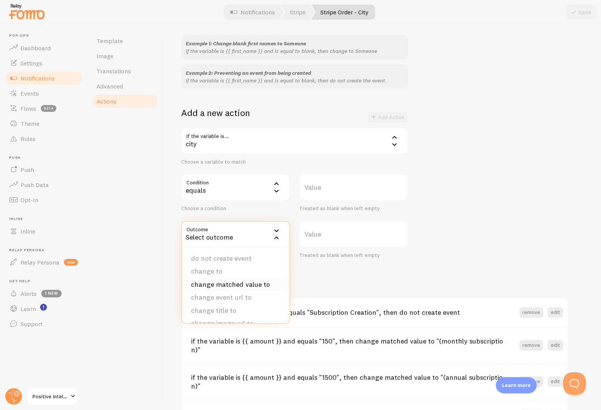
click at [211, 283] on li "change matched value to" at bounding box center [235, 284] width 107 height 13
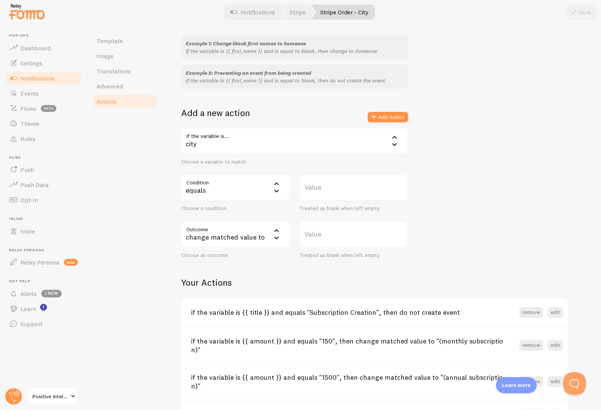
click at [317, 233] on label "Value" at bounding box center [353, 234] width 109 height 26
click at [317, 233] on input "Value" at bounding box center [353, 234] width 109 height 26
click at [317, 233] on label "Value" at bounding box center [353, 234] width 109 height 26
click at [317, 233] on input "Value" at bounding box center [353, 234] width 109 height 26
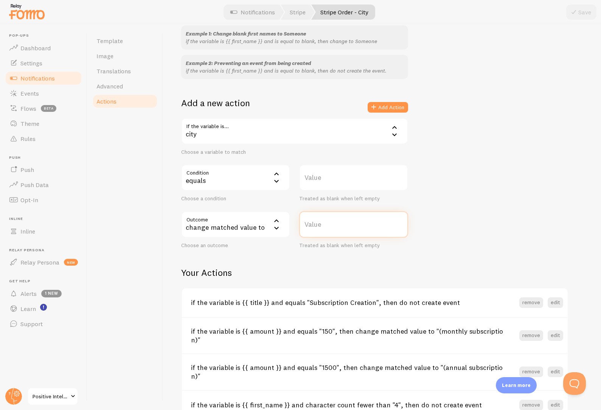
scroll to position [89, 0]
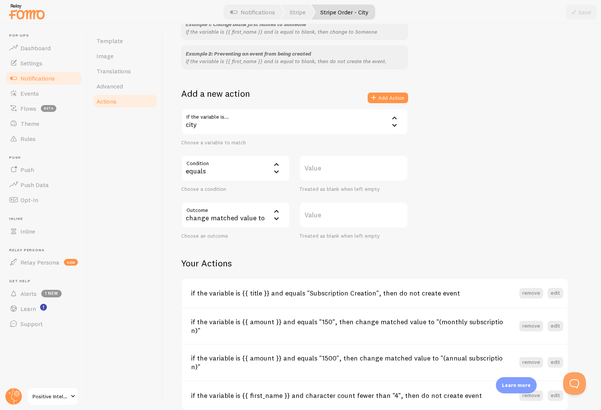
click at [217, 221] on div "change matched value to" at bounding box center [235, 215] width 109 height 26
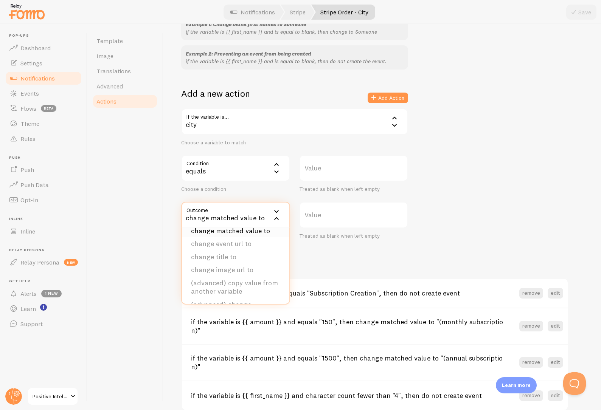
scroll to position [39, 0]
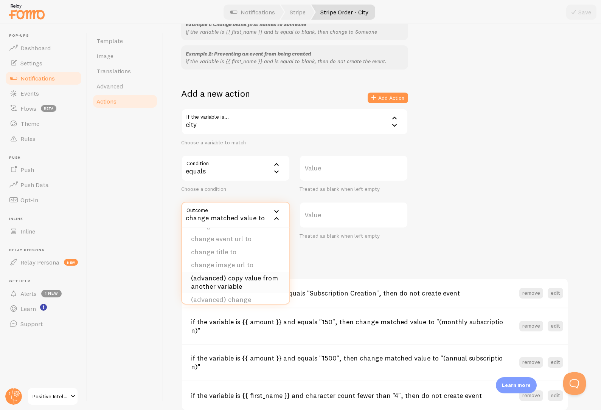
click at [218, 277] on li "(advanced) copy value from another variable" at bounding box center [235, 283] width 107 height 22
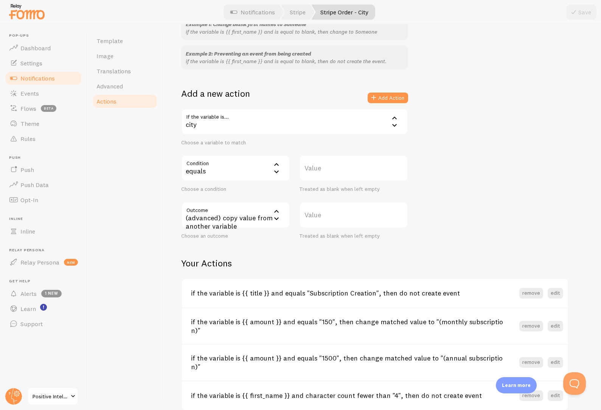
click at [323, 216] on label "Value" at bounding box center [353, 215] width 109 height 26
click at [323, 216] on input "Value" at bounding box center [353, 215] width 109 height 26
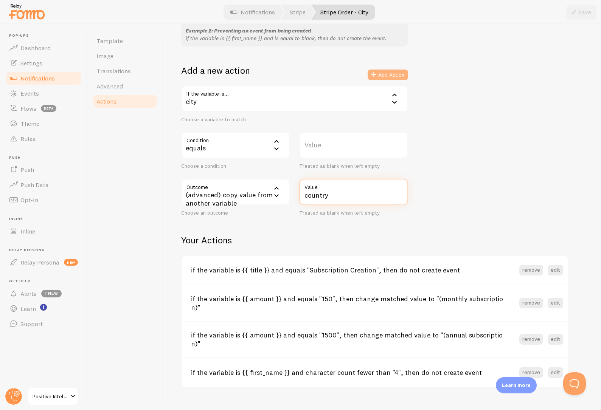
type input "country"
click at [396, 73] on button "Add Action" at bounding box center [388, 75] width 40 height 11
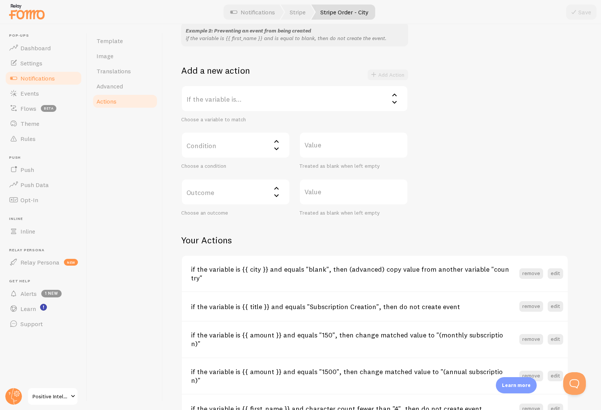
click at [256, 99] on label "If the variable is..." at bounding box center [294, 99] width 227 height 26
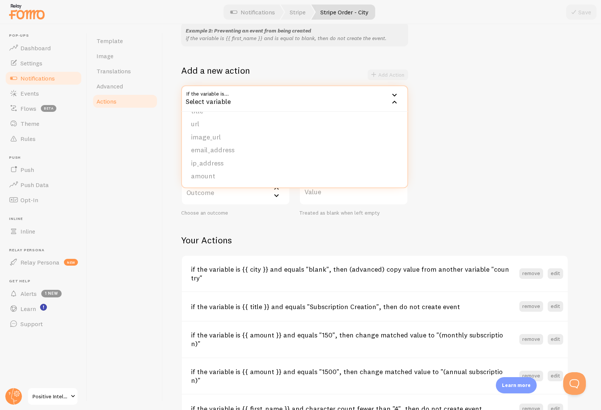
scroll to position [0, 0]
click at [449, 149] on div "Example 1: Change blank first names to Someone if the variable is {{ first_name…" at bounding box center [382, 105] width 402 height 224
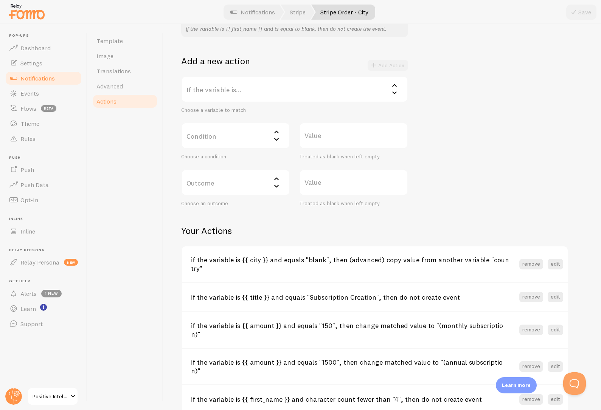
scroll to position [148, 0]
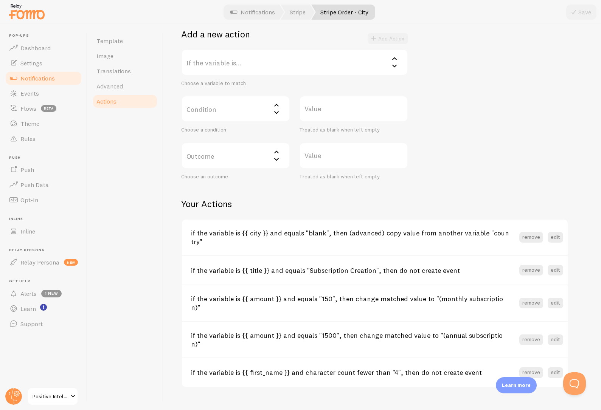
click at [262, 107] on label "Condition" at bounding box center [235, 109] width 109 height 26
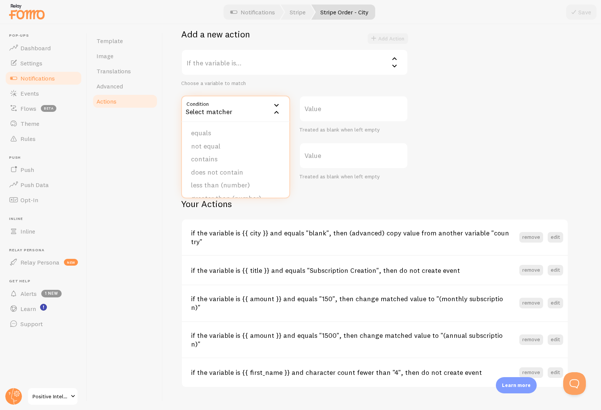
click at [280, 81] on div "Choose a variable to match" at bounding box center [294, 83] width 227 height 7
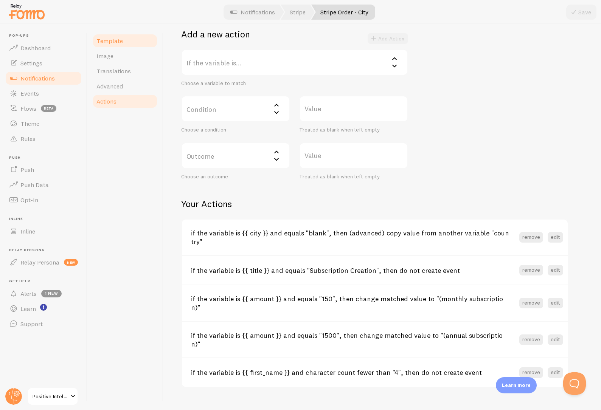
click at [123, 41] on link "Template" at bounding box center [125, 40] width 66 height 15
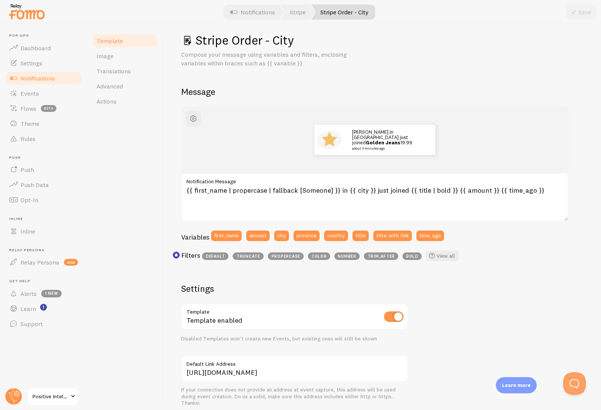
scroll to position [15, 0]
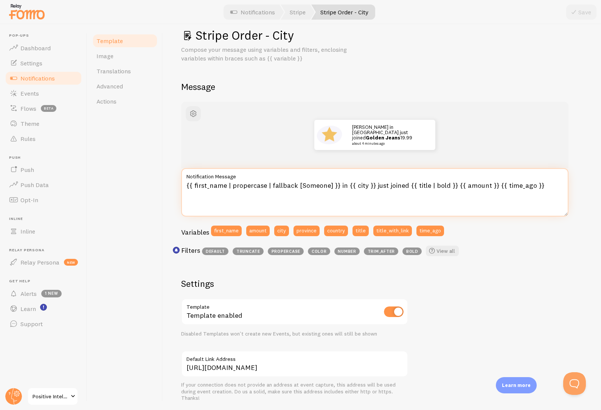
click at [363, 185] on textarea "{{ first_name | propercase | fallback [Someone] }} in {{ city }} just joined {{…" at bounding box center [374, 192] width 387 height 48
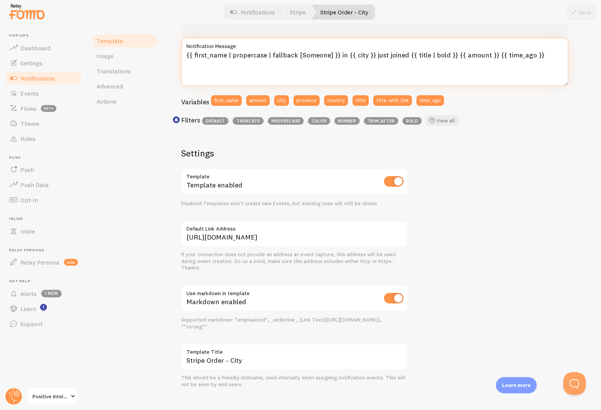
scroll to position [155, 0]
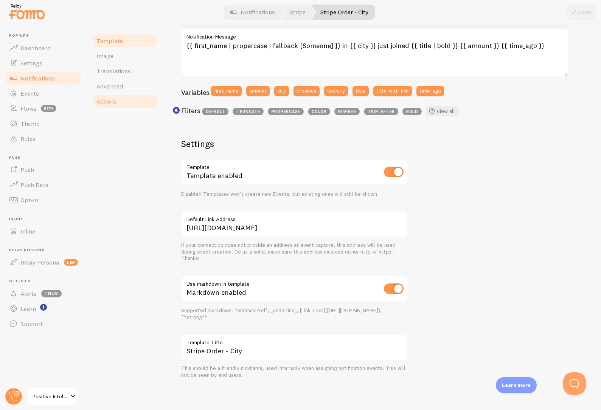
click at [110, 97] on link "Actions" at bounding box center [125, 101] width 66 height 15
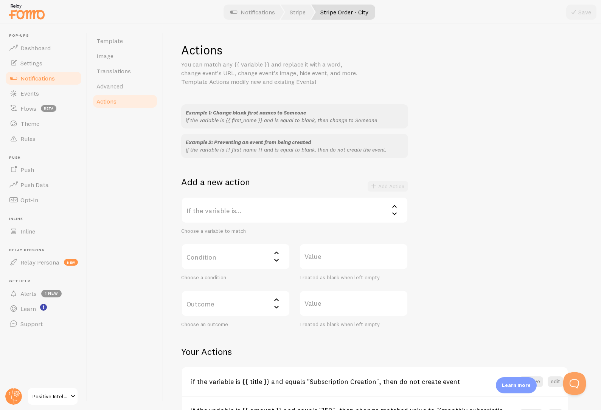
click at [273, 209] on label "If the variable is..." at bounding box center [294, 210] width 227 height 26
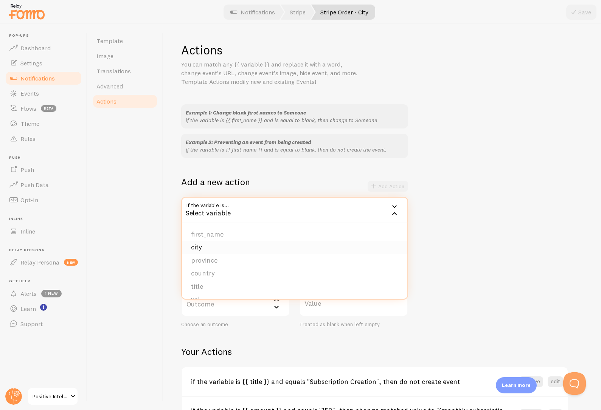
click at [204, 246] on li "city" at bounding box center [294, 247] width 225 height 13
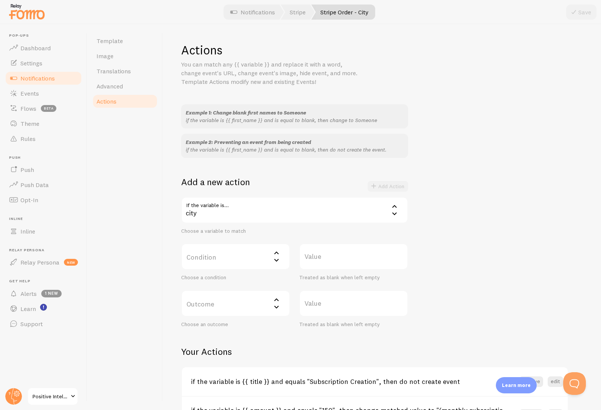
click at [211, 257] on label "Condition" at bounding box center [235, 257] width 109 height 26
click at [135, 203] on div "Template Image Translations Advanced Actions" at bounding box center [125, 217] width 76 height 386
click at [113, 41] on span "Template" at bounding box center [109, 41] width 26 height 8
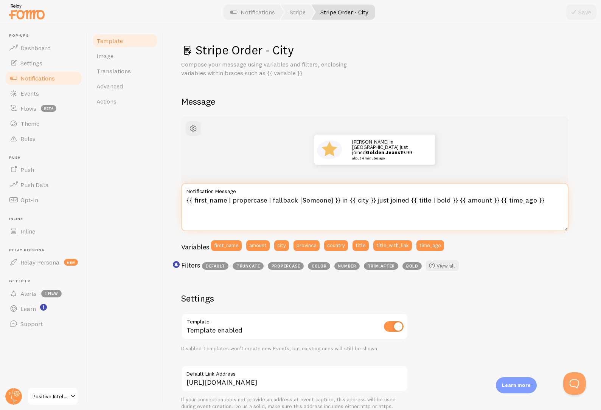
click at [365, 202] on textarea "{{ first_name | propercase | fallback [Someone] }} in {{ city }} just joined {{…" at bounding box center [374, 207] width 387 height 48
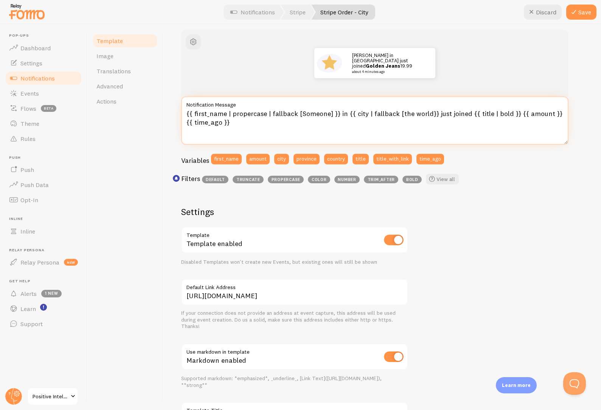
scroll to position [34, 0]
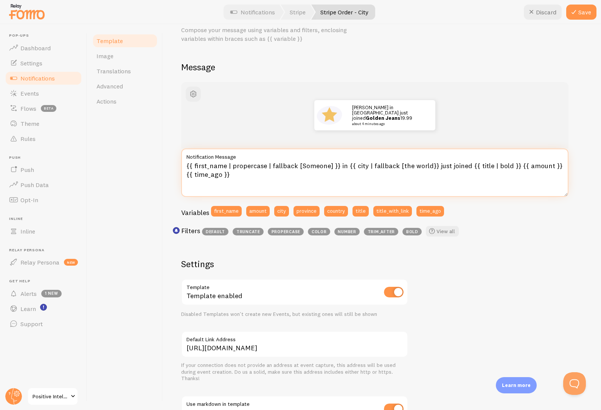
click at [357, 167] on textarea "{{ first_name | propercase | fallback [Someone] }} in {{ city | fallback [the w…" at bounding box center [374, 173] width 387 height 48
click at [426, 166] on textarea "{{ first_name | propercase | fallback [Someone] }} in {{ city | fallback [the w…" at bounding box center [374, 173] width 387 height 48
type textarea "{{ first_name | propercase | fallback [Someone] }} in {{ city | fallback [the w…"
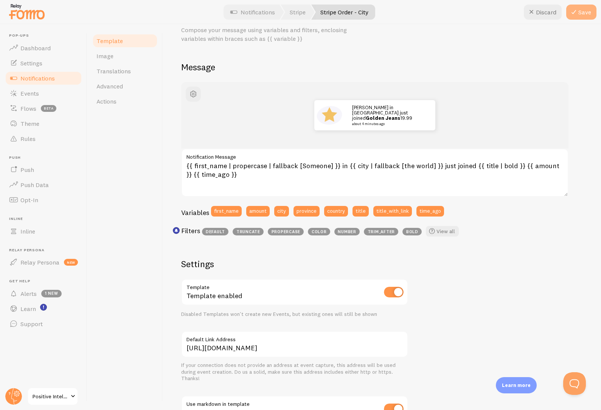
click at [575, 10] on icon at bounding box center [573, 12] width 9 height 9
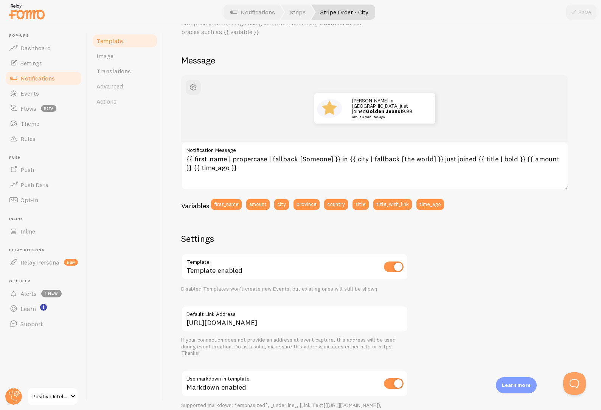
scroll to position [0, 0]
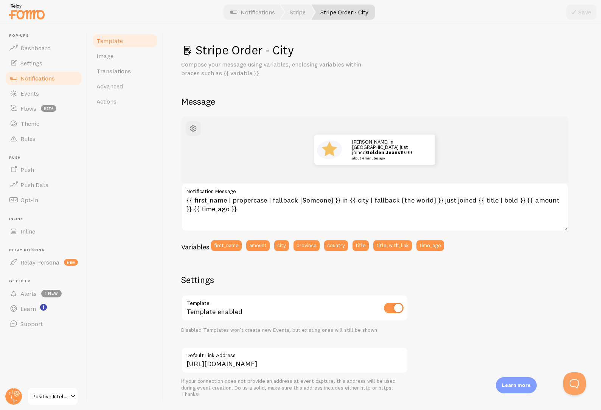
click at [301, 133] on div "John in San Francisco just joined Golden Jeans 19.99 about 4 minutes ago" at bounding box center [374, 150] width 387 height 67
click at [102, 99] on span "Actions" at bounding box center [106, 102] width 20 height 8
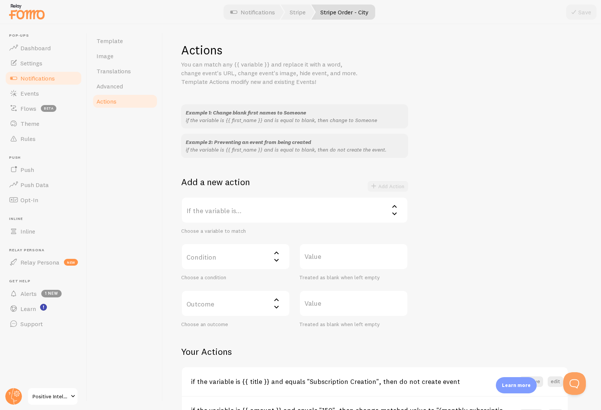
click at [232, 206] on label "If the variable is..." at bounding box center [294, 210] width 227 height 26
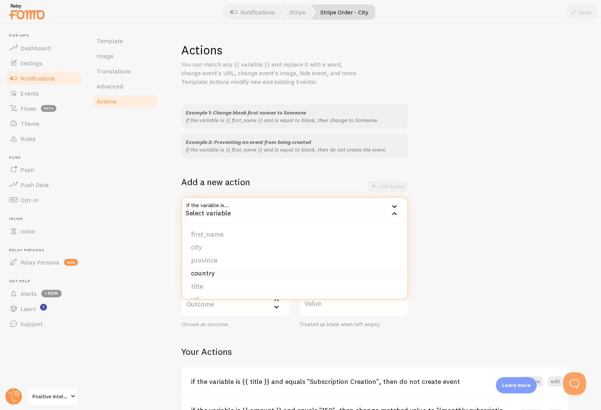
click at [219, 274] on li "country" at bounding box center [294, 273] width 225 height 13
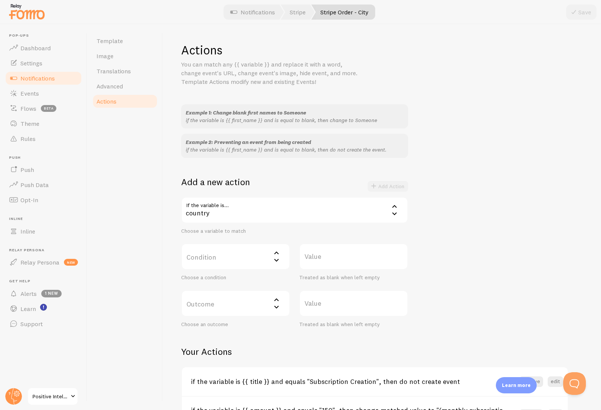
click at [222, 259] on label "Condition" at bounding box center [235, 257] width 109 height 26
click at [212, 283] on li "equals" at bounding box center [235, 281] width 107 height 13
click at [224, 307] on label "Outcome" at bounding box center [235, 304] width 109 height 26
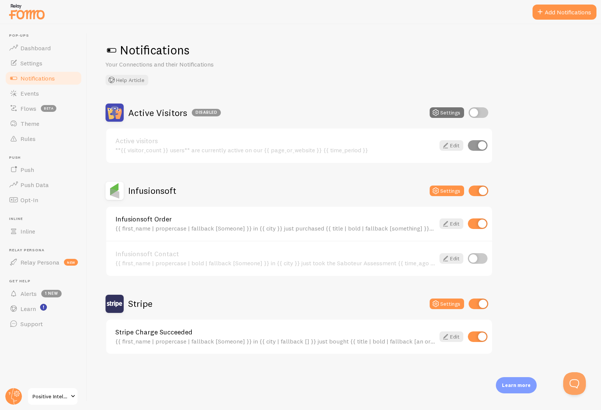
click at [294, 227] on div "{{ first_name | propercase | fallback [Someone] }} in {{ city }} just purchased…" at bounding box center [275, 228] width 320 height 7
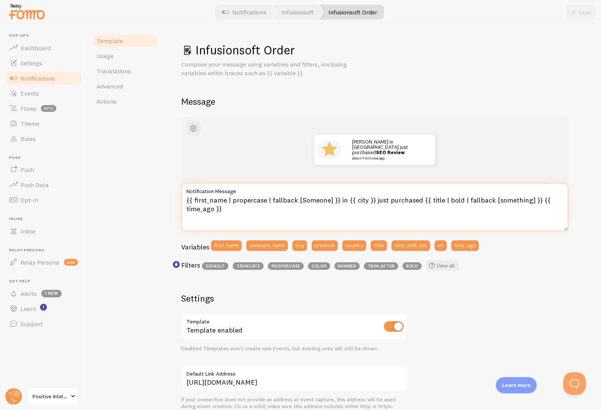
drag, startPoint x: 186, startPoint y: 199, endPoint x: 280, endPoint y: 211, distance: 94.2
click at [280, 211] on textarea "{{ first_name | propercase | fallback [Someone] }} in {{ city }} just purchased…" at bounding box center [374, 207] width 387 height 48
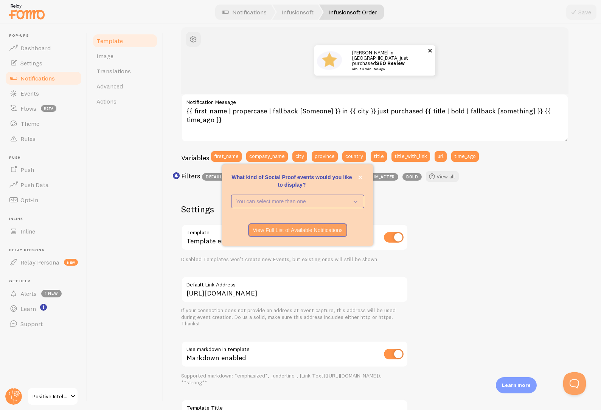
scroll to position [155, 0]
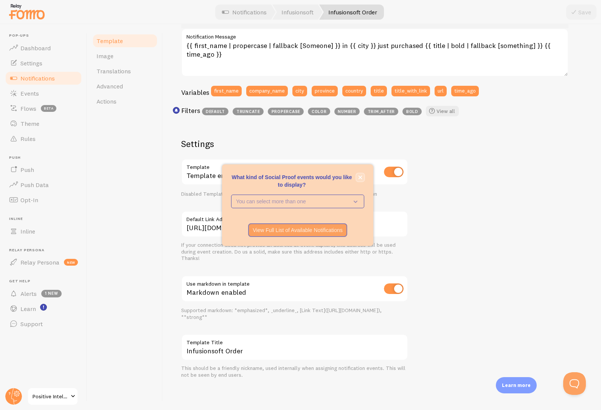
click at [360, 177] on icon "close," at bounding box center [361, 178] width 4 height 4
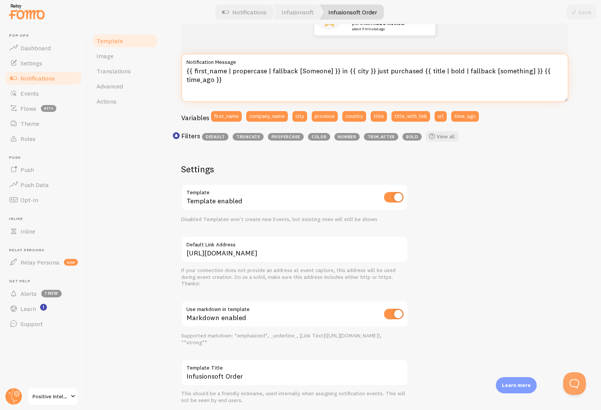
scroll to position [19, 0]
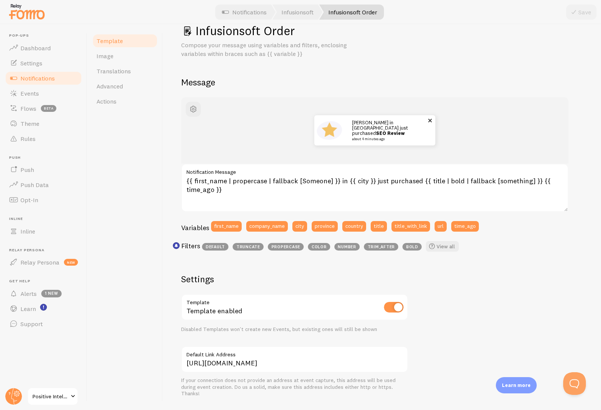
click at [330, 131] on img at bounding box center [330, 131] width 30 height 30
click at [329, 132] on img at bounding box center [330, 131] width 30 height 30
click at [198, 109] on button "button" at bounding box center [193, 109] width 15 height 15
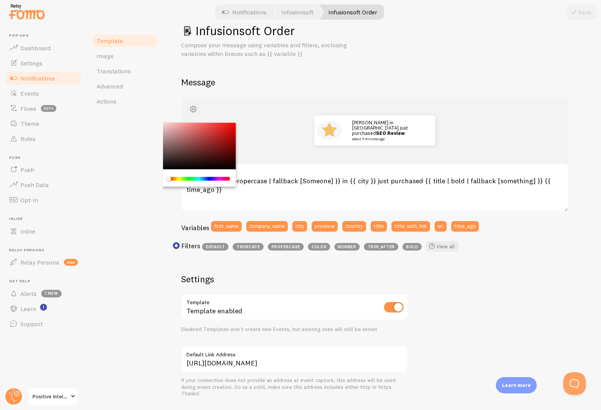
click at [198, 109] on button "button" at bounding box center [193, 109] width 15 height 15
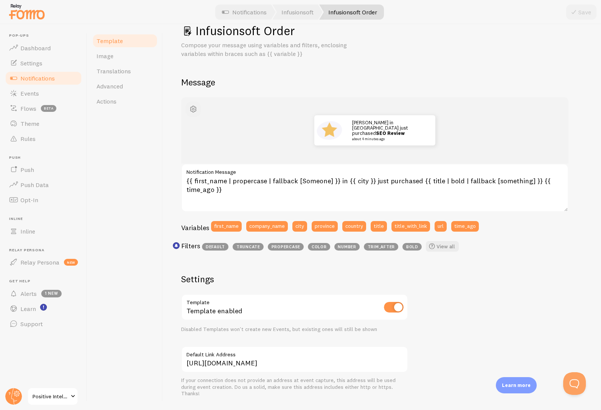
click at [198, 109] on button "button" at bounding box center [193, 109] width 15 height 15
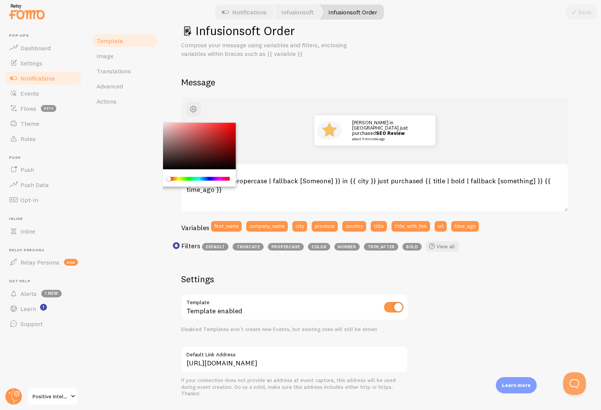
click at [198, 151] on div "Chrome color picker" at bounding box center [193, 146] width 85 height 47
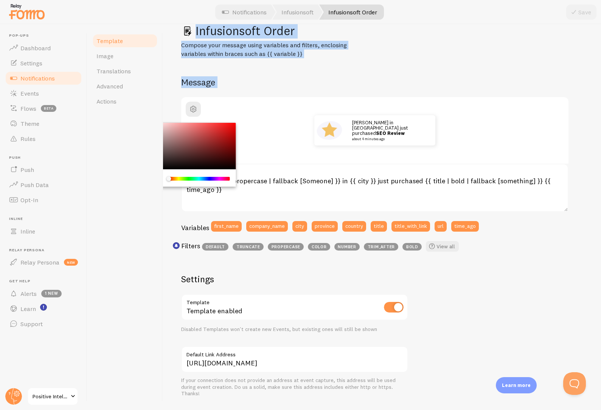
drag, startPoint x: 197, startPoint y: 145, endPoint x: 141, endPoint y: 110, distance: 65.1
click at [141, 110] on div "Template Image Translations Advanced Actions Infusionsoft Order Compose your me…" at bounding box center [344, 217] width 514 height 386
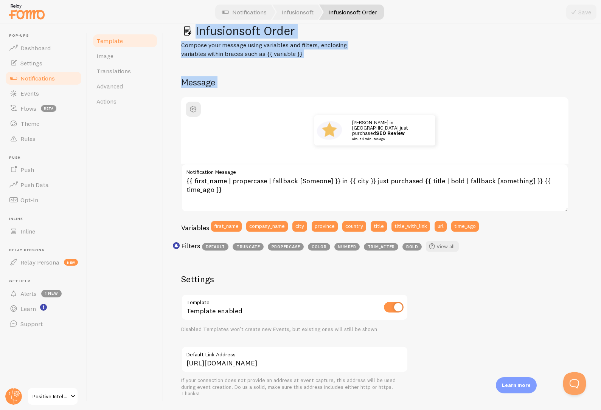
click at [274, 65] on div "Infusionsoft Order Compose your message using variables and filters, enclosing …" at bounding box center [382, 268] width 402 height 491
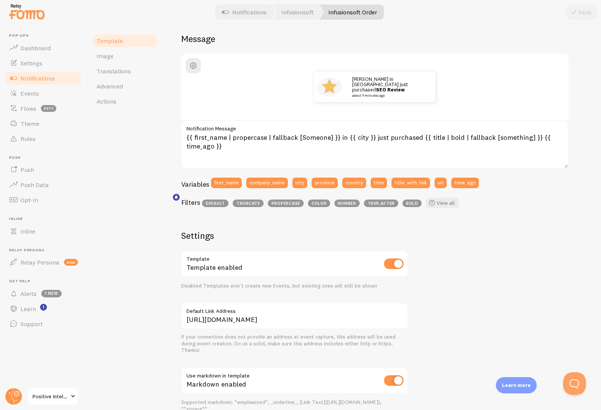
scroll to position [96, 0]
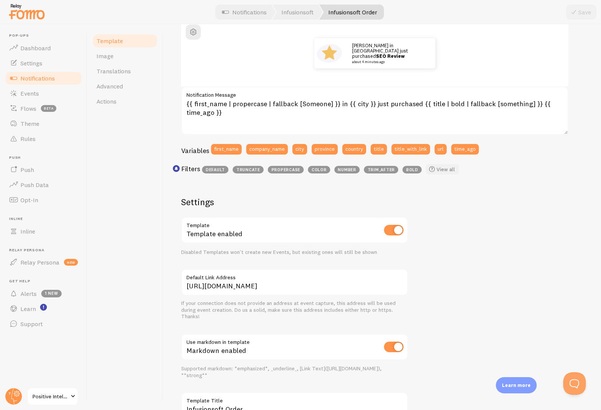
click at [439, 168] on link "View all" at bounding box center [442, 169] width 33 height 11
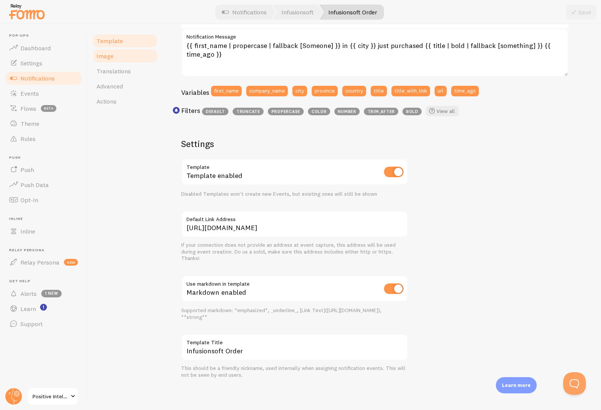
click at [101, 56] on span "Image" at bounding box center [104, 56] width 17 height 8
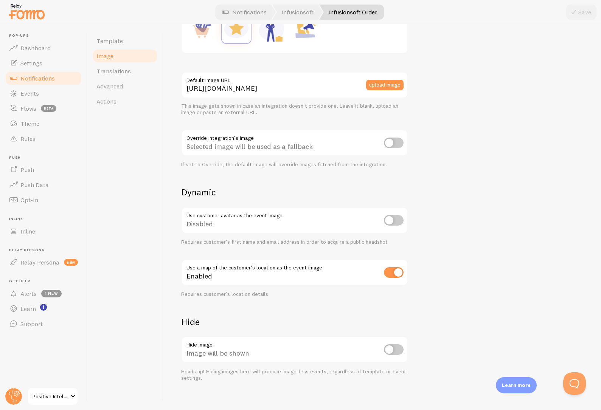
scroll to position [186, 0]
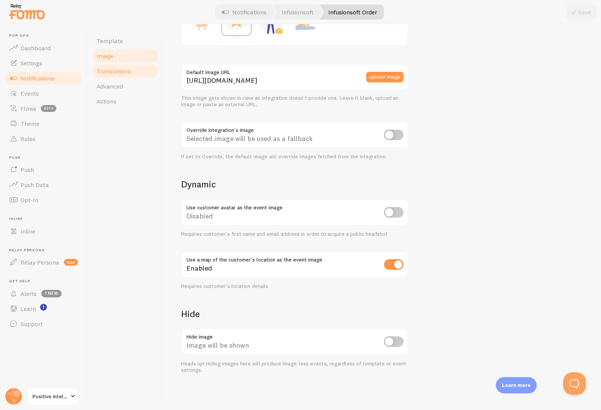
click at [129, 69] on span "Translations" at bounding box center [113, 71] width 34 height 8
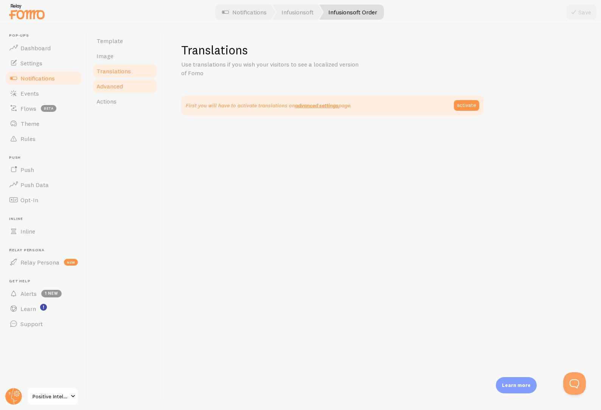
click at [118, 84] on span "Advanced" at bounding box center [109, 86] width 26 height 8
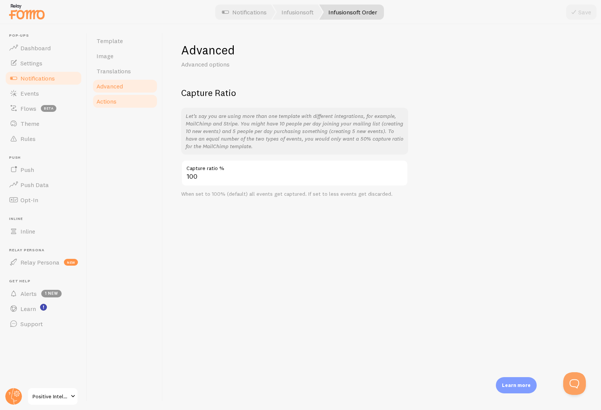
click at [132, 105] on link "Actions" at bounding box center [125, 101] width 66 height 15
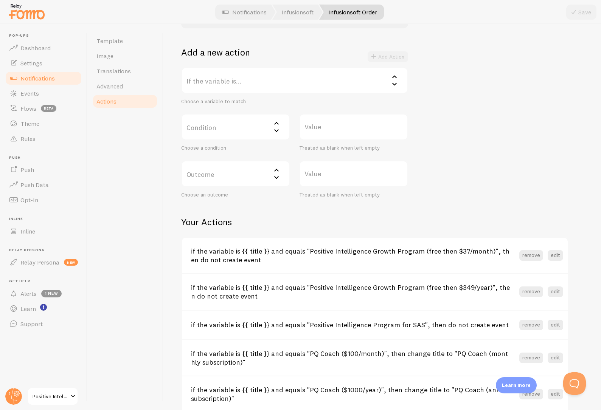
scroll to position [169, 0]
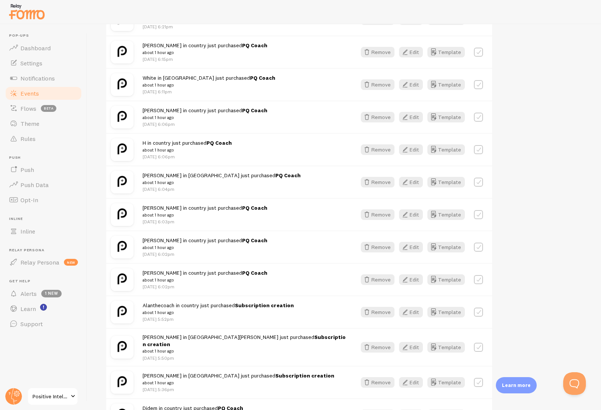
scroll to position [275, 0]
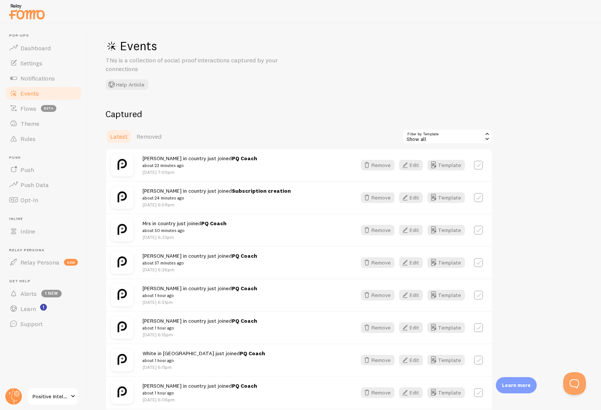
scroll to position [9, 0]
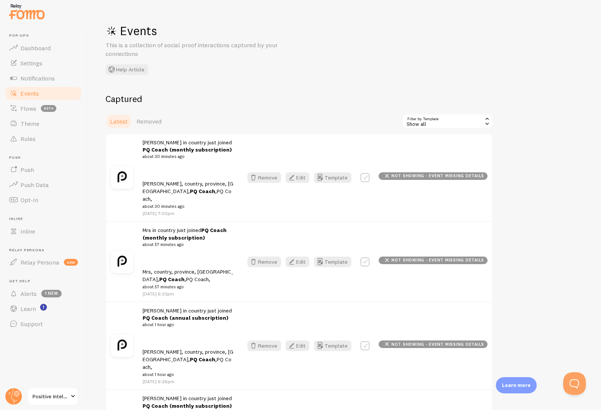
scroll to position [24, 0]
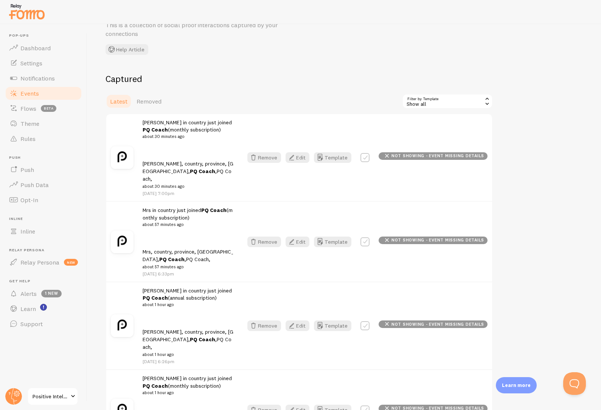
scroll to position [44, 0]
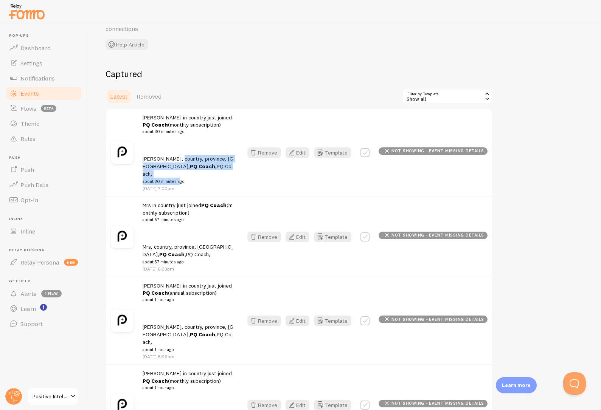
drag, startPoint x: 179, startPoint y: 174, endPoint x: 180, endPoint y: 163, distance: 10.7
click at [180, 163] on p "[PERSON_NAME], country, province, [GEOGRAPHIC_DATA], PQ Coach , PQ Coach , abou…" at bounding box center [188, 170] width 91 height 30
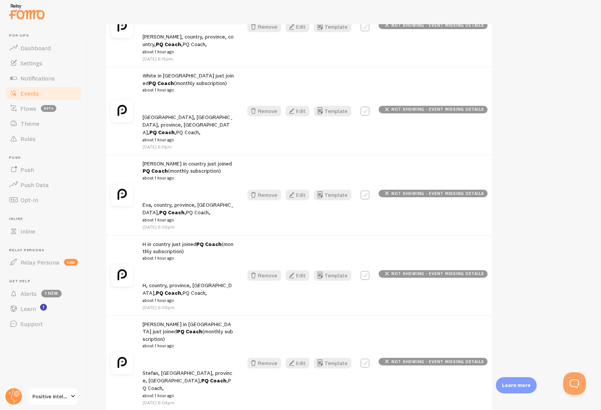
scroll to position [290, 0]
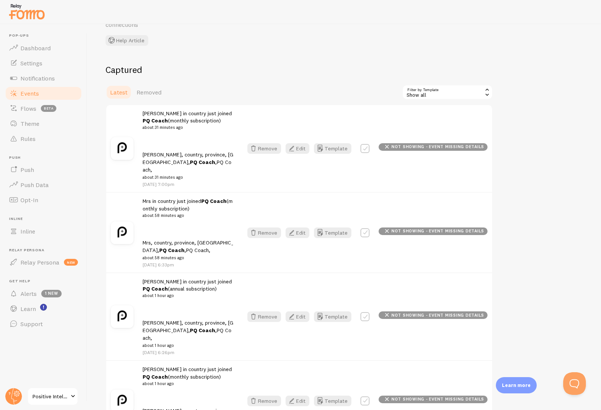
scroll to position [44, 0]
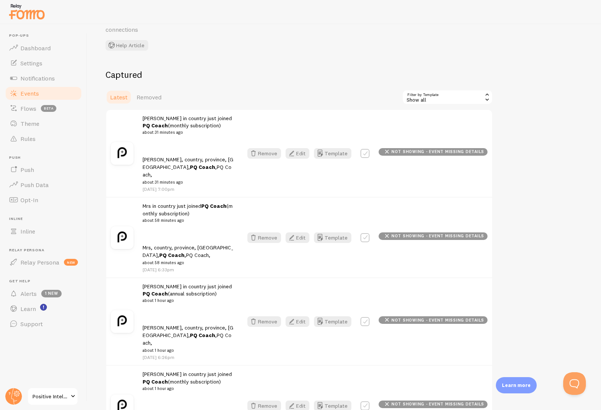
click at [179, 162] on p "Katherine, country, province, United States, PQ Coach , PQ Coach , about 31 min…" at bounding box center [188, 171] width 91 height 30
click at [196, 161] on p "Katherine, country, province, United States, PQ Coach , PQ Coach , about 31 min…" at bounding box center [188, 171] width 91 height 30
click at [219, 162] on p "Katherine, country, province, United States, PQ Coach , PQ Coach , about 31 min…" at bounding box center [188, 171] width 91 height 30
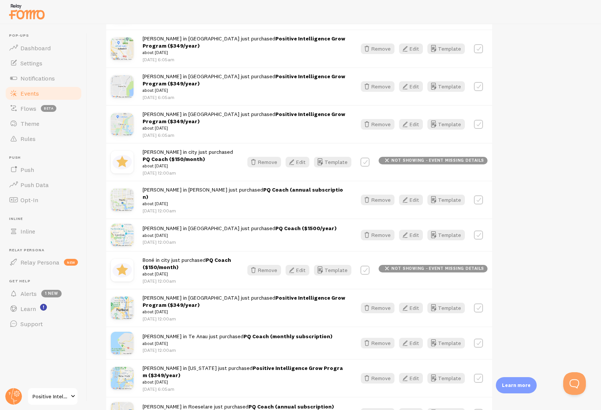
scroll to position [1358, 0]
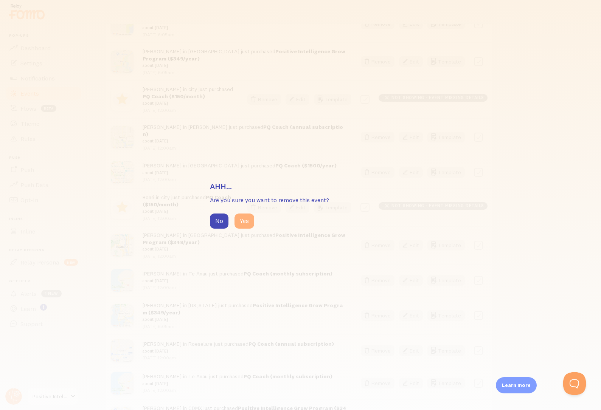
click at [252, 222] on button "Yes" at bounding box center [245, 221] width 20 height 15
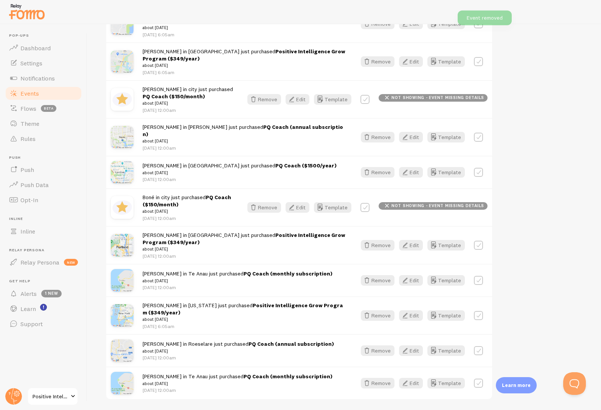
scroll to position [1325, 0]
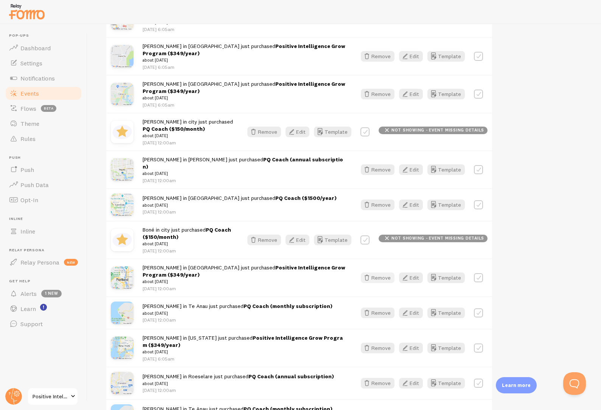
click at [372, 274] on icon "button" at bounding box center [366, 278] width 9 height 9
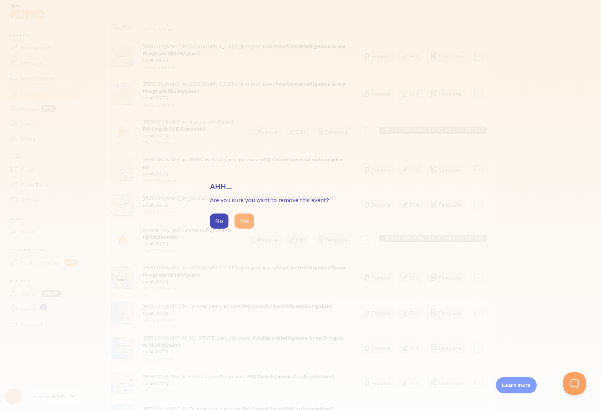
click at [249, 223] on button "Yes" at bounding box center [245, 221] width 20 height 15
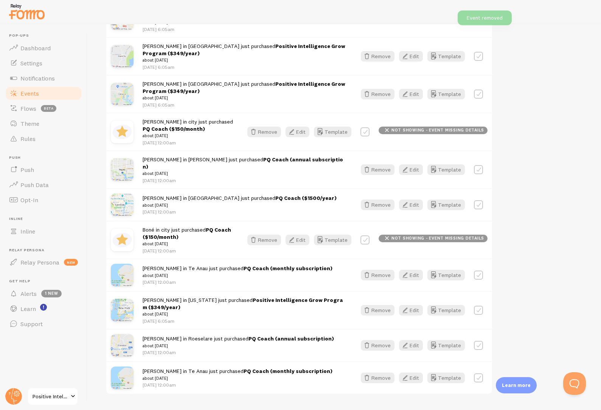
scroll to position [1293, 0]
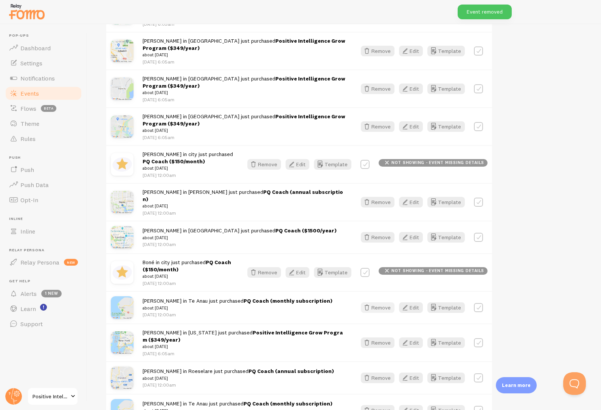
click at [374, 303] on button "Remove" at bounding box center [378, 308] width 34 height 11
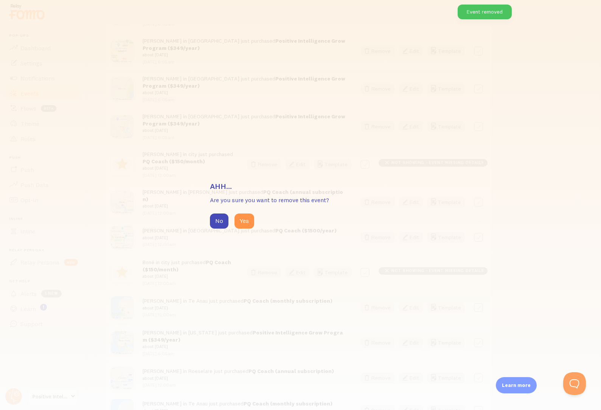
drag, startPoint x: 248, startPoint y: 221, endPoint x: 278, endPoint y: 228, distance: 30.2
click at [249, 221] on button "Yes" at bounding box center [245, 221] width 20 height 15
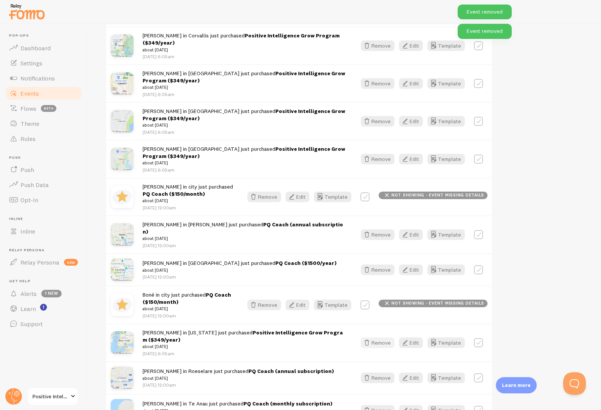
click at [381, 338] on button "Remove" at bounding box center [378, 343] width 34 height 11
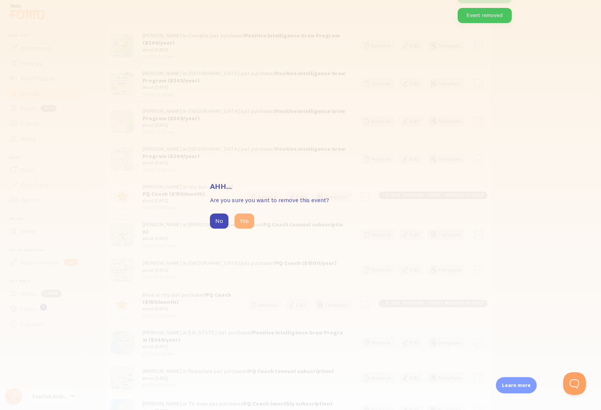
click at [248, 223] on button "Yes" at bounding box center [245, 221] width 20 height 15
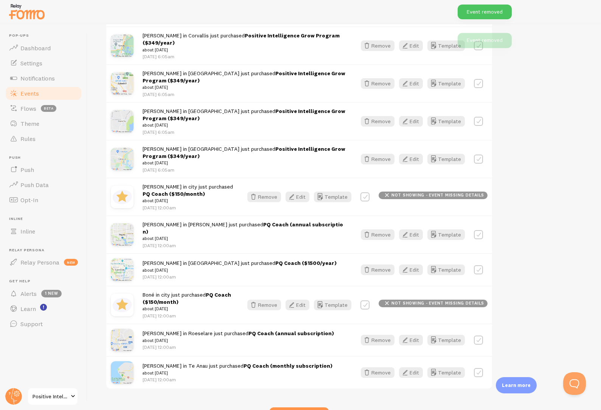
scroll to position [1228, 0]
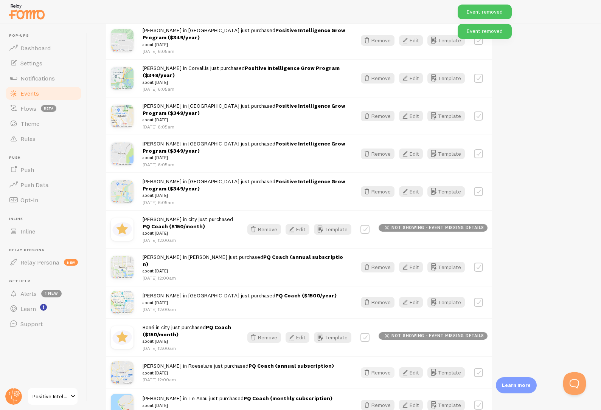
click at [381, 368] on button "Remove" at bounding box center [378, 373] width 34 height 11
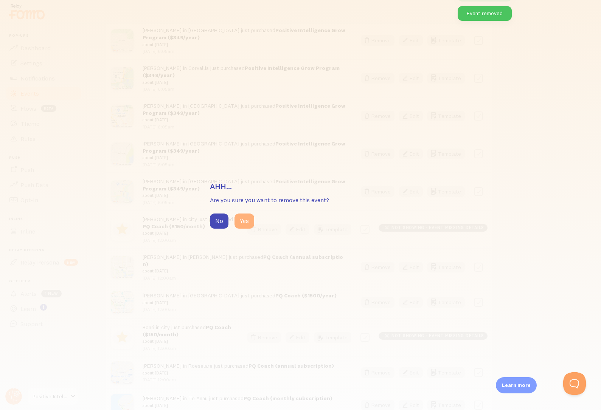
click at [252, 222] on button "Yes" at bounding box center [245, 221] width 20 height 15
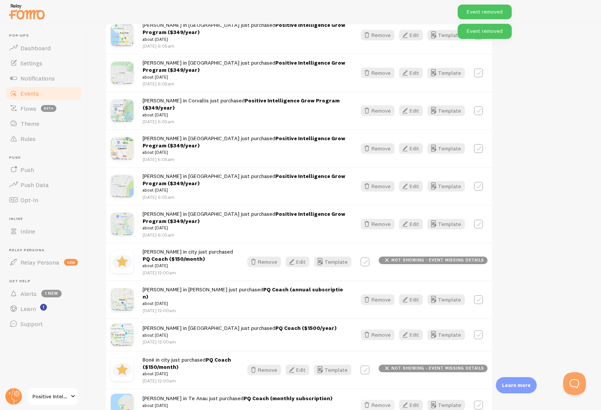
click at [382, 400] on button "Remove" at bounding box center [378, 405] width 34 height 11
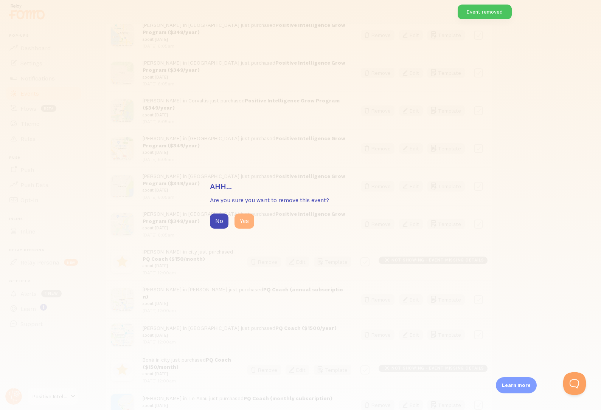
click at [252, 222] on button "Yes" at bounding box center [245, 221] width 20 height 15
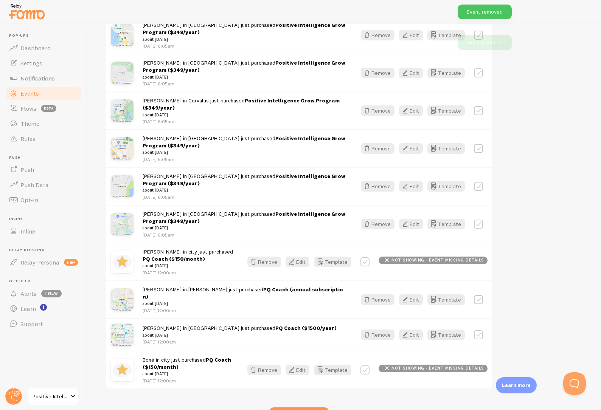
scroll to position [1163, 0]
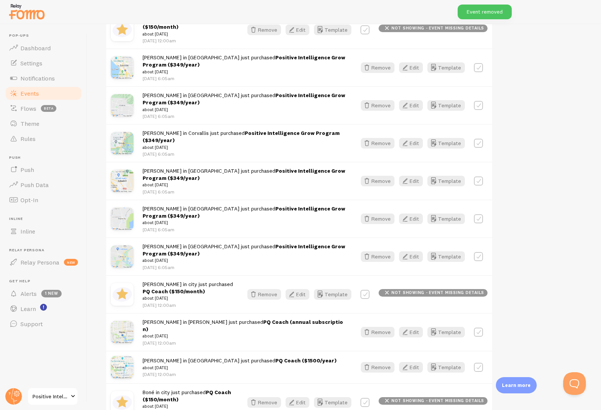
click at [370, 398] on label at bounding box center [365, 402] width 9 height 9
checkbox input "true"
click at [370, 290] on label at bounding box center [365, 294] width 9 height 9
checkbox input "true"
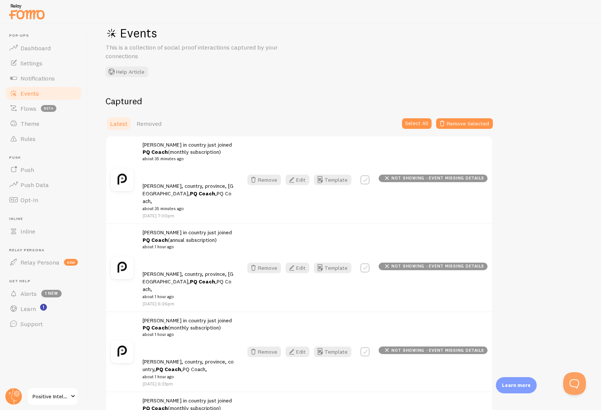
scroll to position [0, 0]
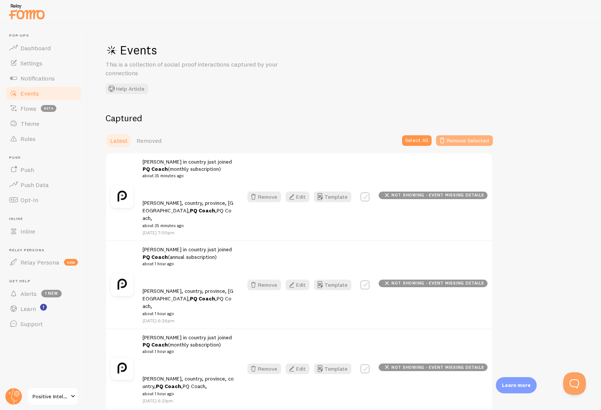
click at [449, 143] on button "Remove Selected" at bounding box center [464, 140] width 57 height 11
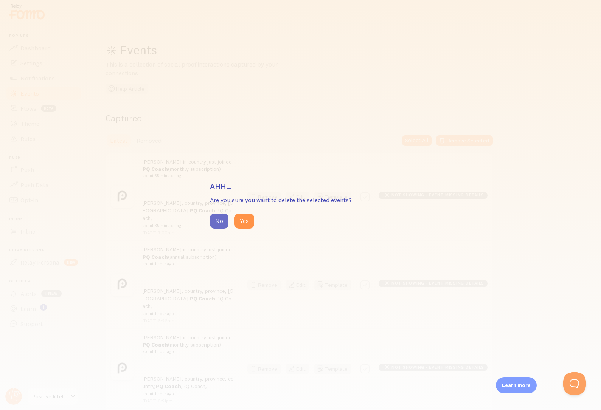
click at [217, 224] on button "No" at bounding box center [219, 221] width 19 height 15
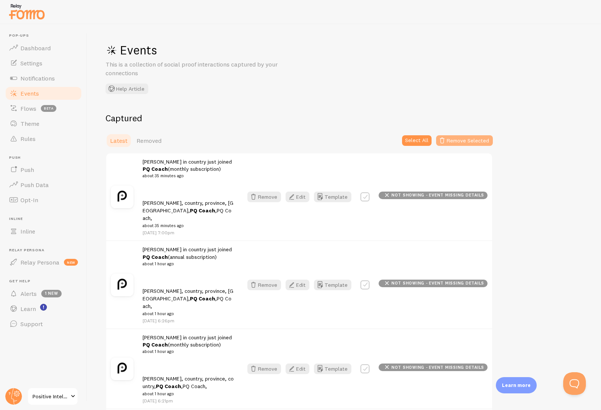
click at [452, 138] on button "Remove Selected" at bounding box center [464, 140] width 57 height 11
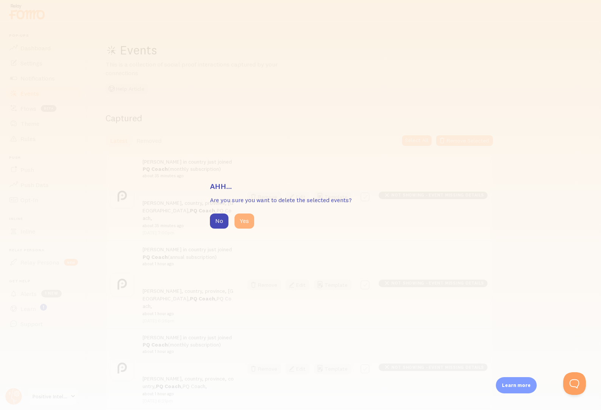
click at [245, 222] on button "Yes" at bounding box center [245, 221] width 20 height 15
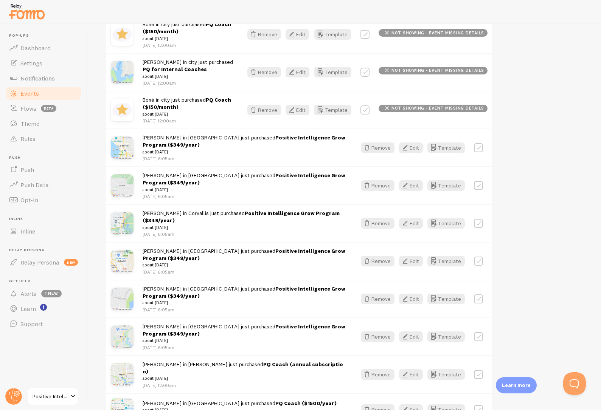
scroll to position [1132, 0]
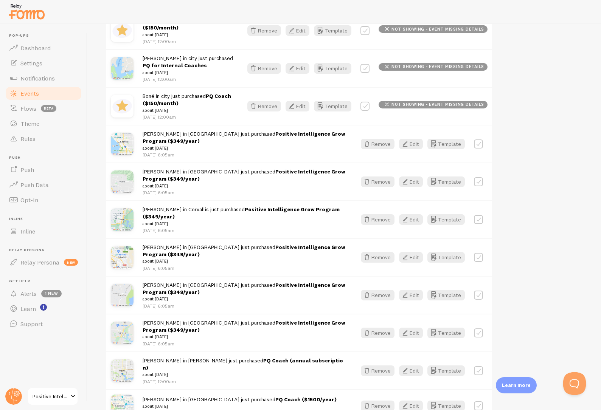
click at [477, 402] on label at bounding box center [478, 406] width 9 height 9
checkbox input "true"
drag, startPoint x: 480, startPoint y: 292, endPoint x: 480, endPoint y: 288, distance: 4.6
click at [480, 367] on label at bounding box center [478, 371] width 9 height 9
checkbox input "true"
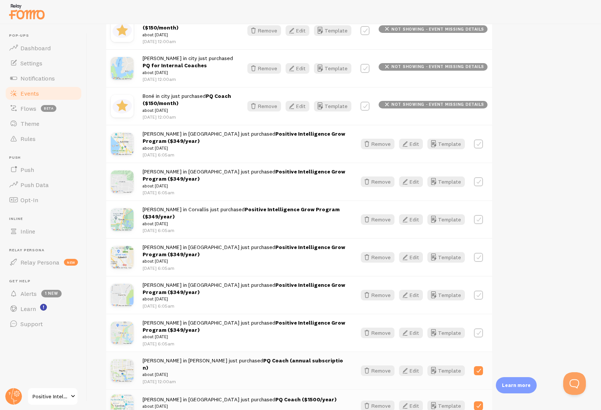
click at [479, 329] on label at bounding box center [478, 333] width 9 height 9
checkbox input "true"
click at [478, 291] on label at bounding box center [478, 295] width 9 height 9
checkbox input "true"
click at [479, 253] on label at bounding box center [478, 257] width 9 height 9
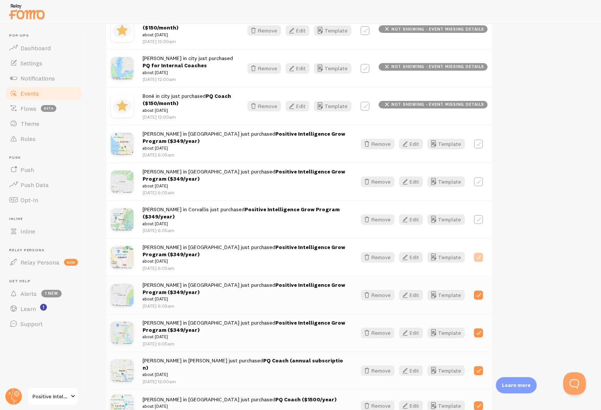
checkbox input "true"
click at [479, 215] on label at bounding box center [478, 219] width 9 height 9
checkbox input "true"
click at [480, 177] on label at bounding box center [478, 181] width 9 height 9
checkbox input "true"
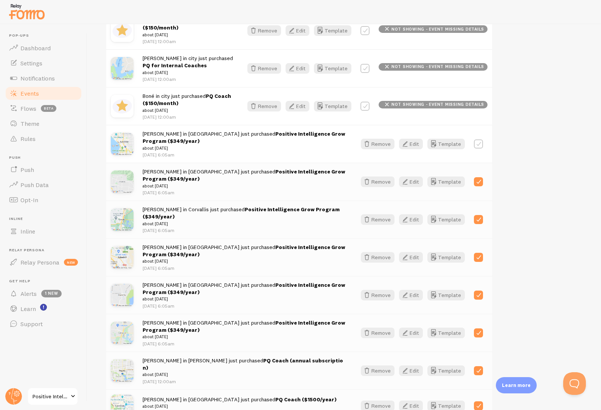
click at [481, 140] on label at bounding box center [478, 144] width 9 height 9
checkbox input "true"
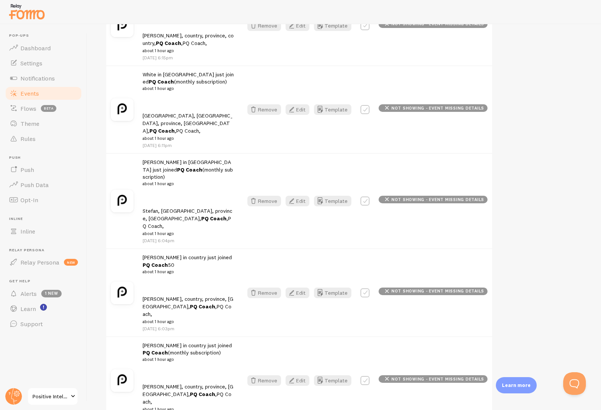
scroll to position [0, 0]
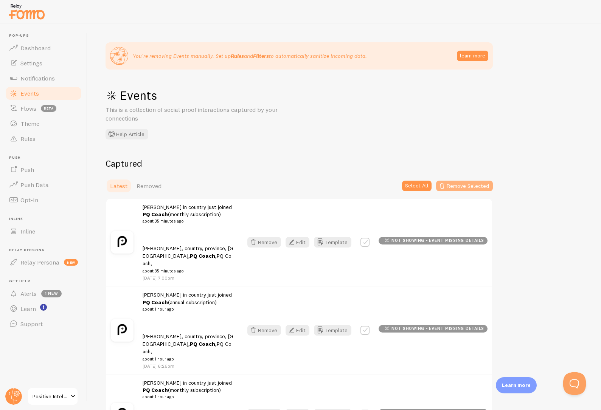
click at [477, 188] on button "Remove Selected" at bounding box center [464, 186] width 57 height 11
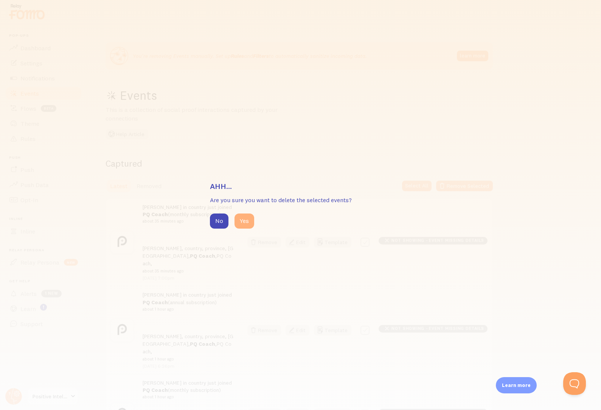
click at [240, 223] on button "Yes" at bounding box center [245, 221] width 20 height 15
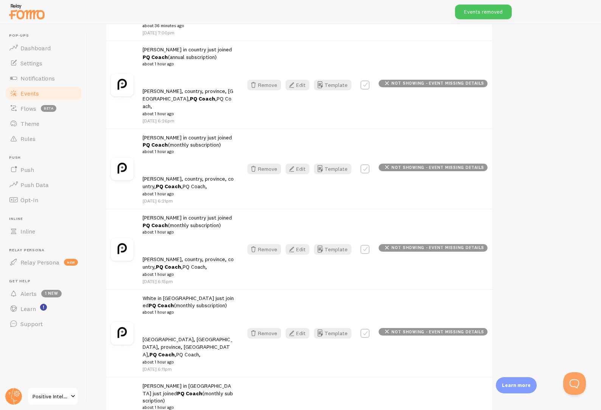
scroll to position [866, 0]
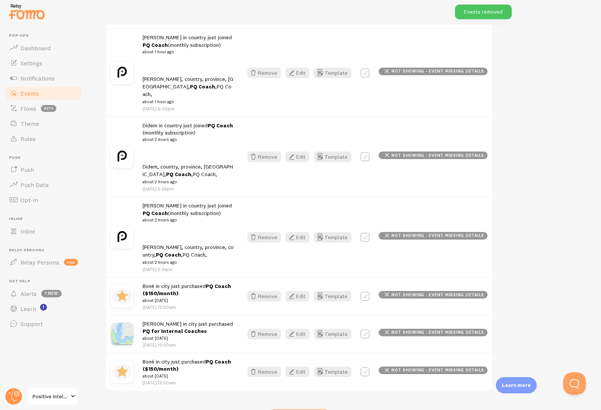
click at [292, 410] on div "Show more events" at bounding box center [299, 417] width 60 height 15
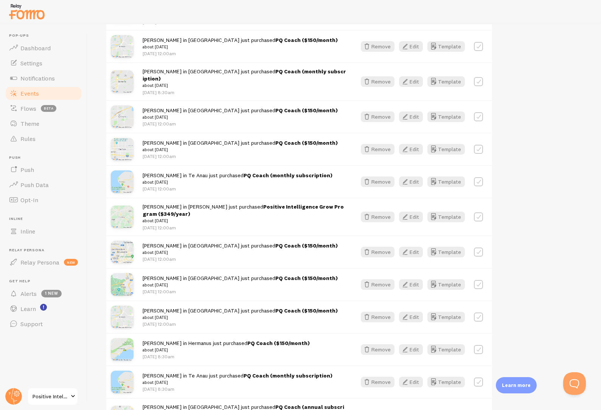
scroll to position [1506, 0]
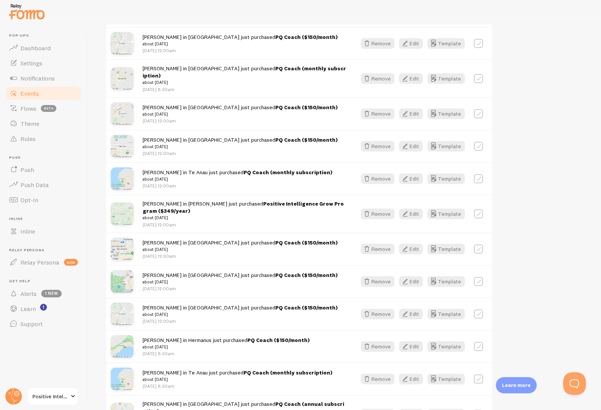
click at [477, 342] on label at bounding box center [478, 346] width 9 height 9
checkbox input "true"
click at [477, 310] on label at bounding box center [478, 314] width 9 height 9
checkbox input "true"
click at [479, 277] on label at bounding box center [478, 281] width 9 height 9
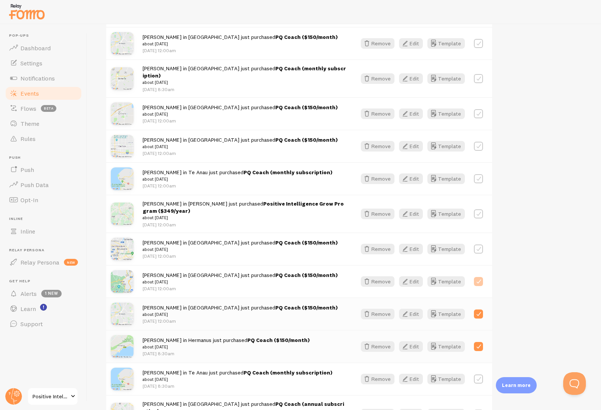
checkbox input "true"
click at [480, 245] on label at bounding box center [478, 249] width 9 height 9
checkbox input "true"
click at [480, 210] on label at bounding box center [478, 214] width 9 height 9
checkbox input "true"
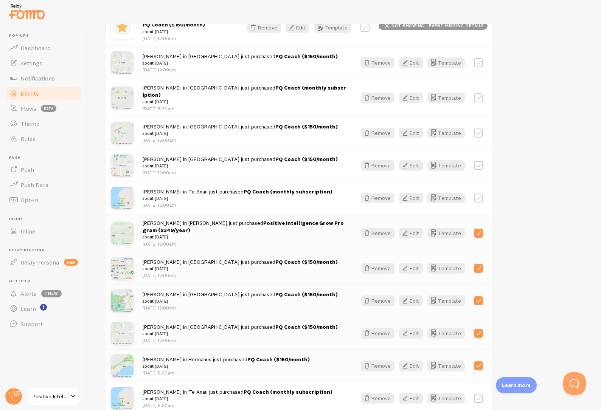
scroll to position [1477, 0]
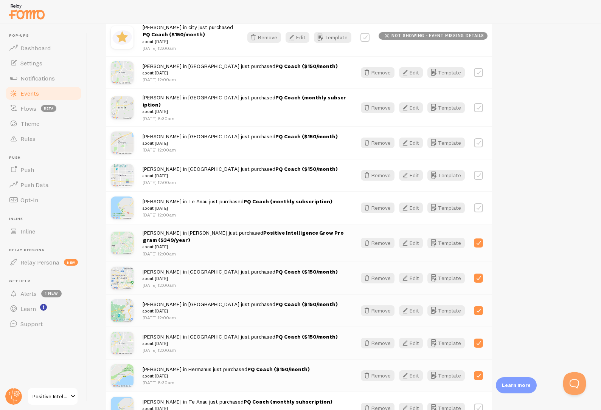
click at [478, 171] on label at bounding box center [478, 175] width 9 height 9
checkbox input "true"
click at [481, 138] on label at bounding box center [478, 142] width 9 height 9
checkbox input "true"
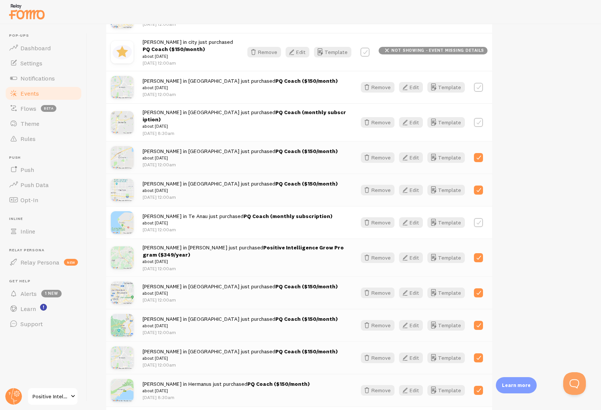
scroll to position [1426, 0]
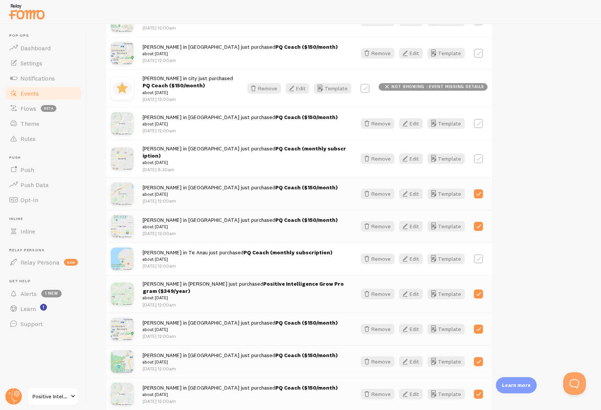
click at [477, 119] on label at bounding box center [478, 123] width 9 height 9
checkbox input "true"
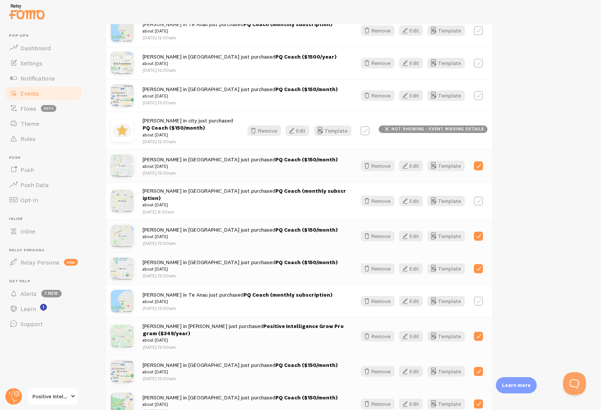
click at [365, 126] on label at bounding box center [365, 130] width 9 height 9
click at [369, 126] on label at bounding box center [365, 130] width 9 height 9
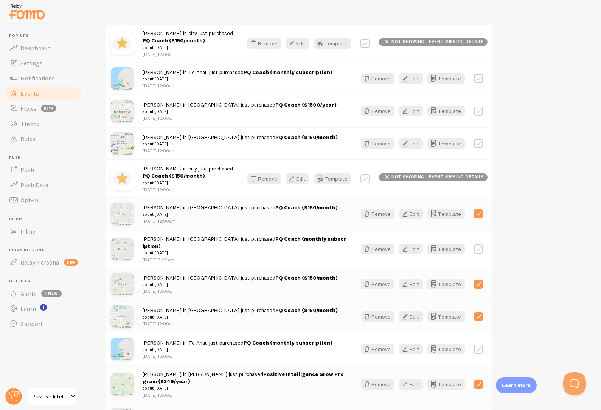
scroll to position [1317, 0]
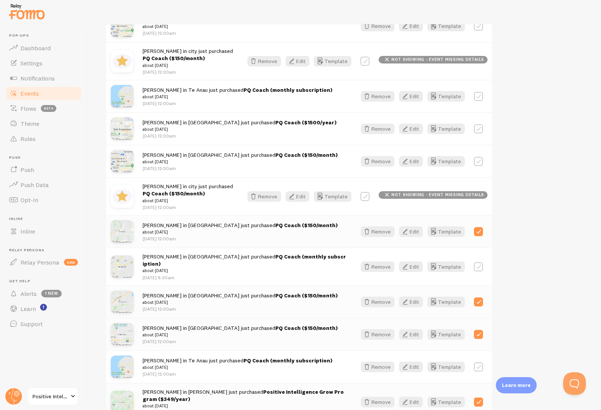
click at [368, 192] on label at bounding box center [365, 196] width 9 height 9
checkbox input "true"
drag, startPoint x: 481, startPoint y: 112, endPoint x: 481, endPoint y: 81, distance: 30.3
click at [481, 157] on label at bounding box center [478, 161] width 9 height 9
checkbox input "true"
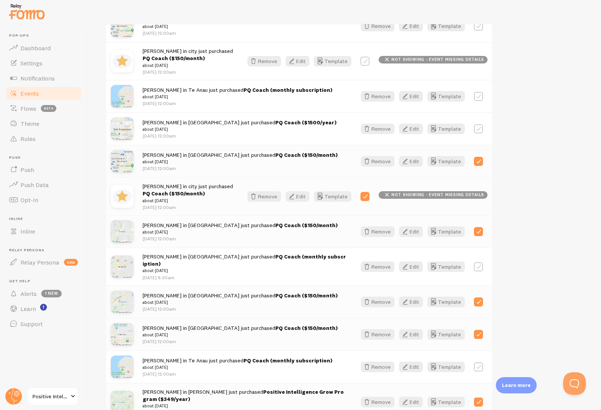
click at [480, 124] on label at bounding box center [478, 128] width 9 height 9
checkbox input "true"
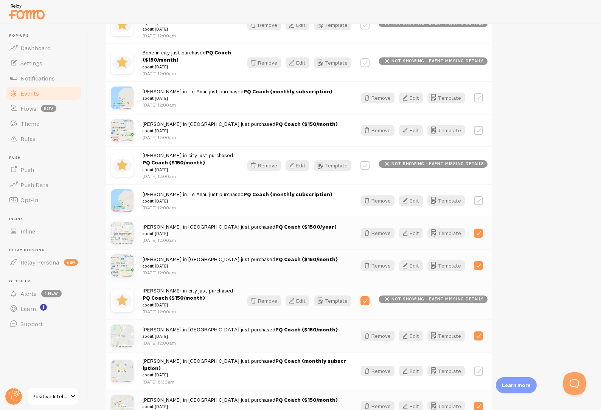
scroll to position [1208, 0]
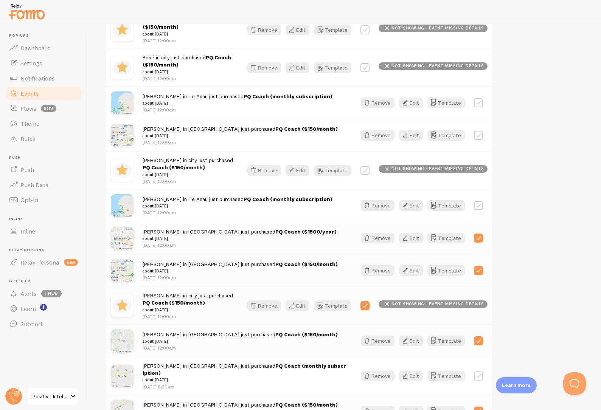
click at [370, 166] on label at bounding box center [365, 170] width 9 height 9
checkbox input "true"
click at [480, 131] on label at bounding box center [478, 135] width 9 height 9
checkbox input "true"
click at [481, 98] on label at bounding box center [478, 102] width 9 height 9
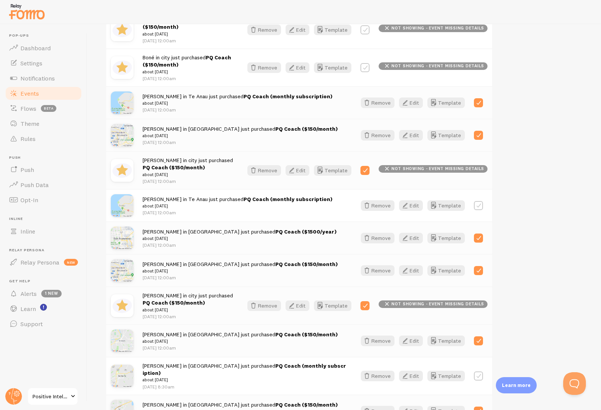
click at [481, 98] on label at bounding box center [478, 102] width 9 height 9
checkbox input "false"
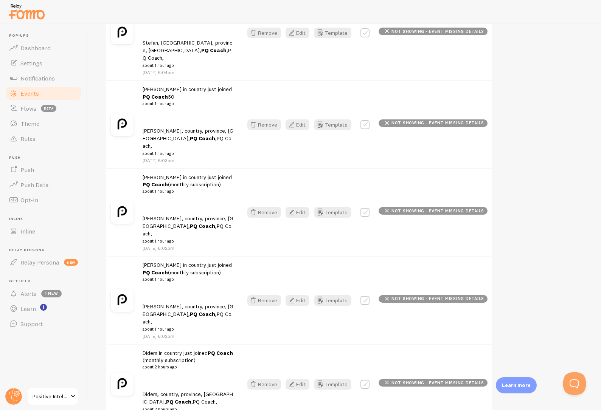
scroll to position [0, 0]
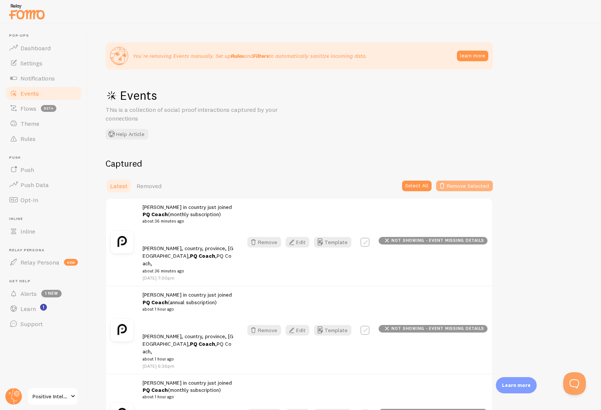
click at [473, 185] on button "Remove Selected" at bounding box center [464, 186] width 57 height 11
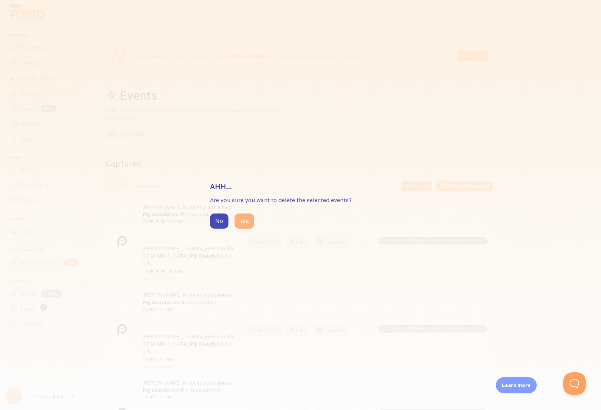
click at [249, 222] on button "Yes" at bounding box center [245, 221] width 20 height 15
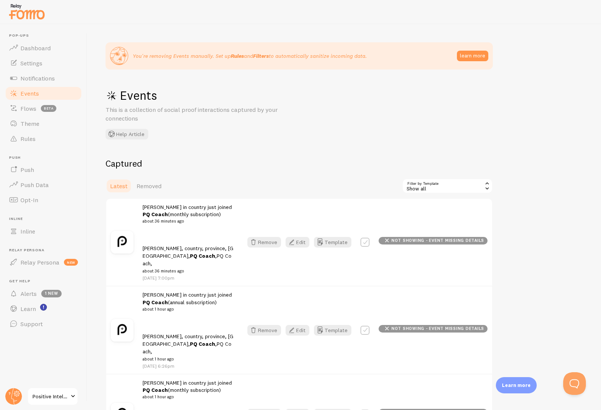
click at [412, 185] on div "Show all" at bounding box center [447, 186] width 91 height 15
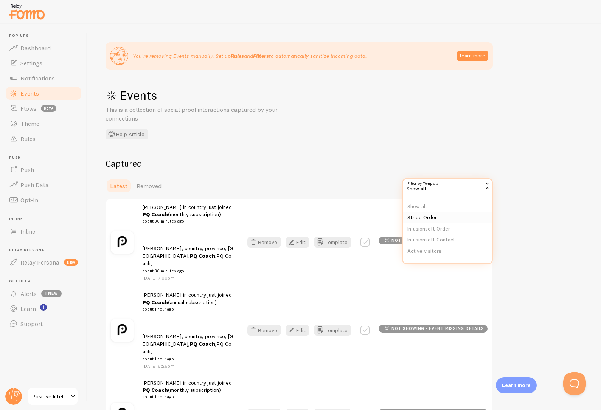
click at [419, 218] on li "Stripe Order" at bounding box center [447, 217] width 89 height 11
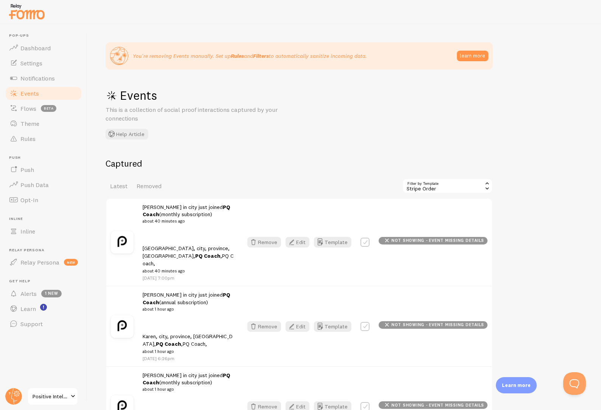
click at [204, 205] on span "Katherine in city just joined PQ Coach (monthly subscription) about 40 minutes …" at bounding box center [188, 239] width 91 height 71
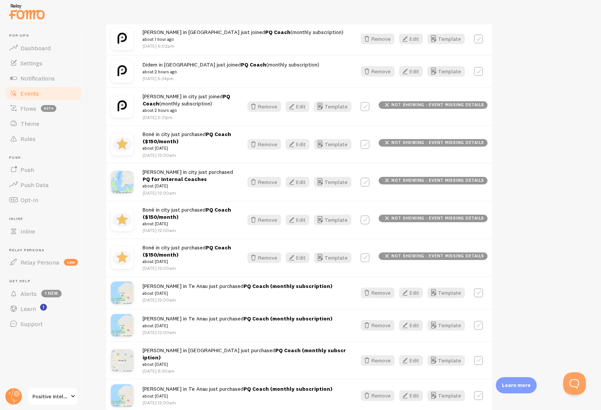
scroll to position [452, 0]
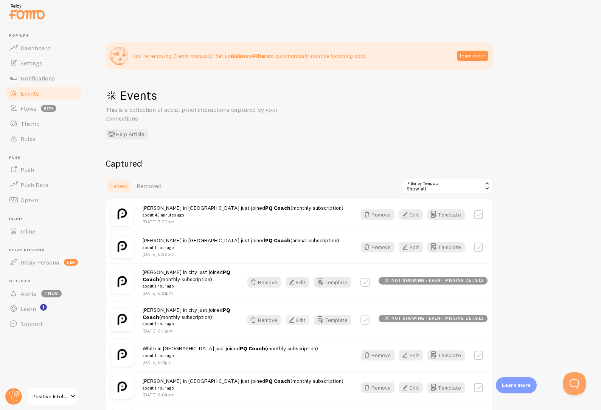
click at [296, 319] on icon "button" at bounding box center [291, 320] width 9 height 9
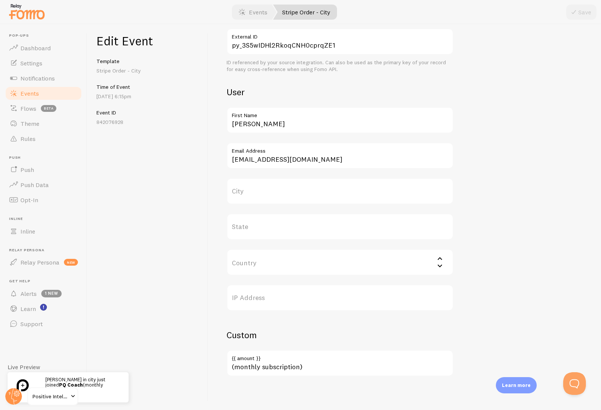
scroll to position [204, 0]
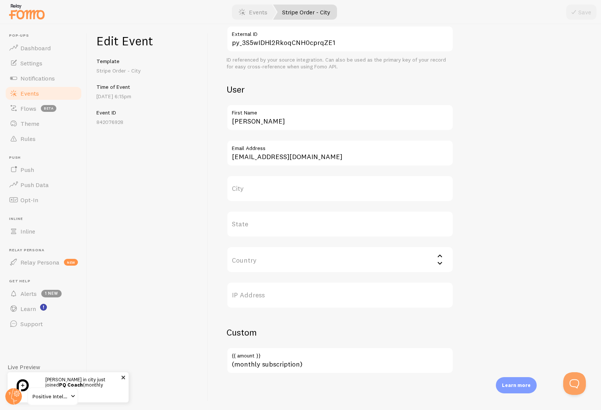
click at [123, 379] on span at bounding box center [123, 378] width 13 height 13
click at [33, 96] on span "Events" at bounding box center [29, 94] width 19 height 8
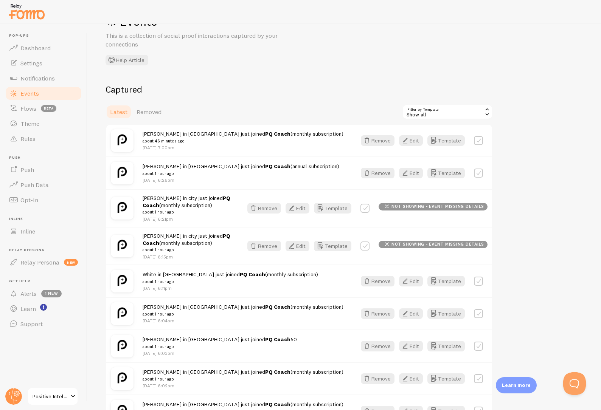
scroll to position [84, 0]
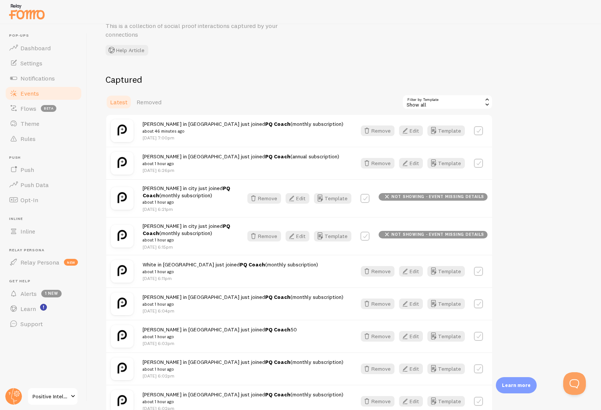
click at [215, 216] on div "[PERSON_NAME] in city just joined PQ Coach (monthly subscription) about 1 hour …" at bounding box center [299, 198] width 386 height 38
click at [213, 225] on strong "PQ Coach" at bounding box center [187, 230] width 88 height 14
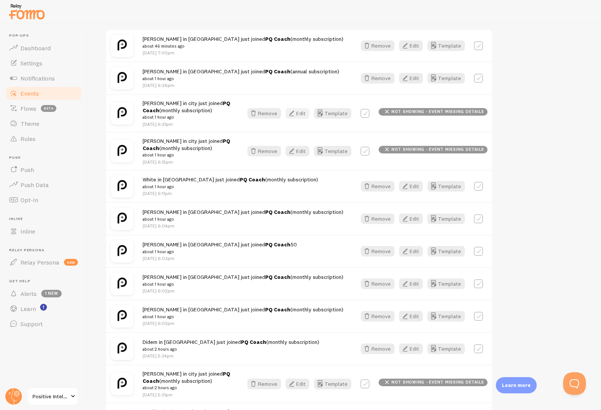
scroll to position [164, 0]
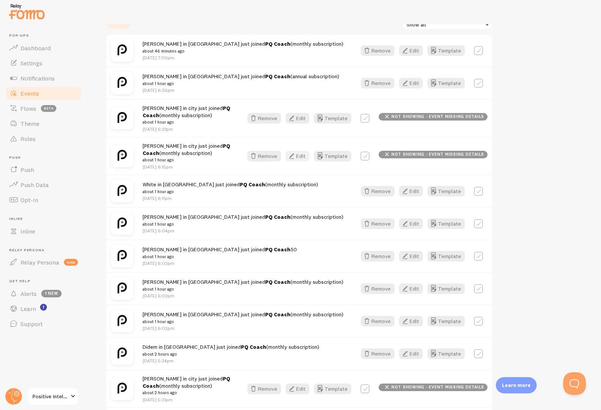
click at [302, 154] on button "Edit" at bounding box center [298, 156] width 24 height 11
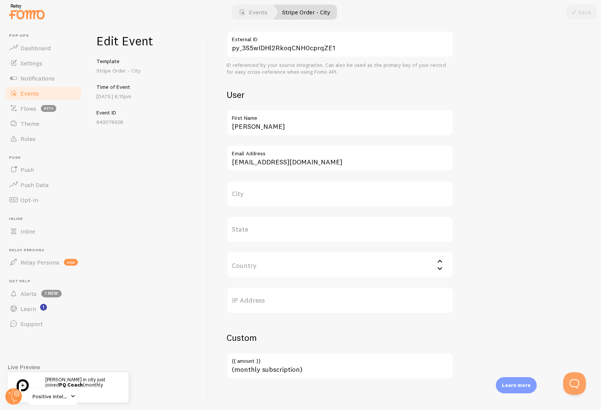
scroll to position [204, 0]
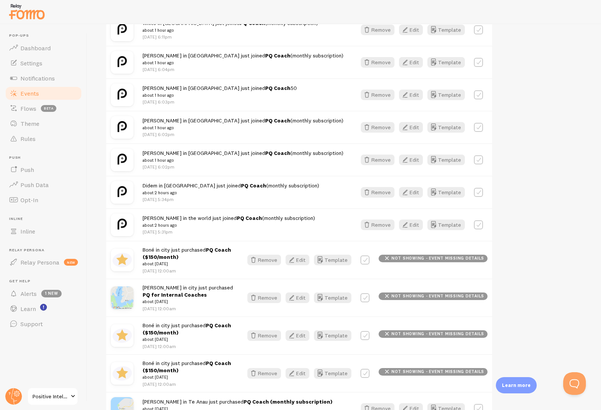
scroll to position [376, 0]
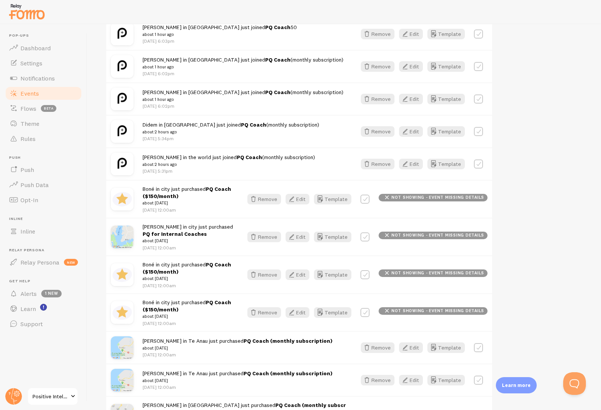
click at [370, 313] on label at bounding box center [365, 312] width 9 height 9
checkbox input "true"
click at [370, 278] on label at bounding box center [365, 275] width 9 height 9
checkbox input "true"
click at [368, 238] on label at bounding box center [365, 237] width 9 height 9
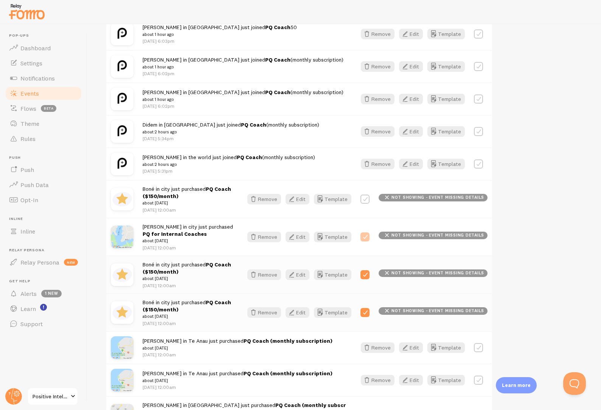
checkbox input "true"
click at [370, 196] on label at bounding box center [365, 199] width 9 height 9
checkbox input "true"
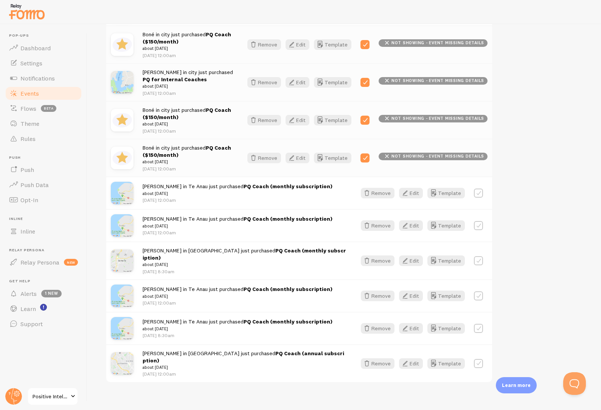
scroll to position [0, 0]
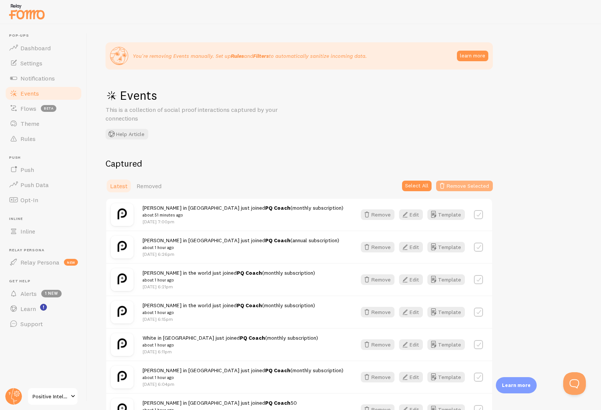
click at [470, 184] on button "Remove Selected" at bounding box center [464, 186] width 57 height 11
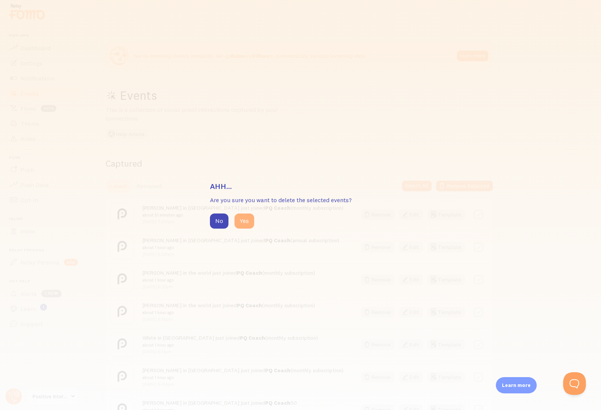
click at [249, 219] on button "Yes" at bounding box center [245, 221] width 20 height 15
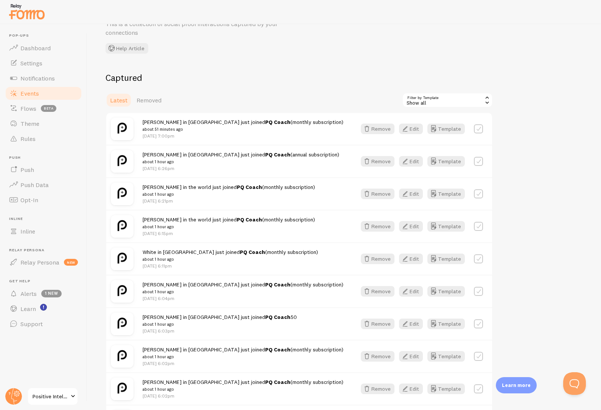
scroll to position [96, 0]
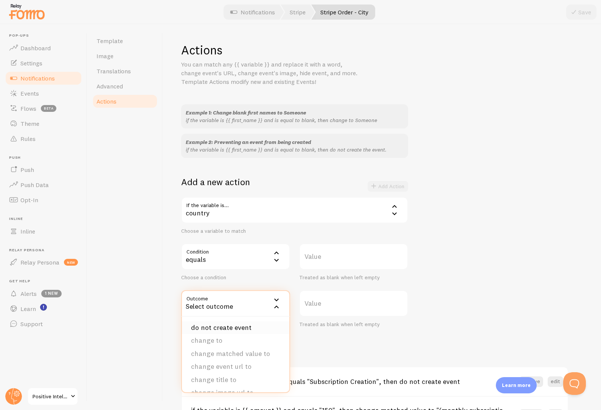
click at [224, 327] on li "do not create event" at bounding box center [235, 328] width 107 height 13
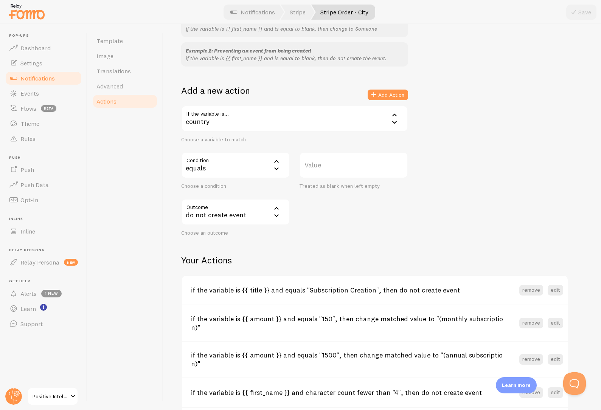
scroll to position [131, 0]
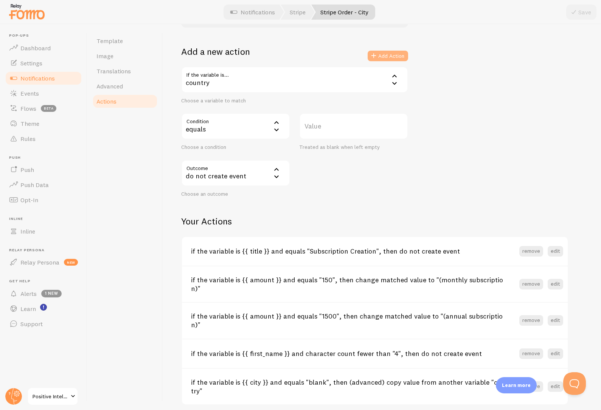
click at [386, 56] on button "Add Action" at bounding box center [388, 56] width 40 height 11
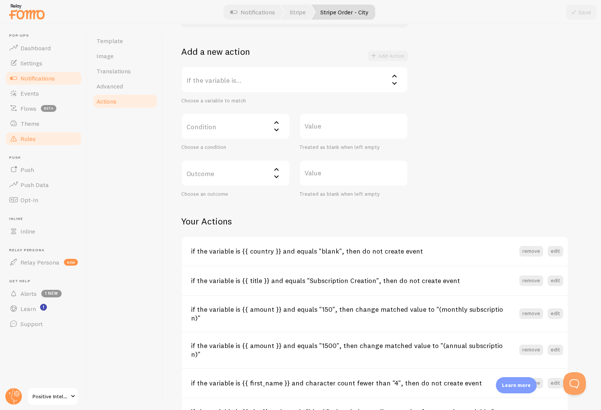
click at [30, 141] on span "Rules" at bounding box center [27, 139] width 15 height 8
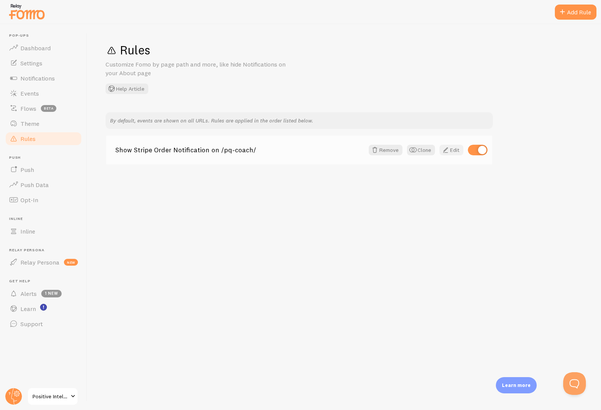
click at [449, 152] on span at bounding box center [445, 150] width 9 height 9
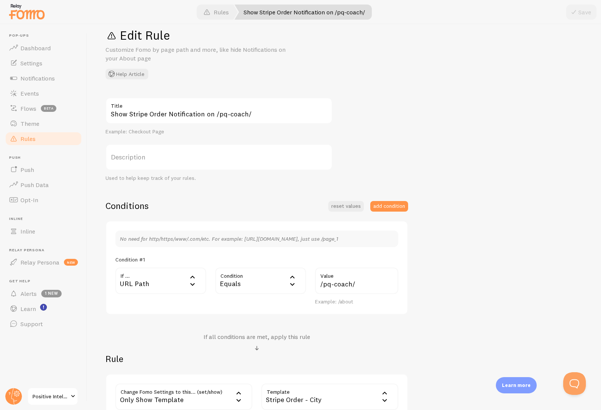
scroll to position [91, 0]
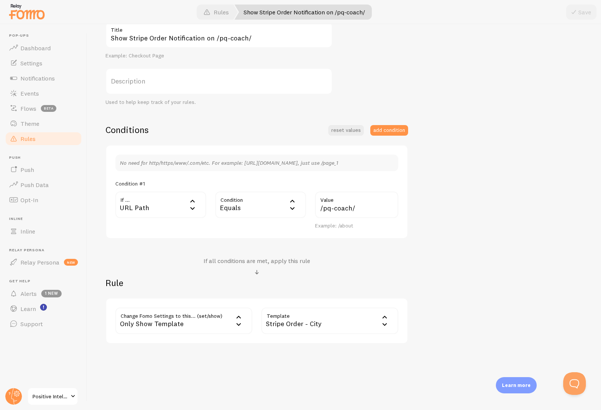
click at [195, 326] on div "Only Show Template" at bounding box center [183, 321] width 137 height 26
click at [177, 294] on div "Rule Change Fomo Settings to this... (set/show) only_show_template Only Show Te…" at bounding box center [257, 310] width 303 height 67
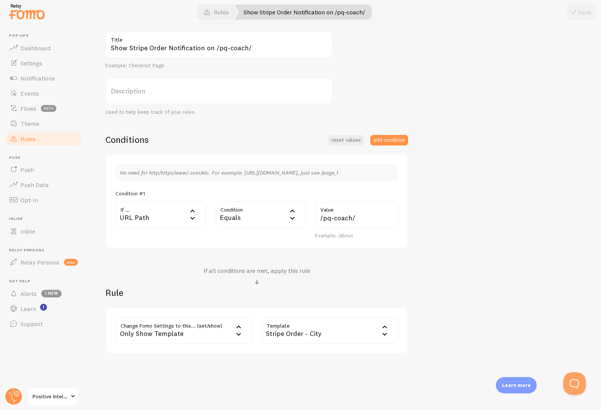
scroll to position [71, 0]
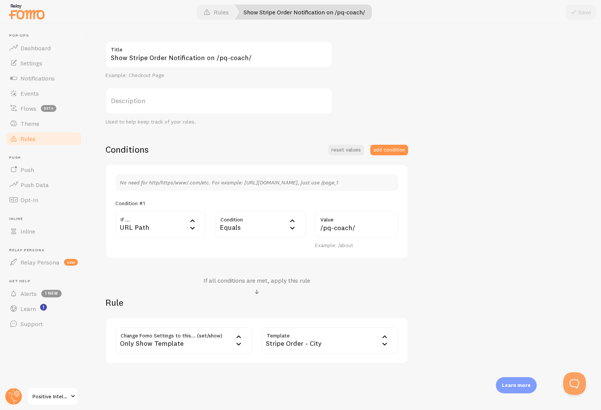
click at [160, 226] on div "URL Path" at bounding box center [160, 224] width 91 height 26
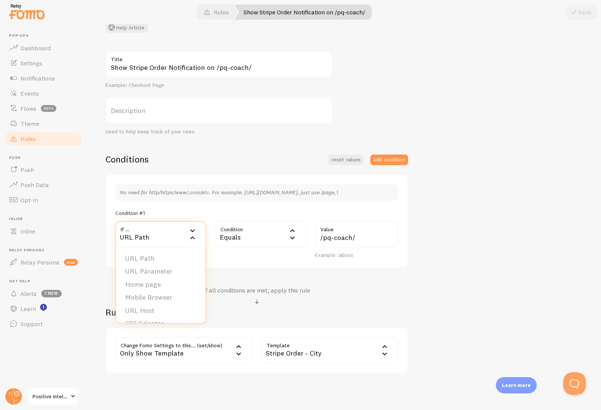
click at [286, 256] on div "Condition equals Equals Equals Not Equal Begins With Contains Does Not Contain" at bounding box center [261, 240] width 100 height 38
click at [369, 237] on input "/pq-coach/" at bounding box center [356, 234] width 83 height 26
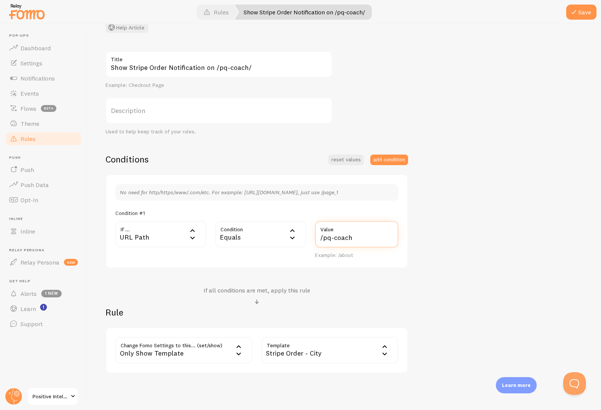
type input "/pq-coach"
click at [267, 237] on div "Equals" at bounding box center [260, 234] width 91 height 26
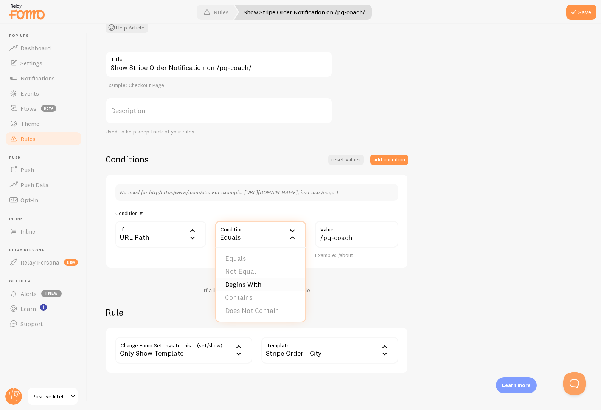
click at [254, 285] on li "Begins With" at bounding box center [260, 284] width 89 height 13
click at [581, 13] on button "Save" at bounding box center [581, 12] width 30 height 15
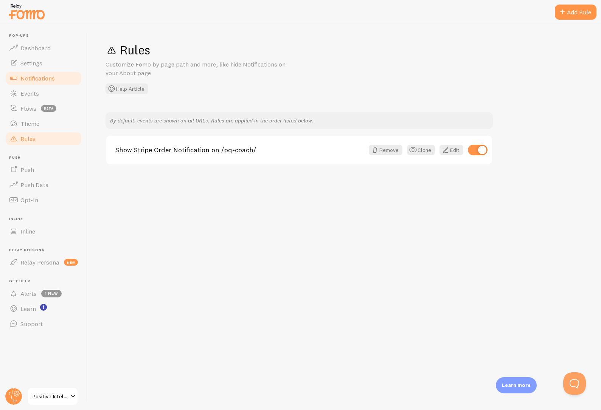
click at [37, 78] on span "Notifications" at bounding box center [37, 79] width 34 height 8
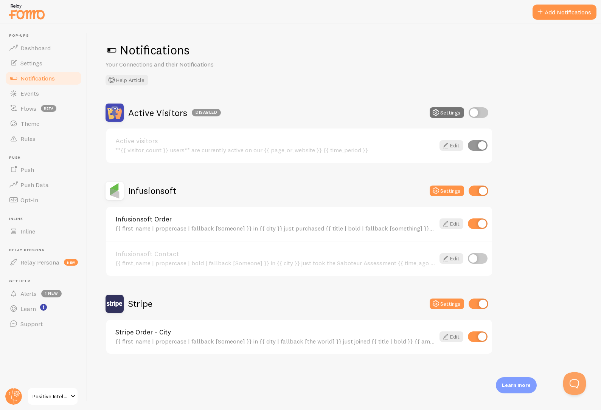
click at [172, 329] on link "Stripe Order - City" at bounding box center [275, 332] width 320 height 7
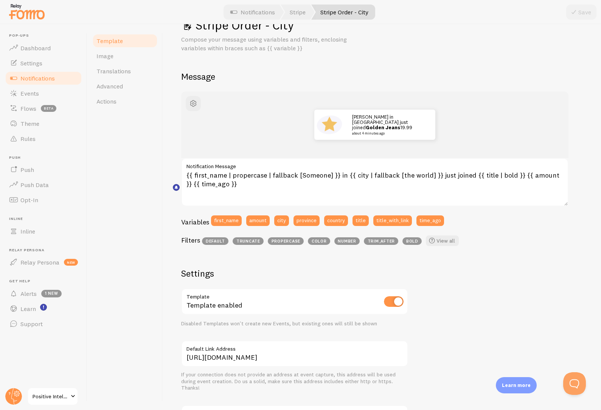
scroll to position [117, 0]
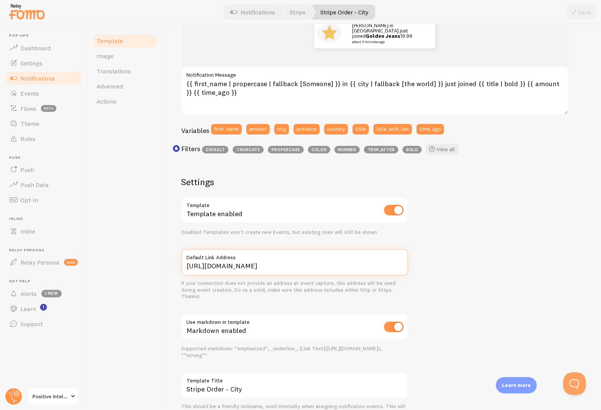
click at [275, 272] on input "https://positiveintelligence.com/pq-coach/" at bounding box center [294, 262] width 227 height 26
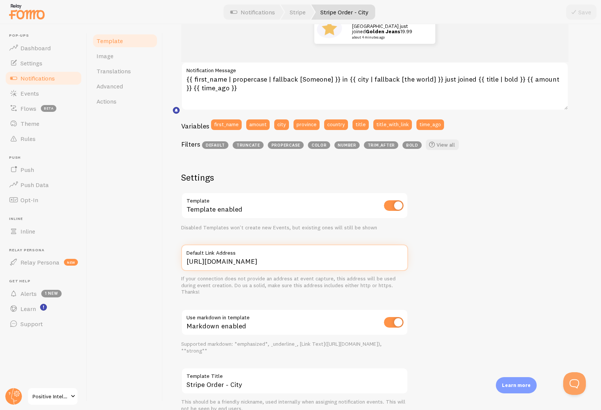
scroll to position [155, 0]
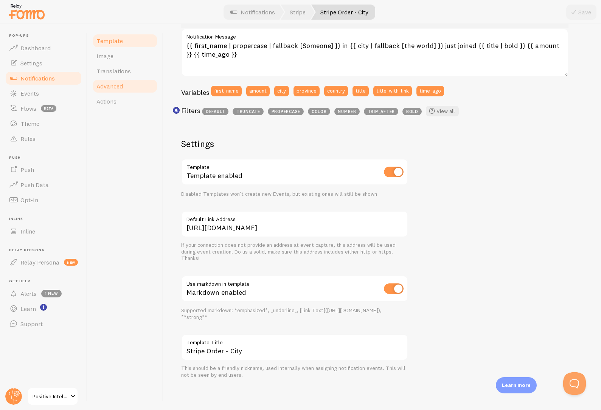
click at [112, 85] on span "Advanced" at bounding box center [109, 86] width 26 height 8
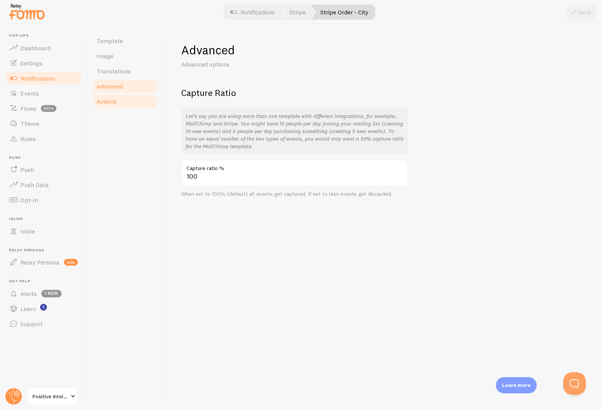
click at [115, 99] on span "Actions" at bounding box center [106, 102] width 20 height 8
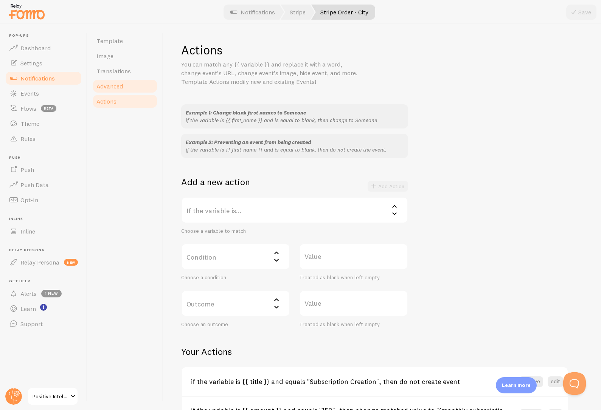
click at [117, 86] on span "Advanced" at bounding box center [109, 86] width 26 height 8
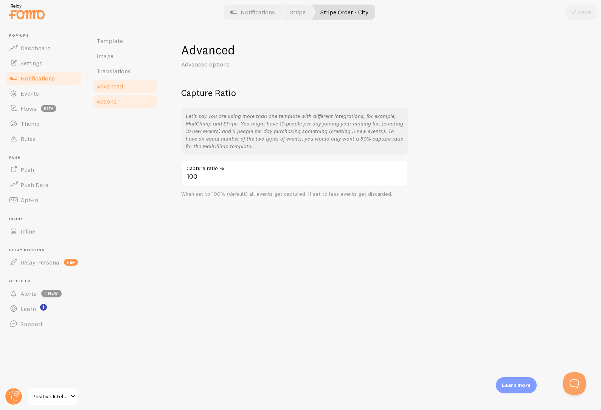
click at [123, 104] on link "Actions" at bounding box center [125, 101] width 66 height 15
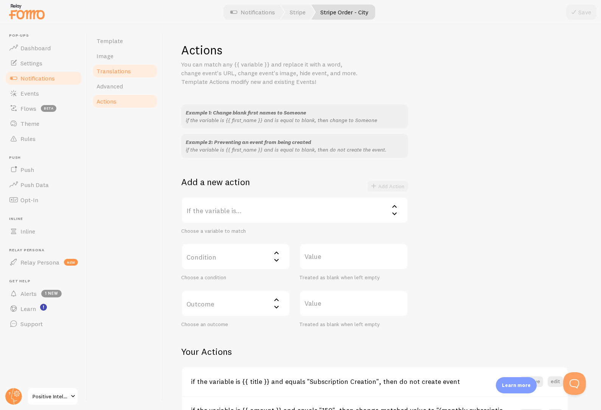
click at [129, 75] on link "Translations" at bounding box center [125, 71] width 66 height 15
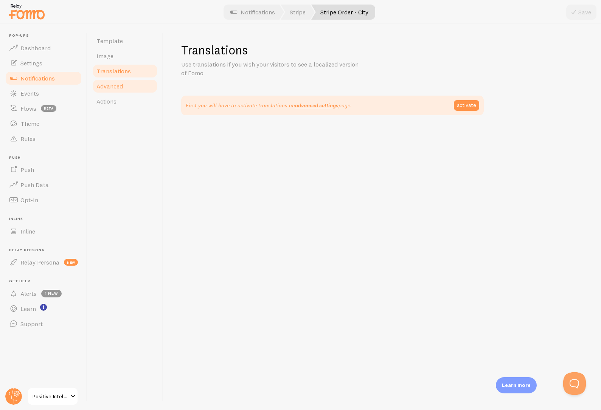
click at [124, 83] on link "Advanced" at bounding box center [125, 86] width 66 height 15
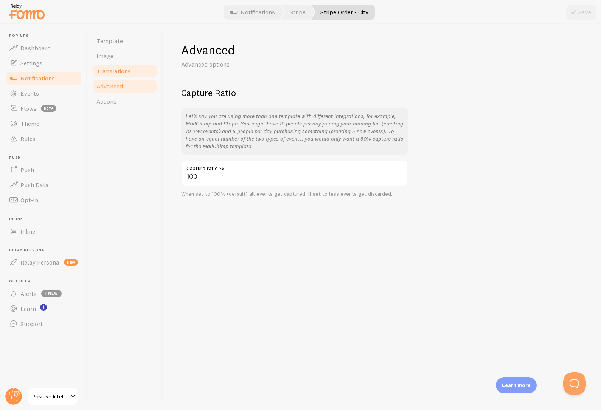
click at [124, 68] on span "Translations" at bounding box center [113, 71] width 34 height 8
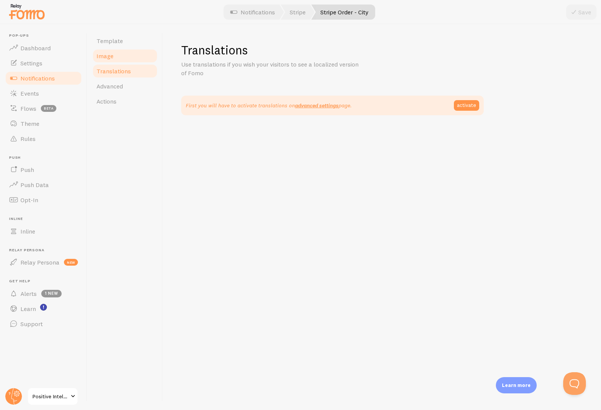
click at [124, 59] on link "Image" at bounding box center [125, 55] width 66 height 15
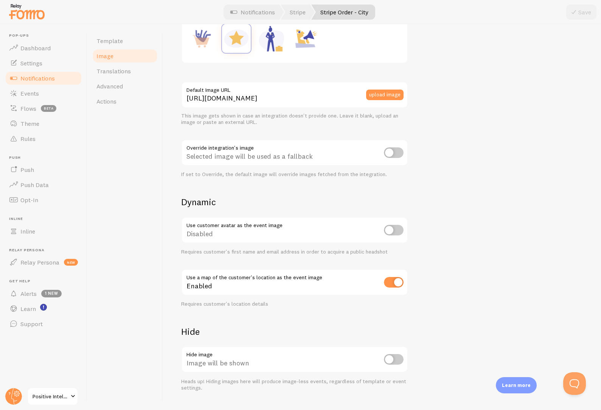
scroll to position [186, 0]
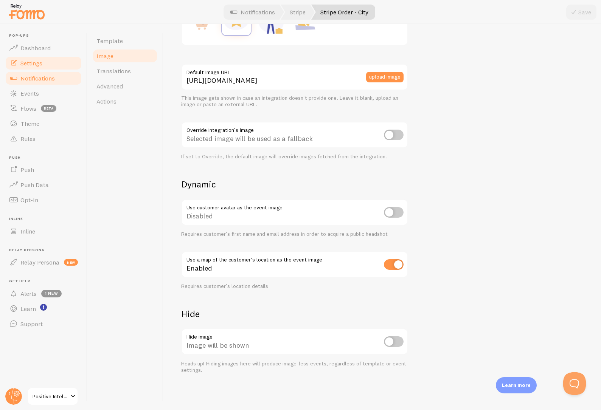
click at [42, 68] on link "Settings" at bounding box center [44, 63] width 78 height 15
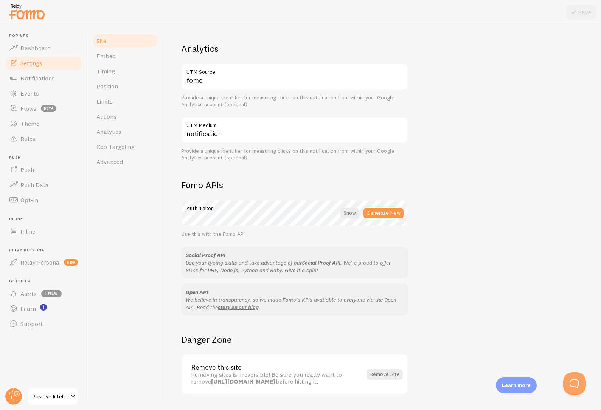
scroll to position [192, 0]
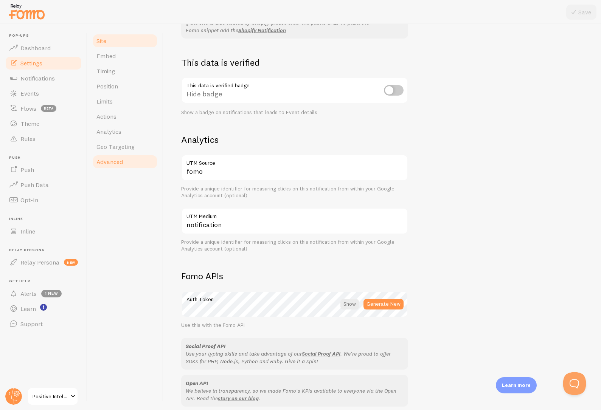
click at [113, 162] on span "Advanced" at bounding box center [109, 162] width 26 height 8
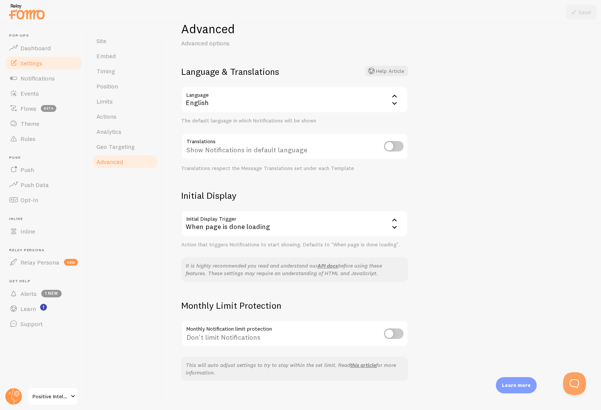
scroll to position [28, 0]
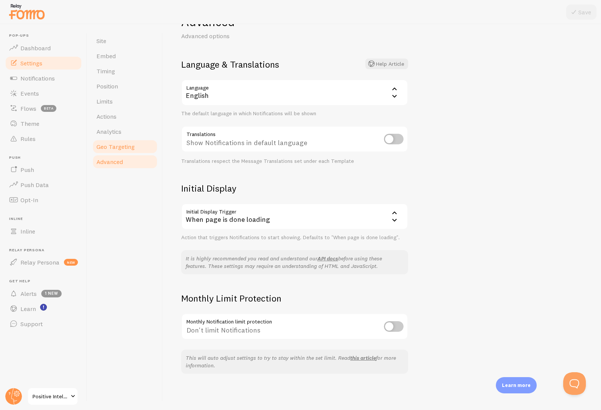
click at [131, 146] on span "Geo Targeting" at bounding box center [115, 147] width 38 height 8
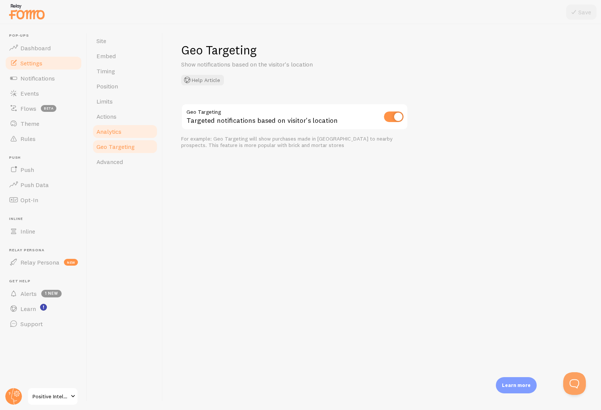
click at [126, 134] on link "Analytics" at bounding box center [125, 131] width 66 height 15
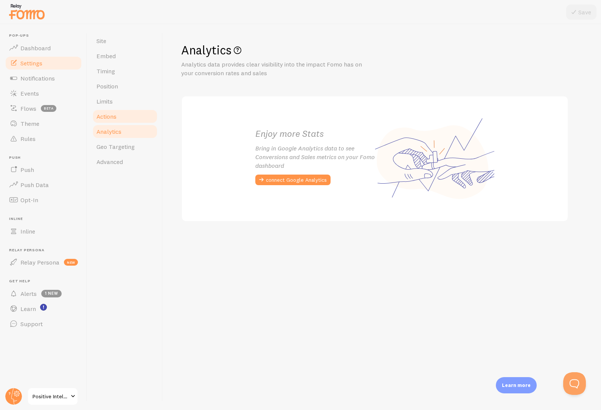
click at [120, 118] on link "Actions" at bounding box center [125, 116] width 66 height 15
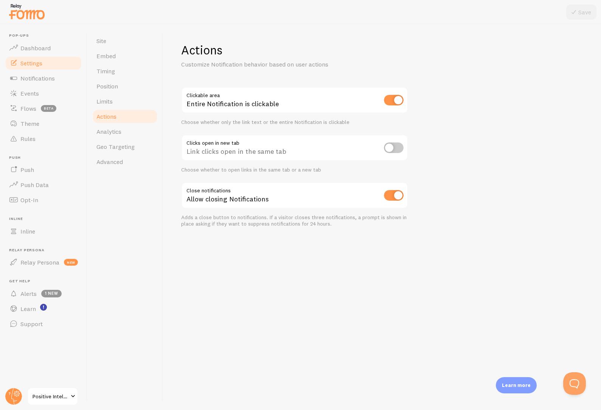
click at [396, 103] on input "checkbox" at bounding box center [394, 100] width 20 height 11
checkbox input "false"
click at [584, 9] on button "Save" at bounding box center [581, 12] width 30 height 15
click at [126, 103] on link "Limits" at bounding box center [125, 101] width 66 height 15
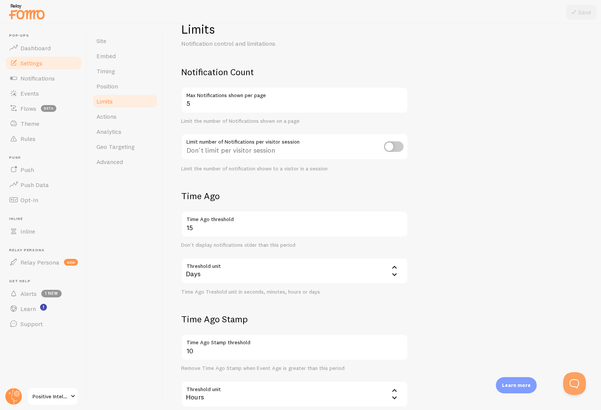
scroll to position [69, 0]
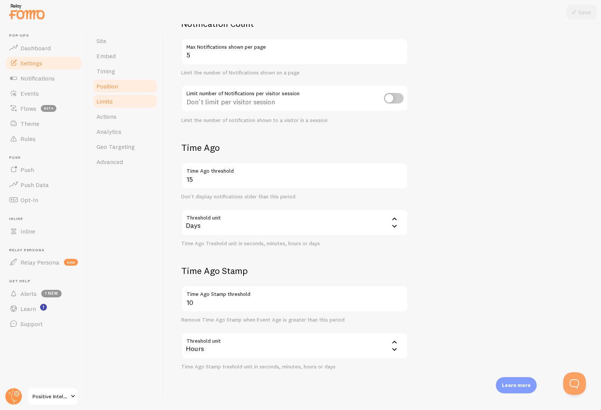
click at [120, 85] on link "Position" at bounding box center [125, 86] width 66 height 15
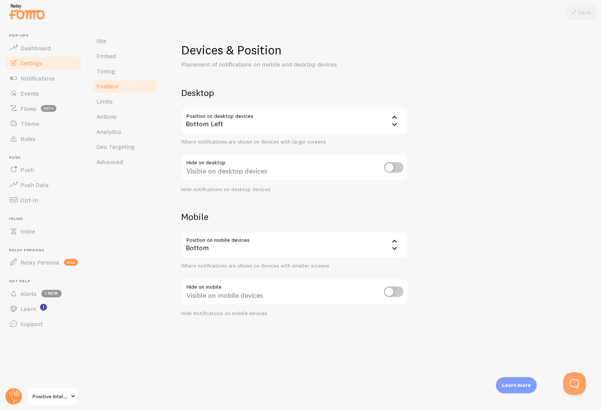
click at [250, 119] on div "Bottom Left" at bounding box center [294, 121] width 227 height 26
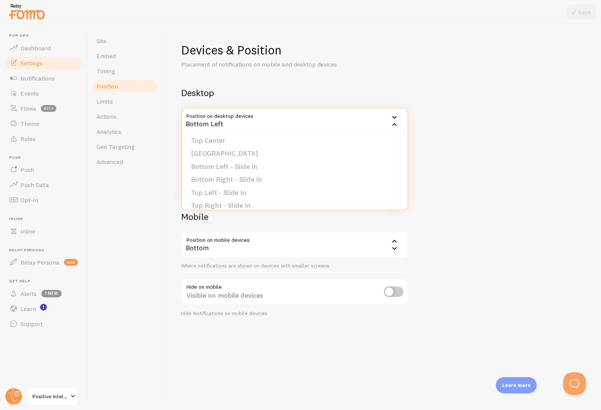
scroll to position [64, 0]
click at [131, 70] on link "Timing" at bounding box center [125, 71] width 66 height 15
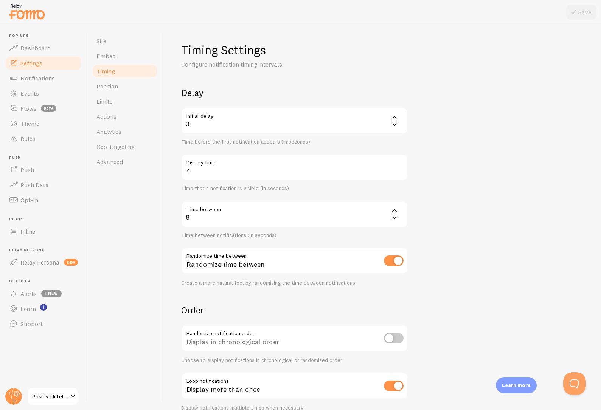
click at [240, 123] on div "3" at bounding box center [294, 121] width 227 height 26
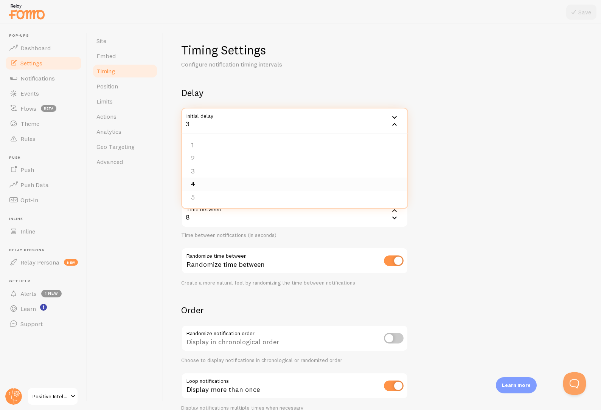
scroll to position [10, 0]
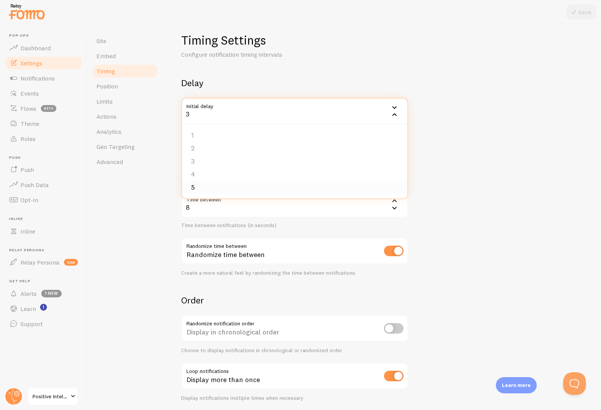
click at [217, 185] on li "5" at bounding box center [294, 187] width 225 height 13
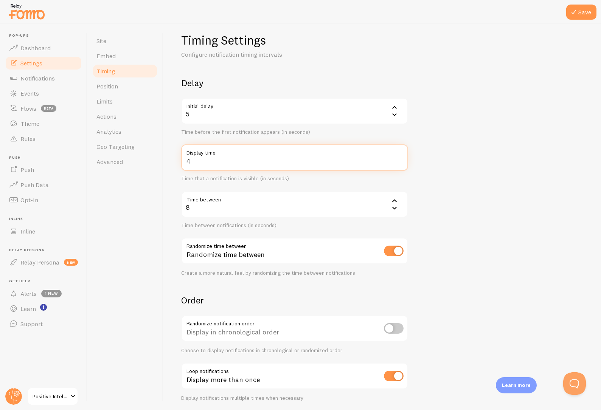
click at [239, 162] on input "4" at bounding box center [294, 158] width 227 height 26
type input "5"
click at [399, 159] on input "5" at bounding box center [294, 158] width 227 height 26
click at [279, 205] on div "8" at bounding box center [294, 204] width 227 height 26
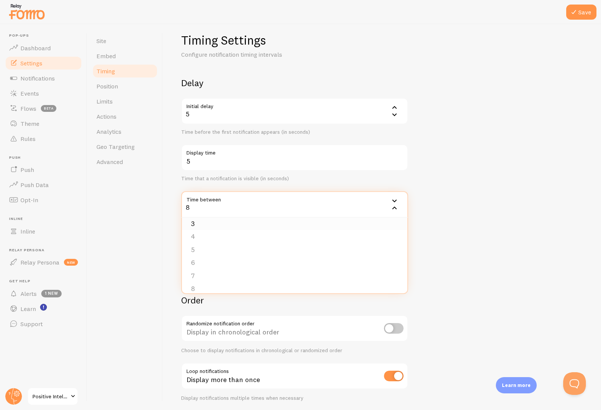
scroll to position [94, 0]
click at [227, 252] on li "10" at bounding box center [294, 252] width 225 height 13
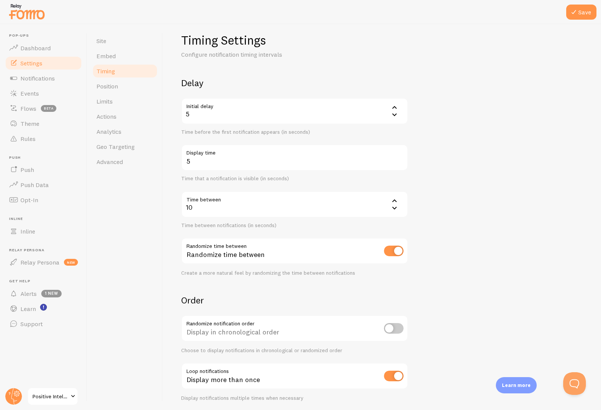
click at [442, 246] on form "Delay Initial delay 5 5 1 2 3 4 5 Time before the first notification appears (i…" at bounding box center [382, 239] width 402 height 325
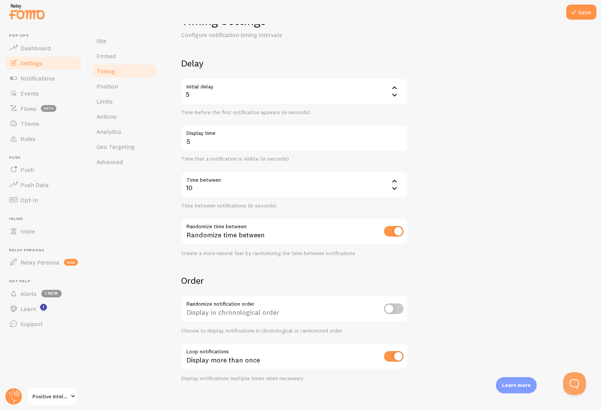
scroll to position [37, 0]
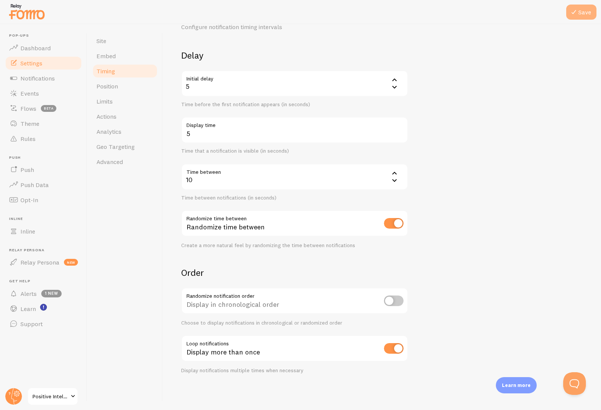
click at [586, 16] on button "Save" at bounding box center [581, 12] width 30 height 15
click at [116, 58] on link "Embed" at bounding box center [125, 55] width 66 height 15
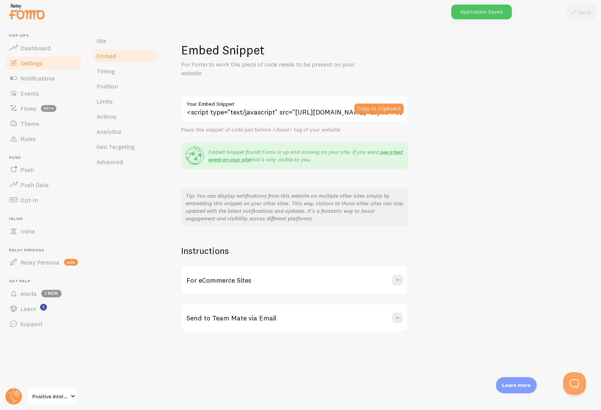
click at [253, 282] on div "For eCommerce Sites" at bounding box center [294, 280] width 225 height 27
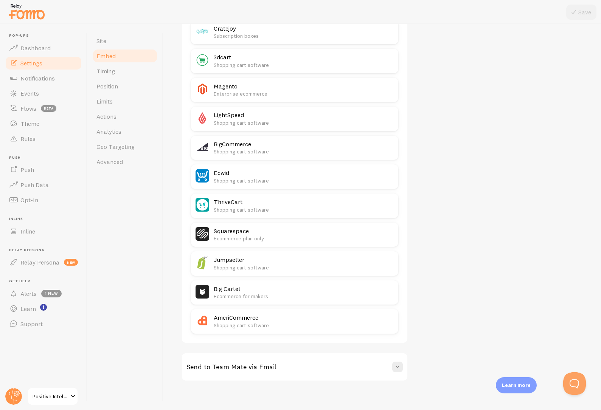
scroll to position [354, 0]
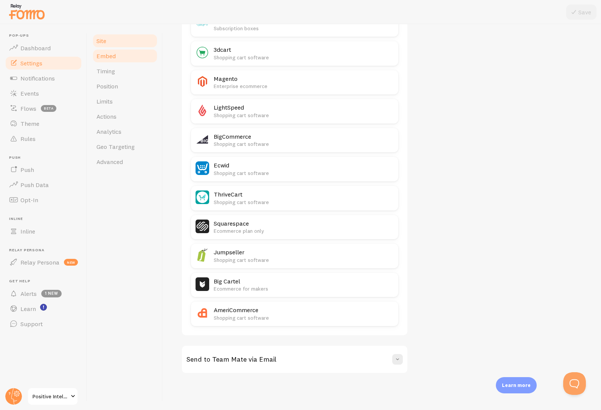
click at [126, 45] on link "Site" at bounding box center [125, 40] width 66 height 15
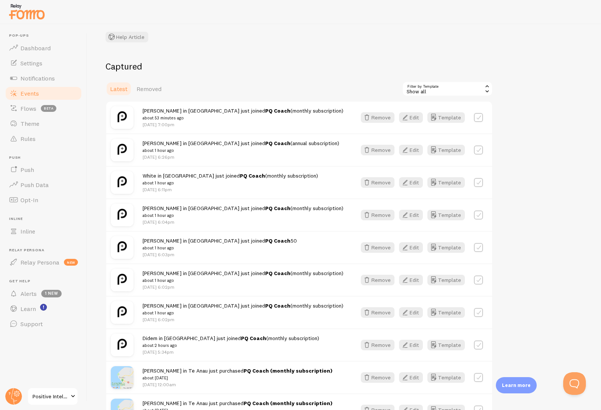
scroll to position [5, 0]
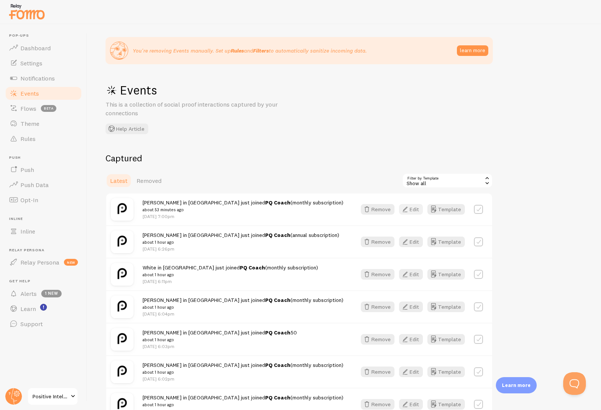
click at [406, 212] on icon "button" at bounding box center [405, 209] width 9 height 9
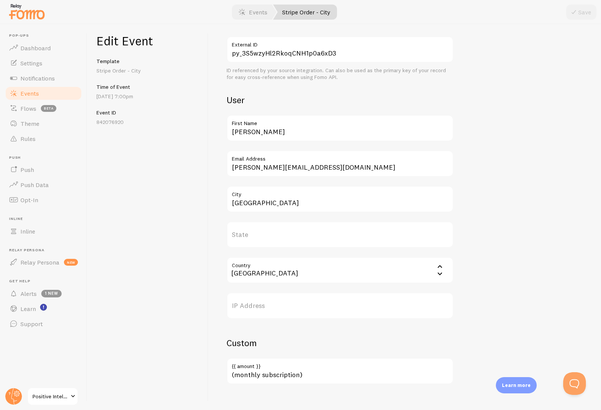
scroll to position [204, 0]
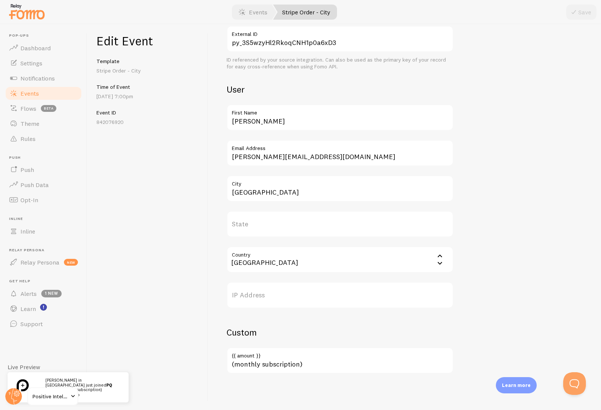
click at [269, 296] on label "IP Address" at bounding box center [340, 295] width 227 height 26
click at [269, 296] on input "IP Address" at bounding box center [340, 295] width 227 height 26
click at [168, 290] on div "Edit Event Template Stripe Order - City Time of Event Sep 10th @ 7:00pm Event I…" at bounding box center [147, 217] width 121 height 386
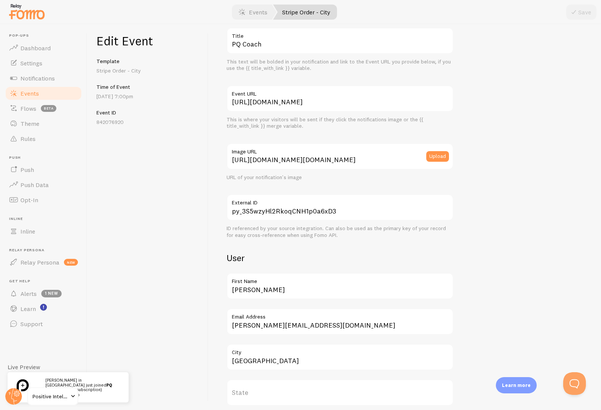
scroll to position [26, 0]
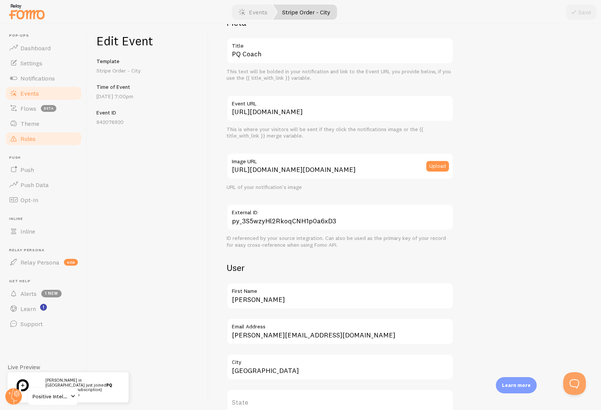
click at [34, 136] on span "Rules" at bounding box center [27, 139] width 15 height 8
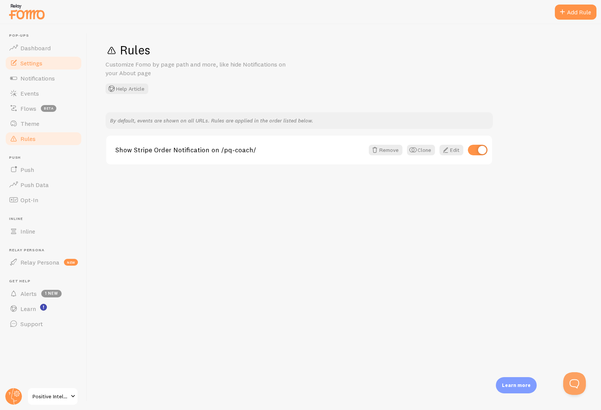
click at [33, 62] on span "Settings" at bounding box center [31, 63] width 22 height 8
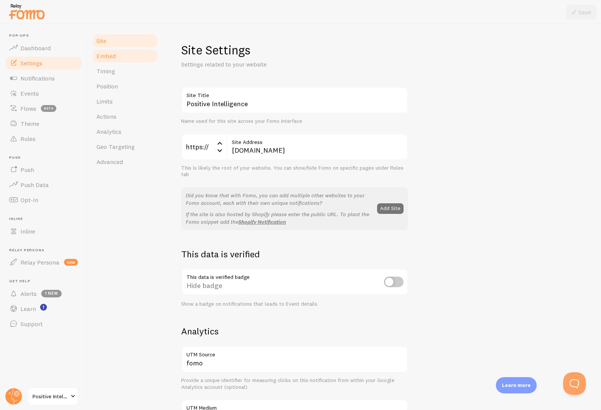
click at [115, 61] on link "Embed" at bounding box center [125, 55] width 66 height 15
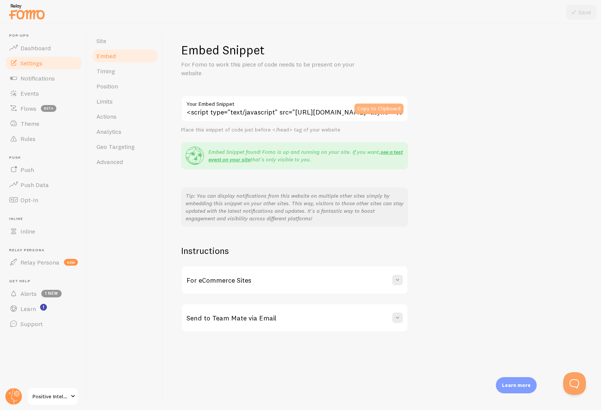
click at [380, 106] on button "Copy to Clipboard" at bounding box center [378, 109] width 49 height 11
click at [109, 117] on span "Actions" at bounding box center [106, 117] width 20 height 8
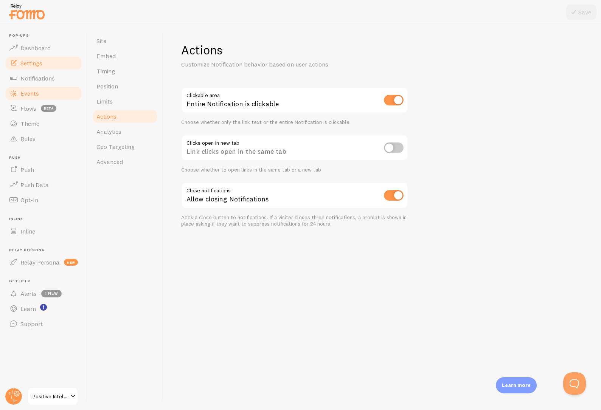
click at [36, 94] on span "Events" at bounding box center [29, 94] width 19 height 8
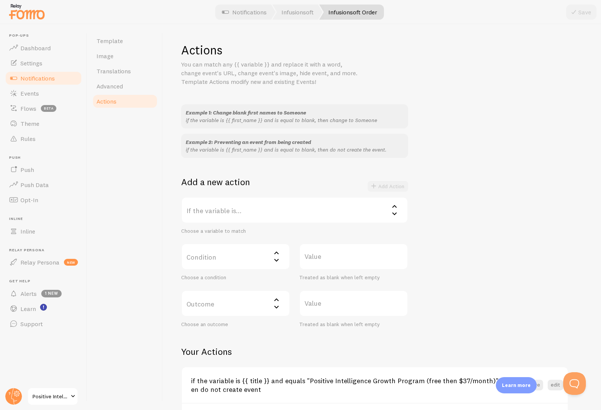
scroll to position [9, 0]
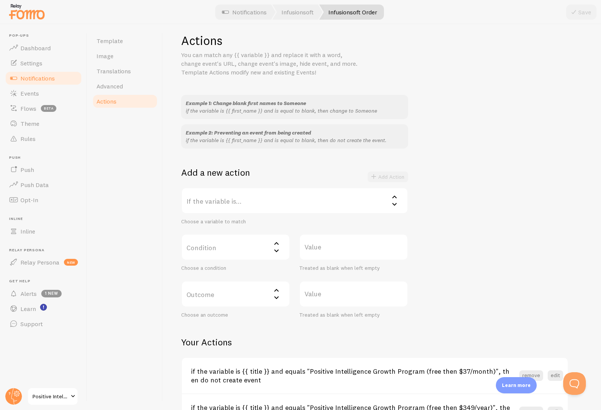
click at [233, 198] on label "If the variable is..." at bounding box center [294, 201] width 227 height 26
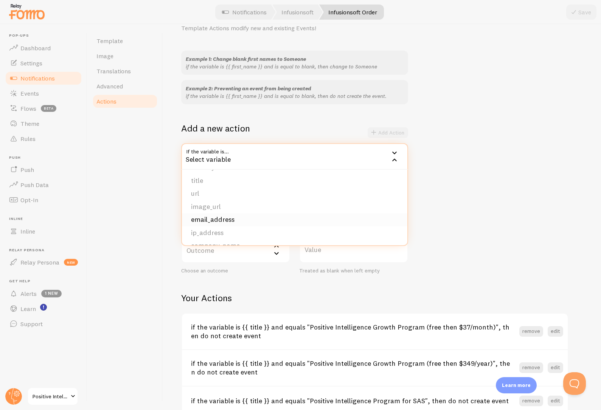
scroll to position [64, 0]
click at [137, 209] on div "Template Image Translations Advanced Actions" at bounding box center [125, 217] width 76 height 386
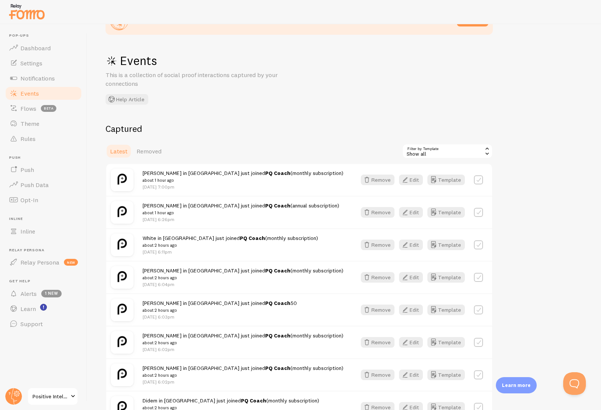
scroll to position [40, 0]
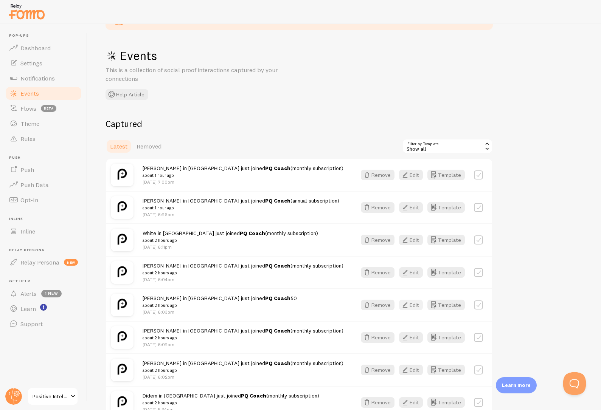
click at [412, 305] on button "Edit" at bounding box center [411, 305] width 24 height 11
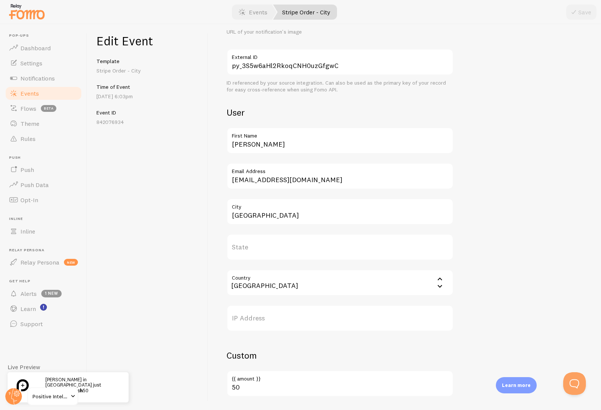
scroll to position [204, 0]
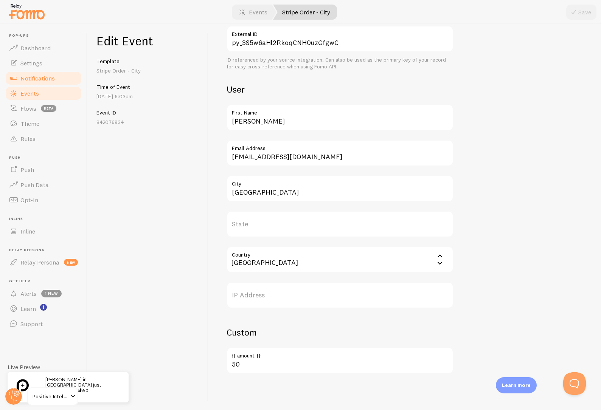
click at [34, 73] on link "Notifications" at bounding box center [44, 78] width 78 height 15
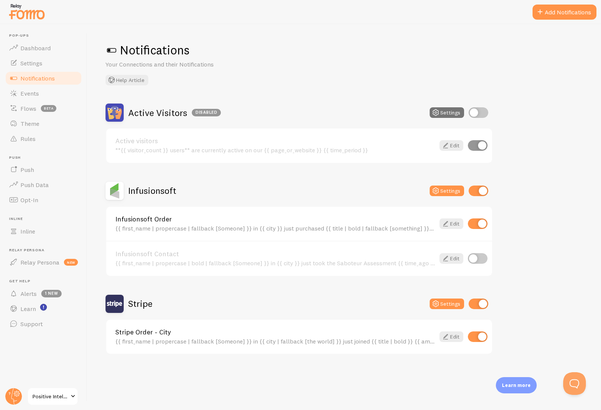
click at [157, 309] on div "Stripe Settings" at bounding box center [299, 304] width 387 height 18
click at [452, 303] on button "Settings" at bounding box center [447, 304] width 34 height 11
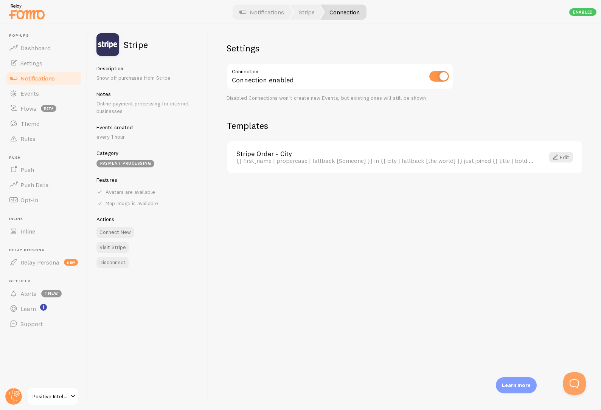
click at [259, 124] on h2 "Templates" at bounding box center [405, 126] width 356 height 12
click at [264, 144] on div "Stripe Order - City {{ first_name | propercase | fallback [Someone] }} in {{ ci…" at bounding box center [404, 157] width 355 height 32
click at [266, 151] on link "Stripe Order - City" at bounding box center [385, 154] width 299 height 7
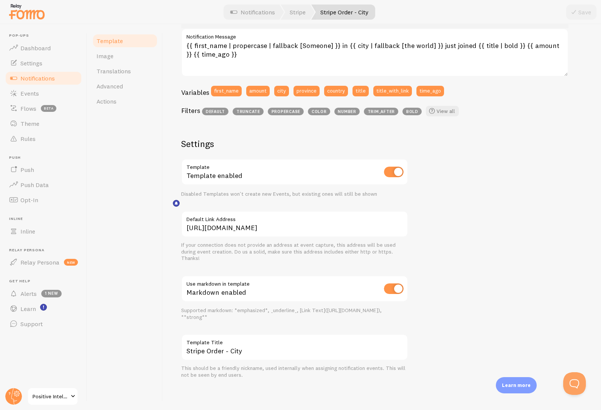
scroll to position [62, 0]
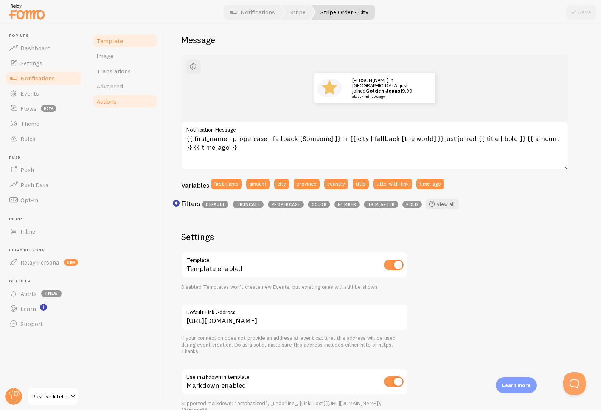
click at [124, 100] on link "Actions" at bounding box center [125, 101] width 66 height 15
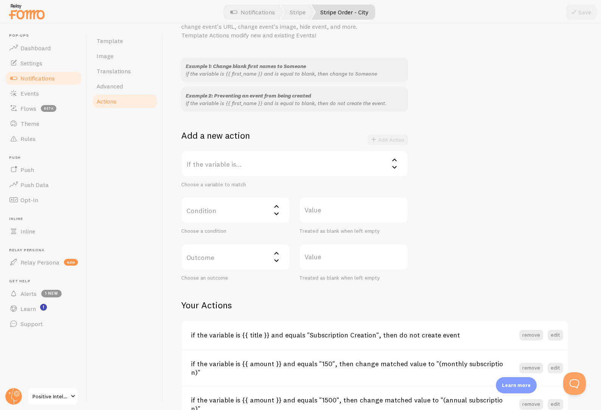
scroll to position [86, 0]
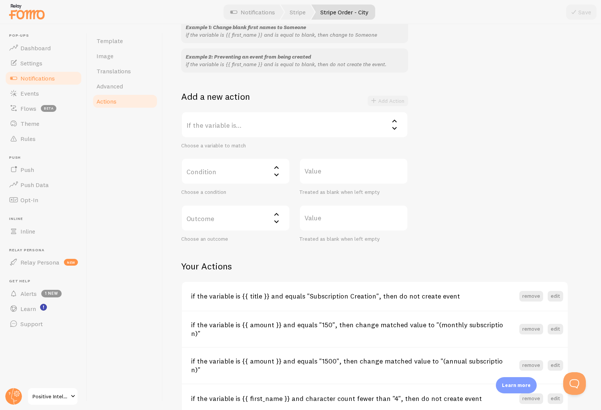
click at [225, 127] on label "If the variable is..." at bounding box center [294, 125] width 227 height 26
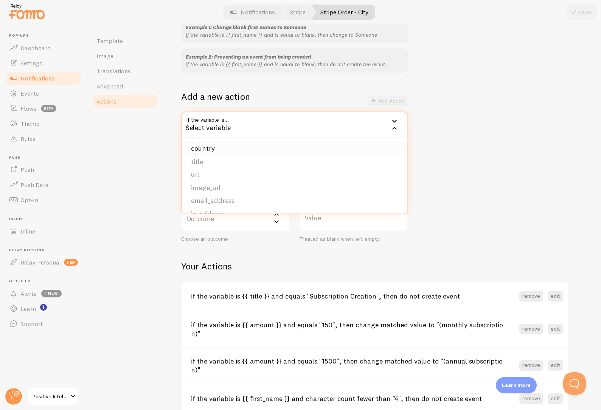
scroll to position [64, 0]
click at [215, 198] on li "amount" at bounding box center [294, 202] width 225 height 13
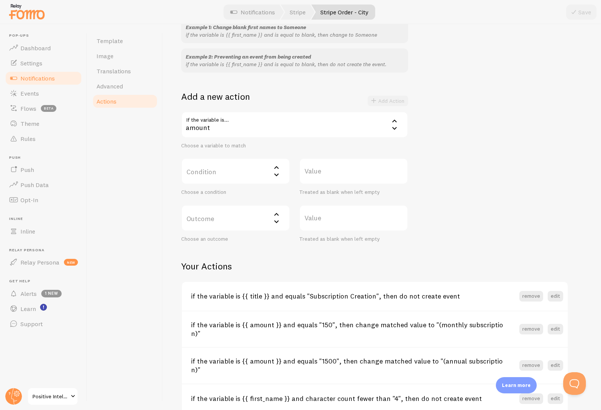
click at [227, 178] on label "Condition" at bounding box center [235, 171] width 109 height 26
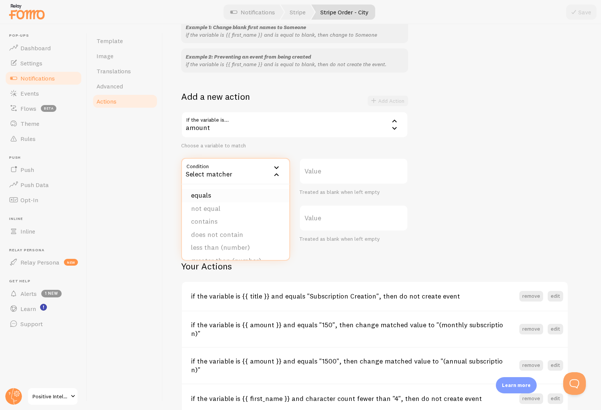
click at [223, 194] on li "equals" at bounding box center [235, 195] width 107 height 13
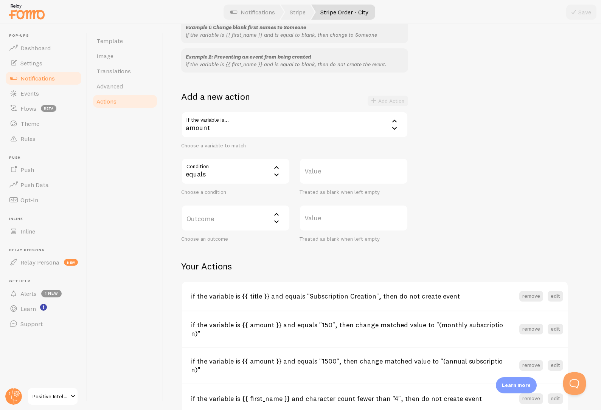
click at [325, 174] on label "Value" at bounding box center [353, 171] width 109 height 26
click at [325, 174] on input "Value" at bounding box center [353, 171] width 109 height 26
type input "50"
click at [258, 222] on label "Outcome" at bounding box center [235, 218] width 109 height 26
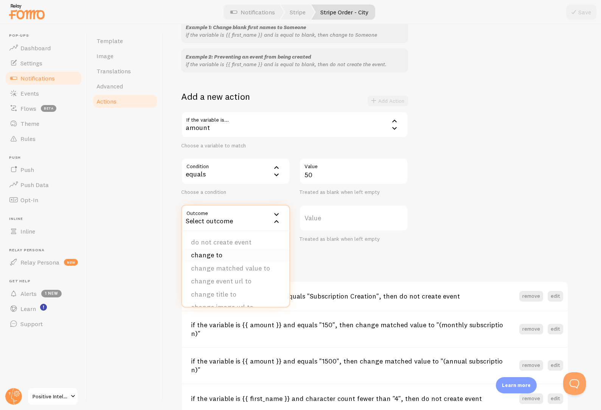
click at [242, 252] on li "change to" at bounding box center [235, 255] width 107 height 13
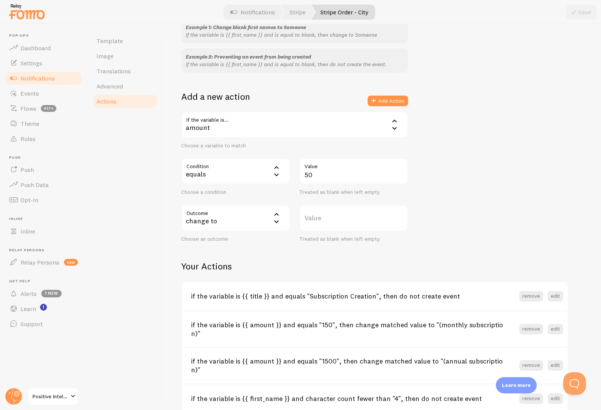
click at [334, 219] on label "Value" at bounding box center [353, 218] width 109 height 26
click at [334, 219] on input "Value" at bounding box center [353, 218] width 109 height 26
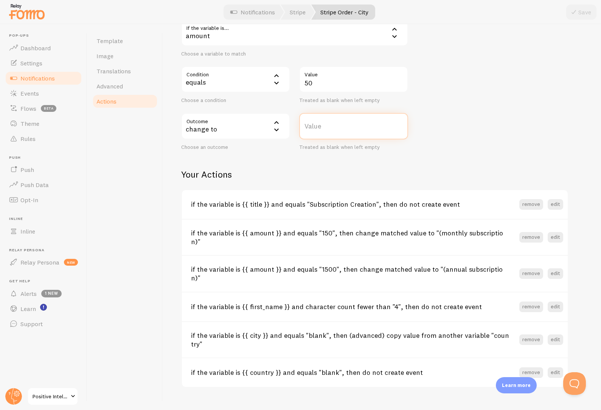
scroll to position [6, 0]
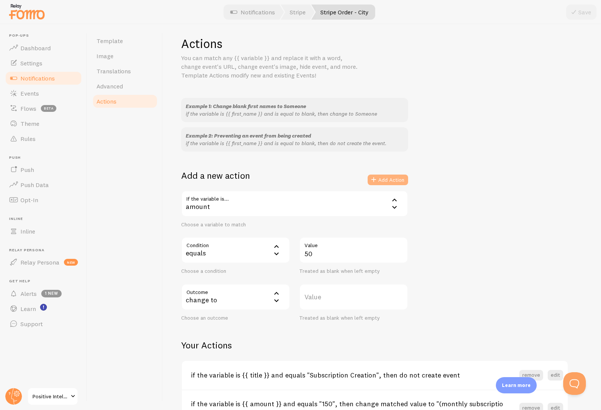
click at [393, 180] on button "Add Action" at bounding box center [388, 180] width 40 height 11
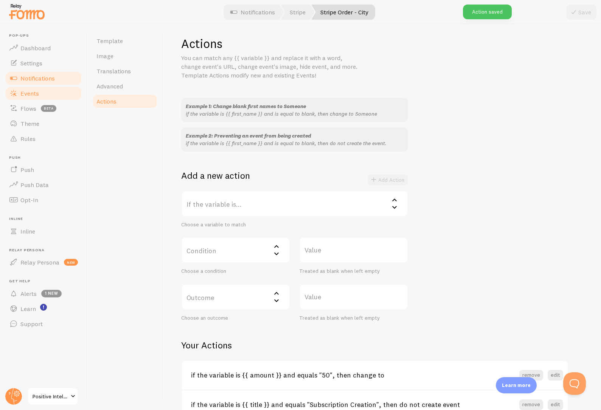
click at [38, 94] on span "Events" at bounding box center [29, 94] width 19 height 8
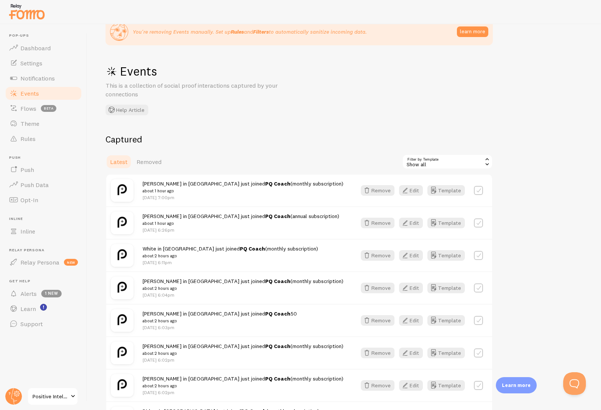
scroll to position [29, 0]
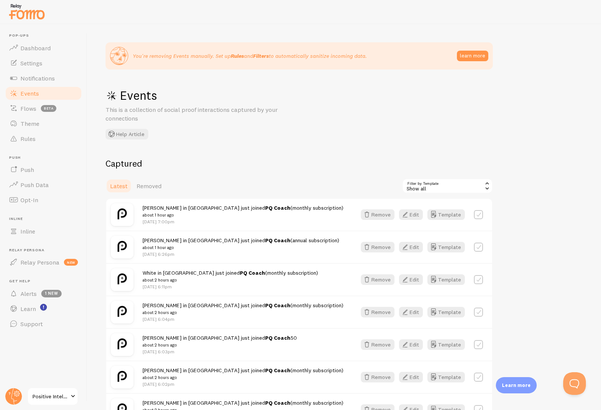
scroll to position [10, 0]
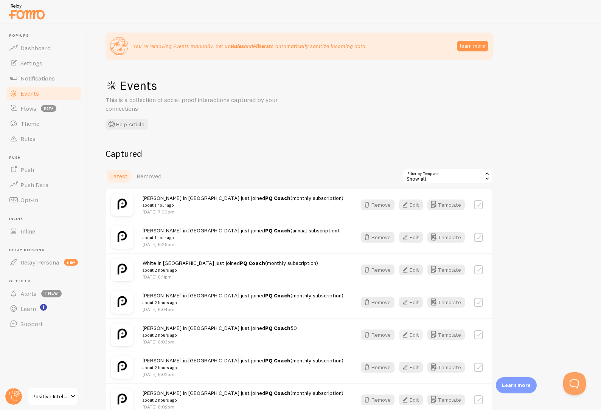
click at [415, 335] on button "Edit" at bounding box center [411, 335] width 24 height 11
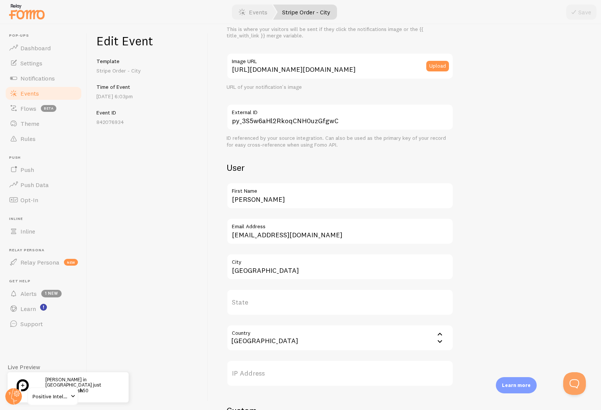
scroll to position [204, 0]
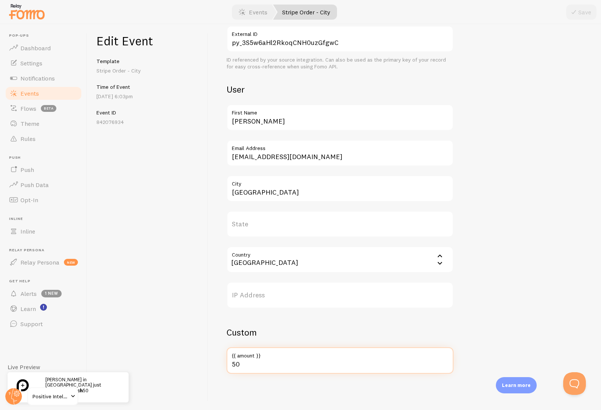
click at [303, 368] on input "50" at bounding box center [340, 361] width 227 height 26
type input "5"
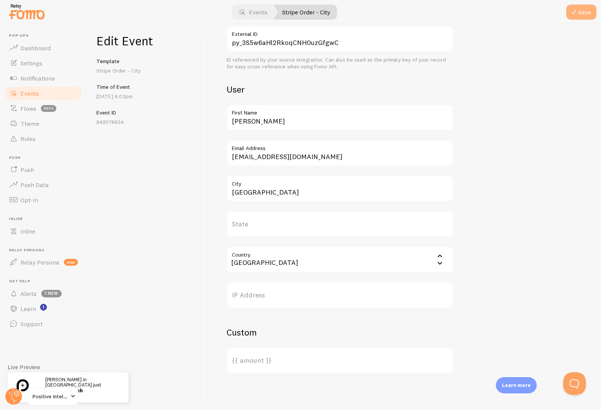
click at [584, 14] on button "Save" at bounding box center [581, 12] width 30 height 15
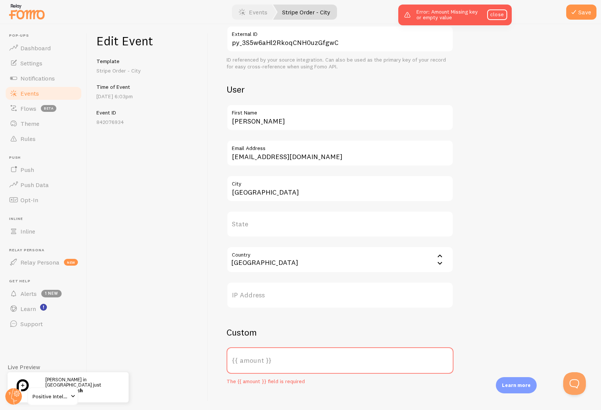
click at [295, 364] on label "{{ amount }}" at bounding box center [340, 361] width 227 height 26
click at [295, 364] on input "{{ amount }}" at bounding box center [340, 361] width 227 height 26
type input "(monthly subscription)"
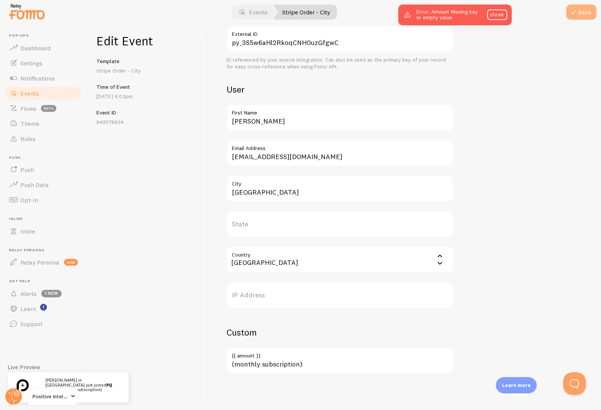
click at [581, 13] on button "Save" at bounding box center [581, 12] width 30 height 15
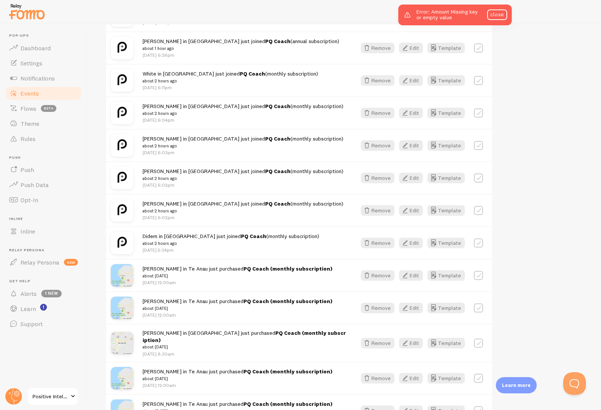
scroll to position [280, 0]
